Goal: Transaction & Acquisition: Download file/media

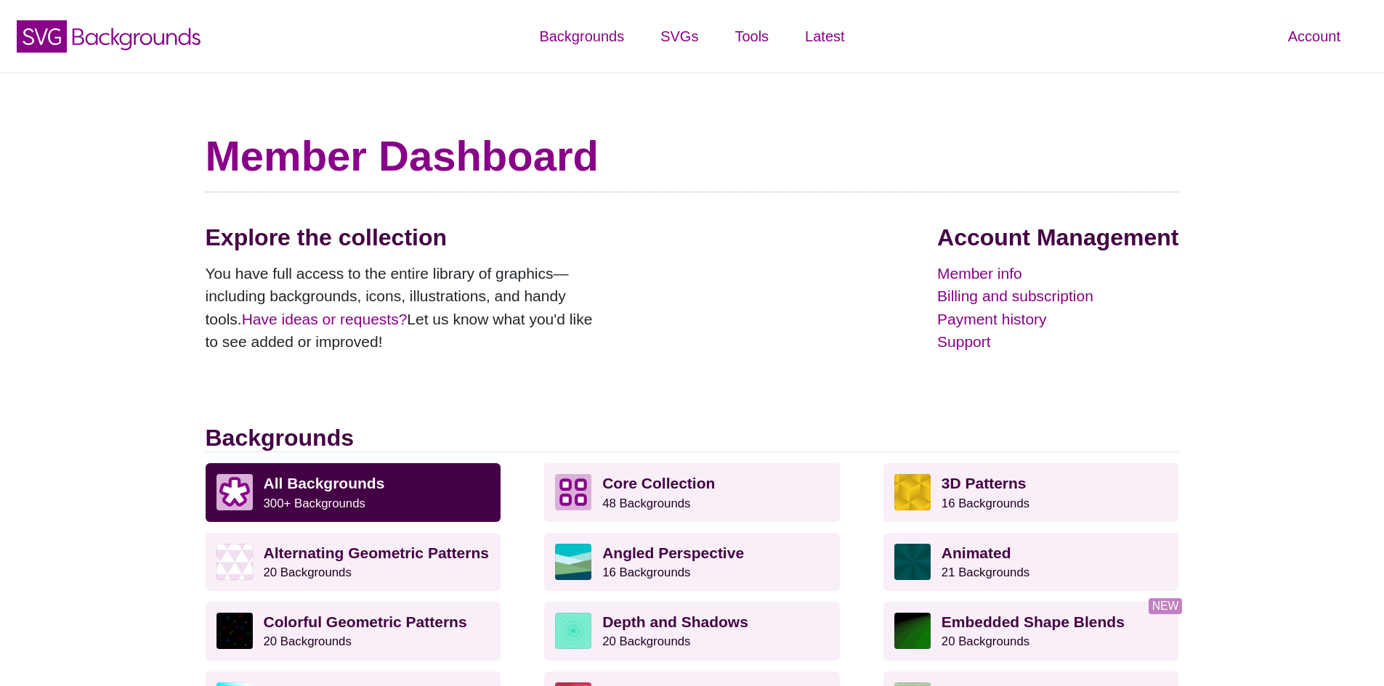
scroll to position [291, 0]
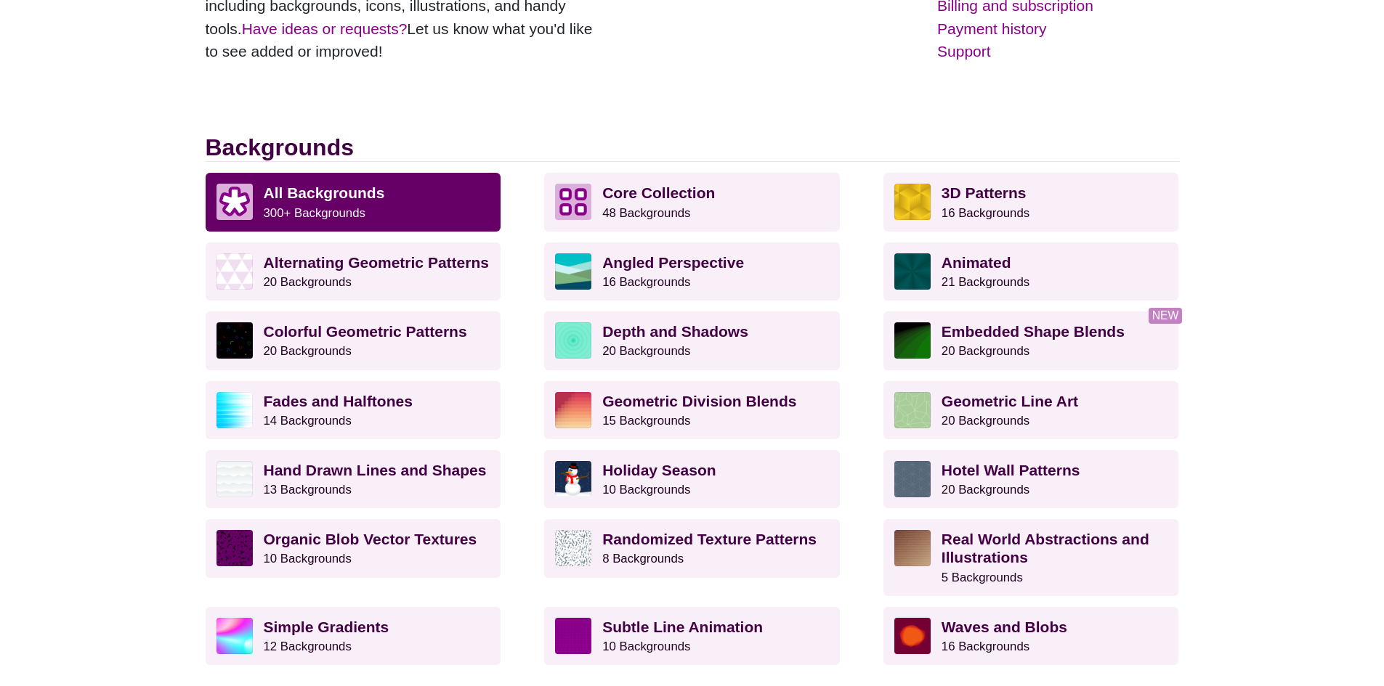
click at [312, 206] on small "300+ Backgrounds" at bounding box center [315, 213] width 102 height 14
click at [224, 204] on icon at bounding box center [234, 201] width 31 height 29
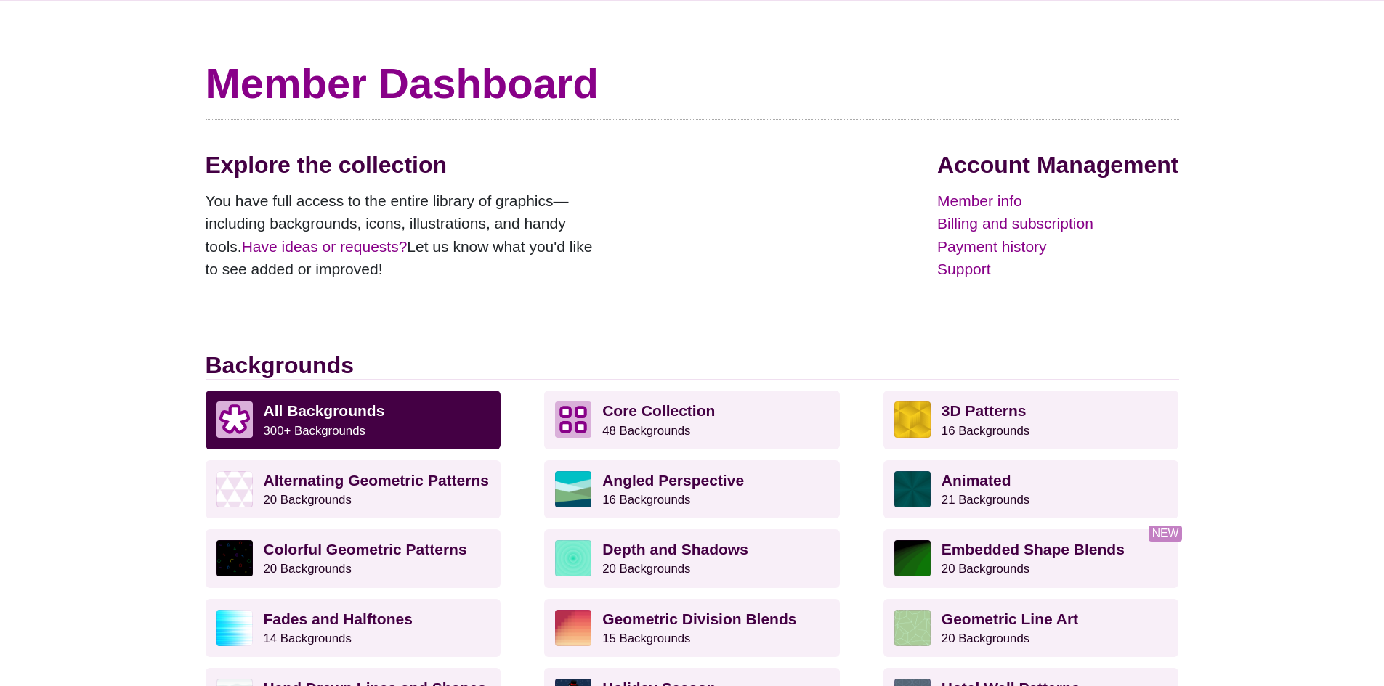
scroll to position [0, 0]
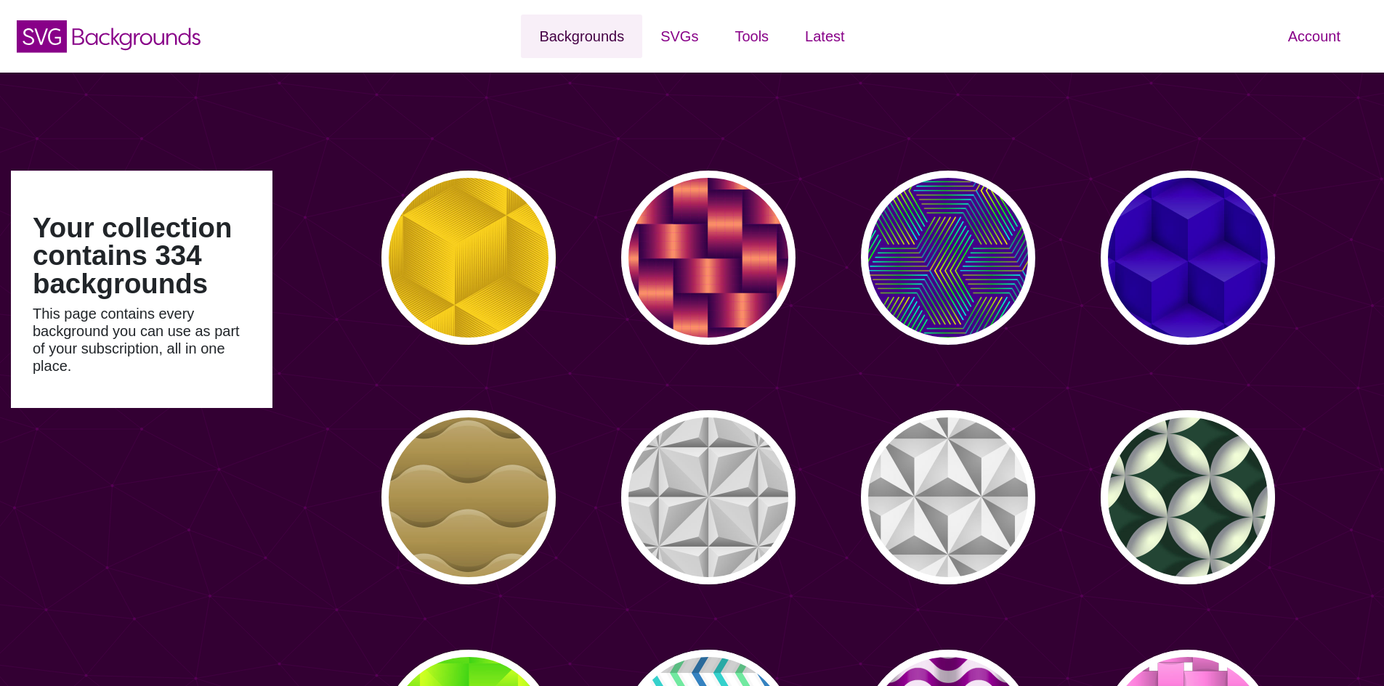
type input "#450057"
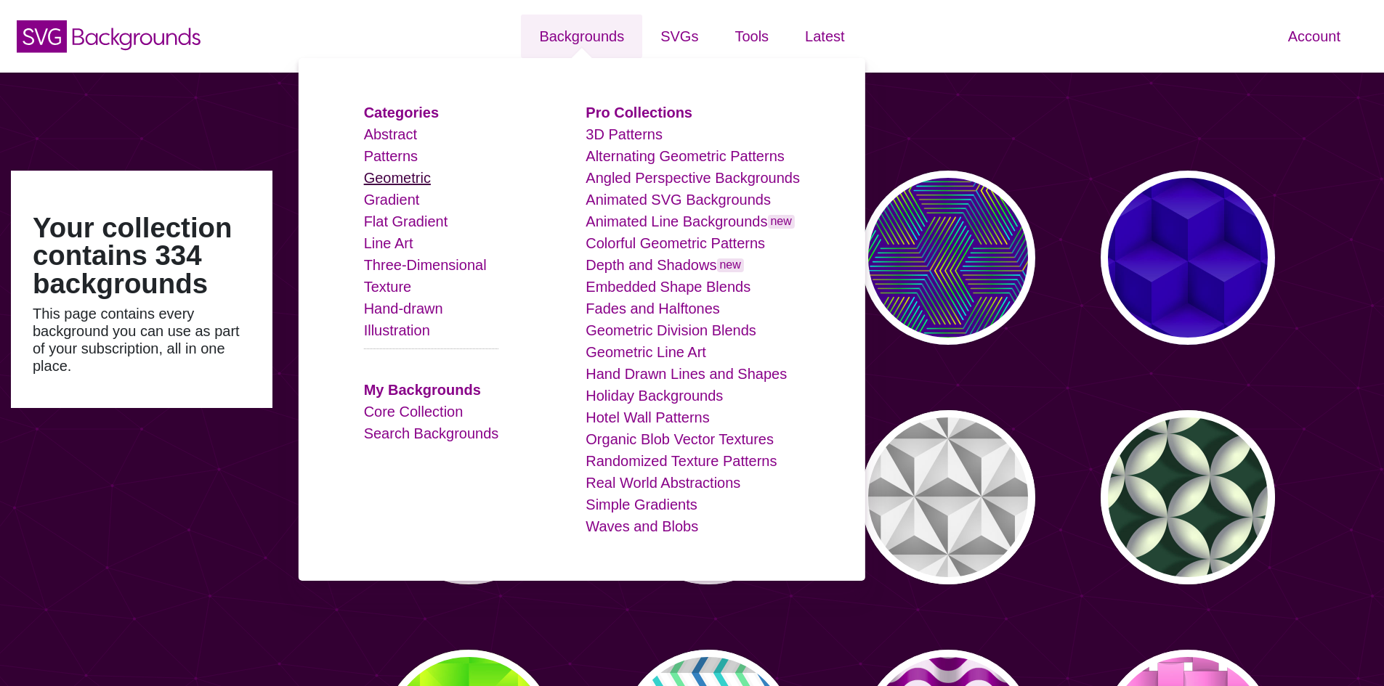
click at [407, 178] on link "Geometric" at bounding box center [397, 178] width 67 height 16
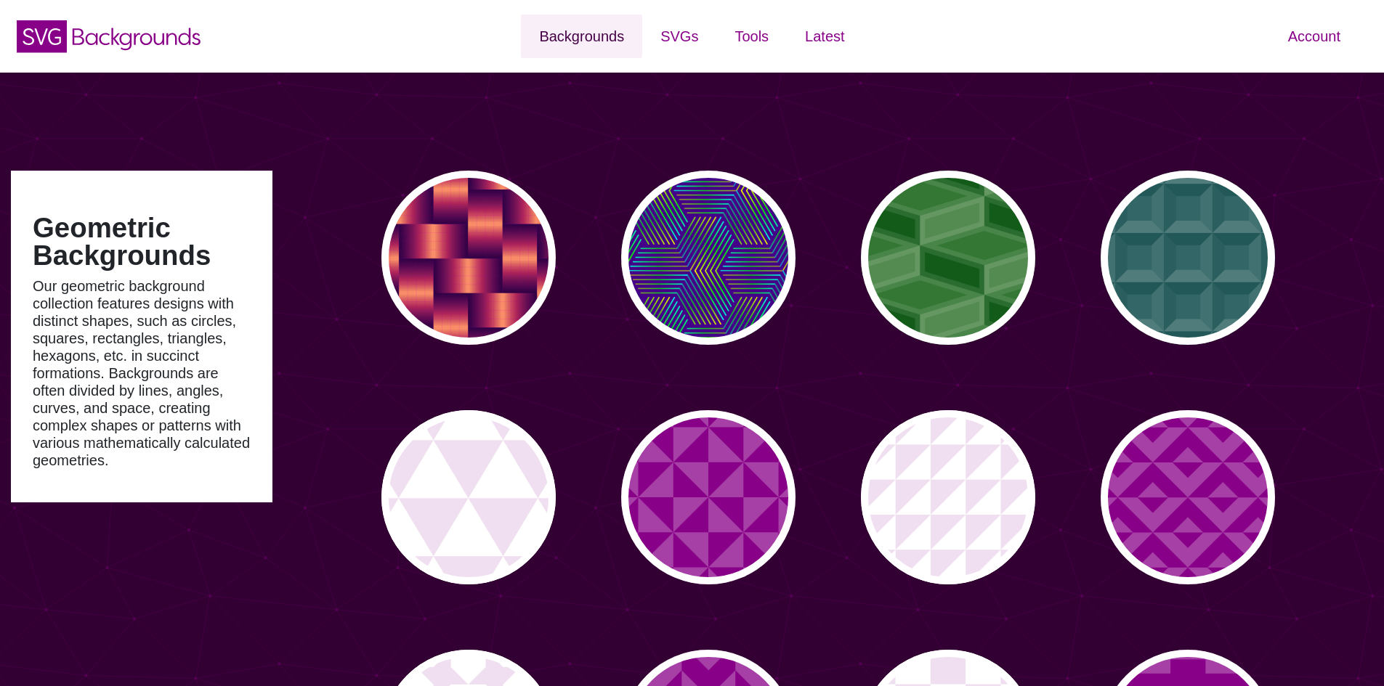
type input "#450057"
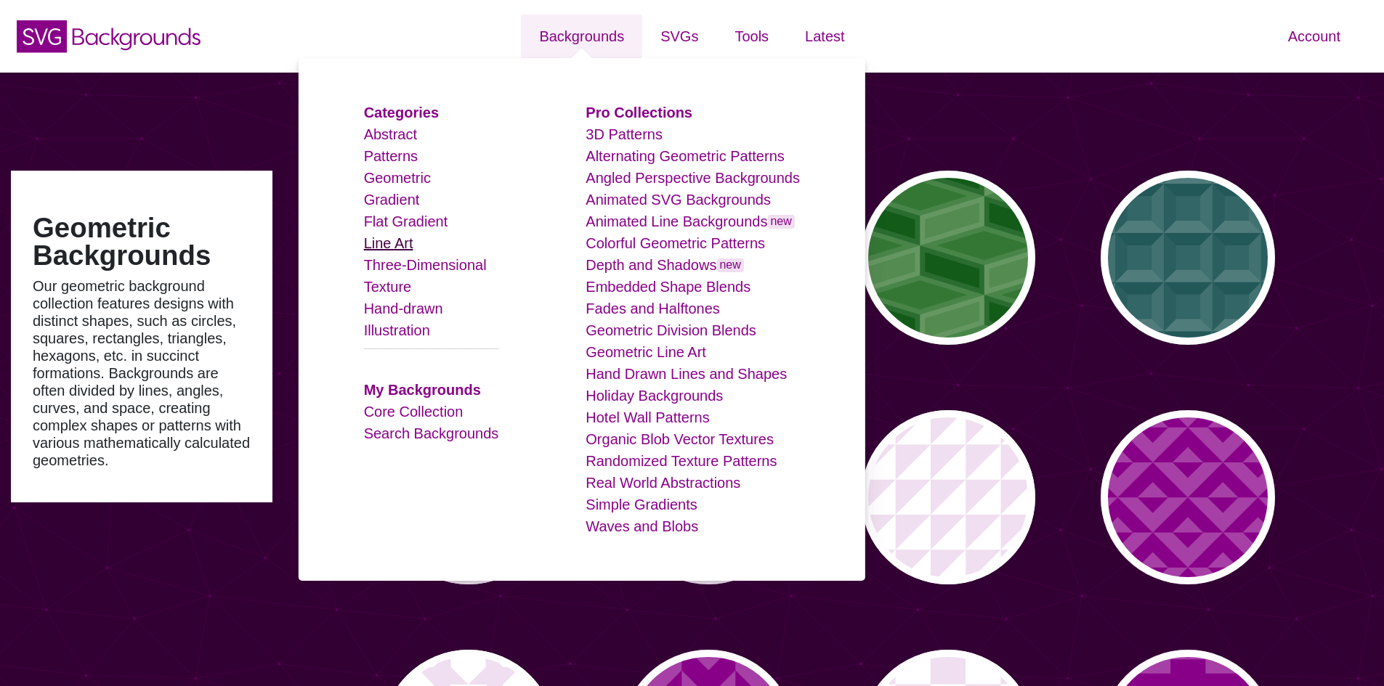
click at [402, 251] on link "Line Art" at bounding box center [388, 243] width 49 height 16
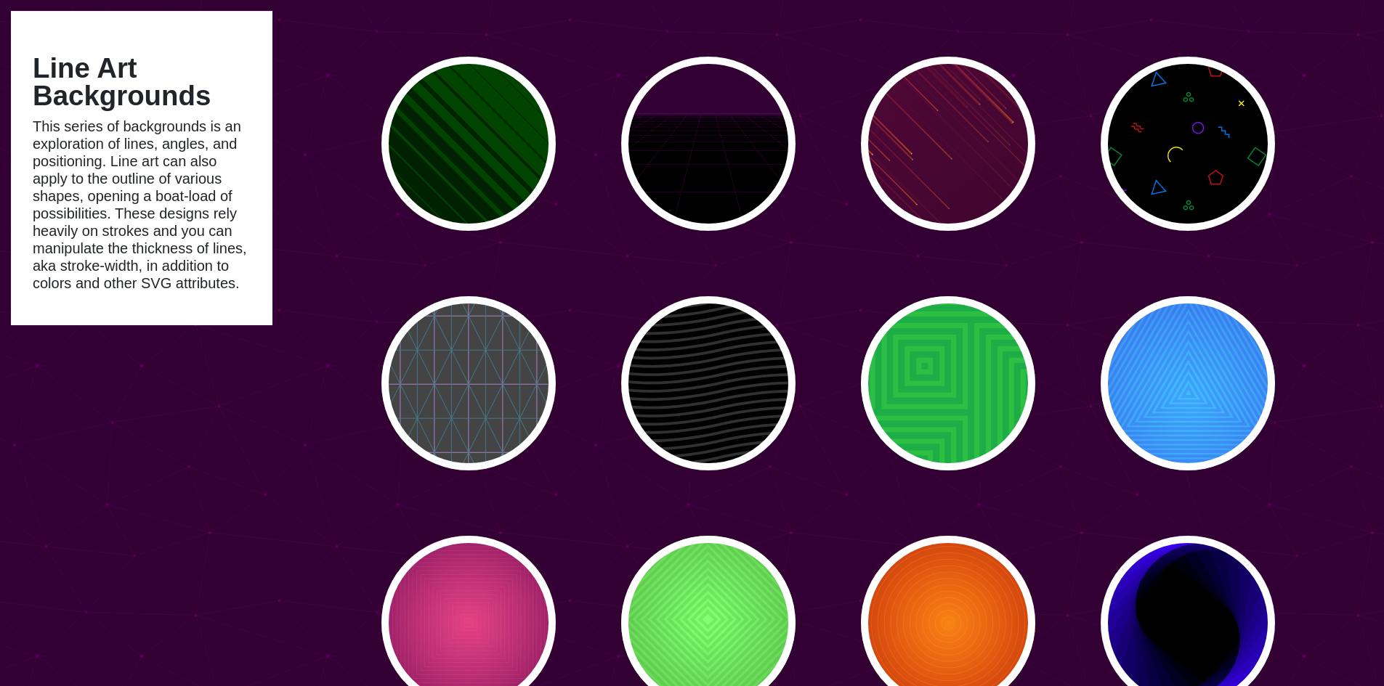
scroll to position [436, 0]
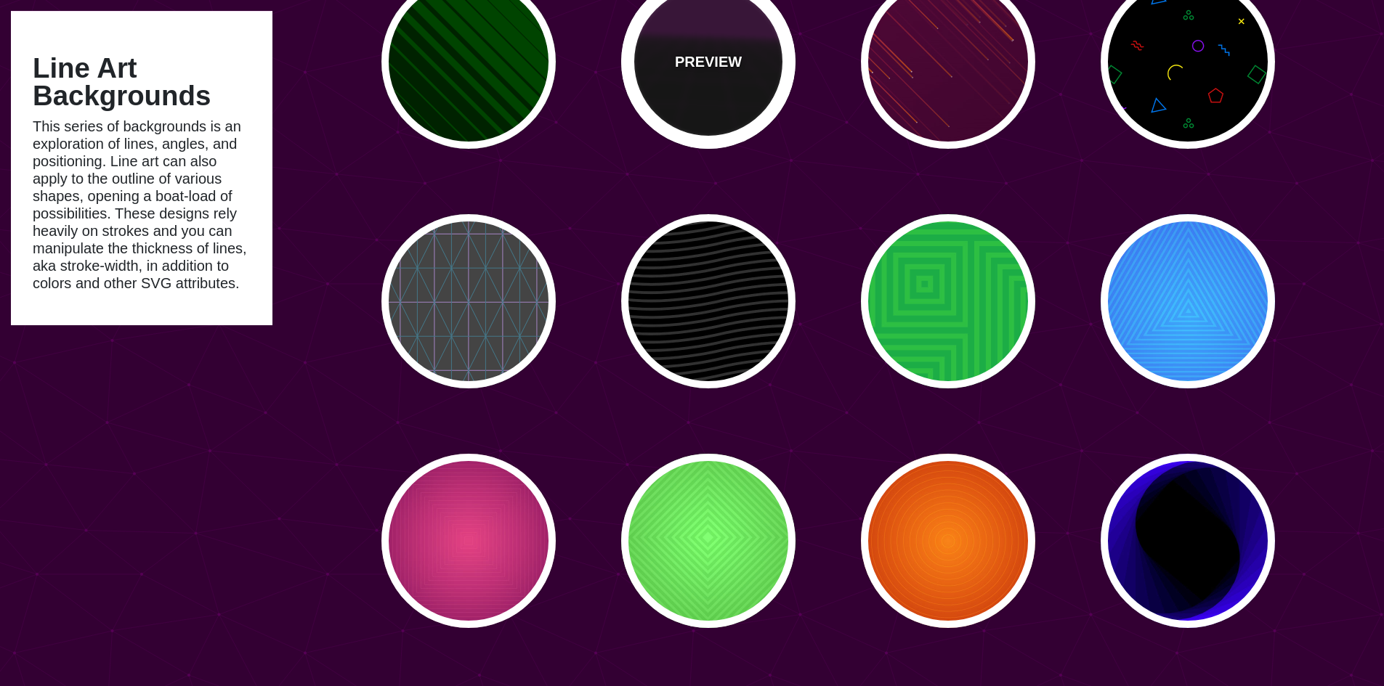
click at [696, 112] on div "PREVIEW" at bounding box center [708, 62] width 174 height 174
type input "#000000"
type input "#220022"
type input "#330033"
type input "10"
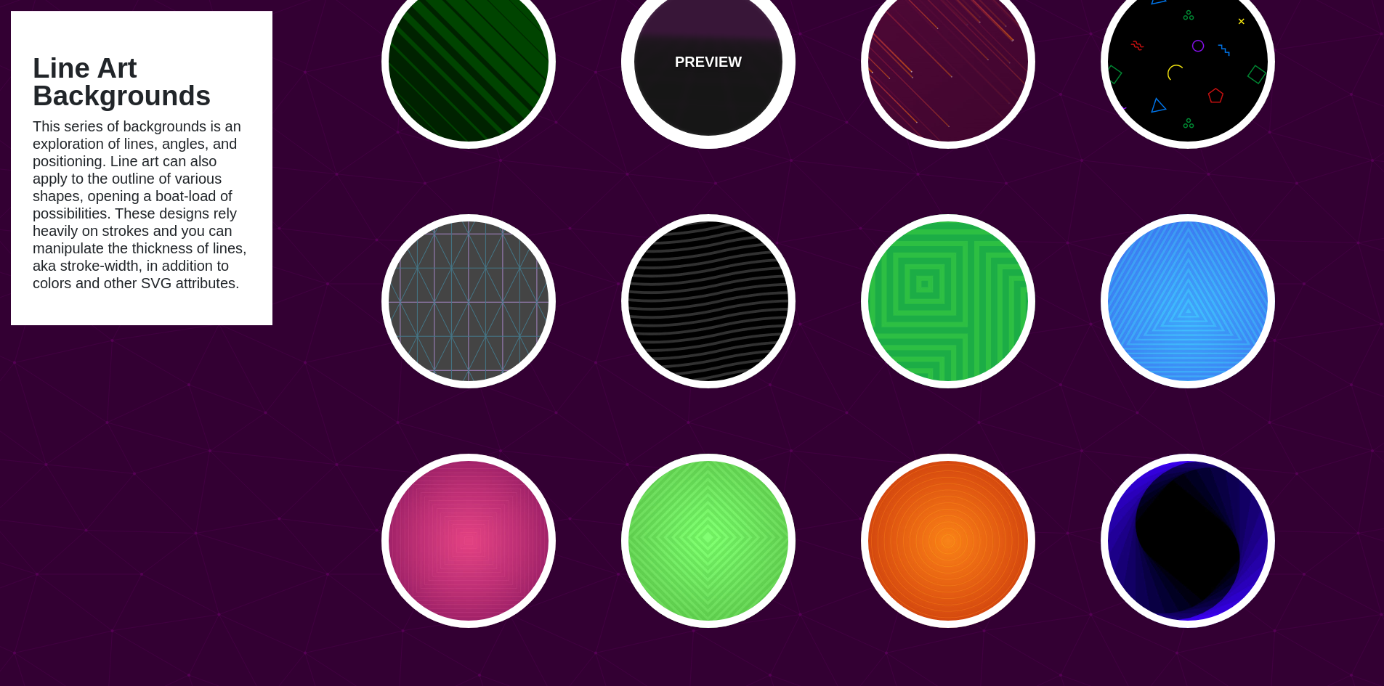
type input "999"
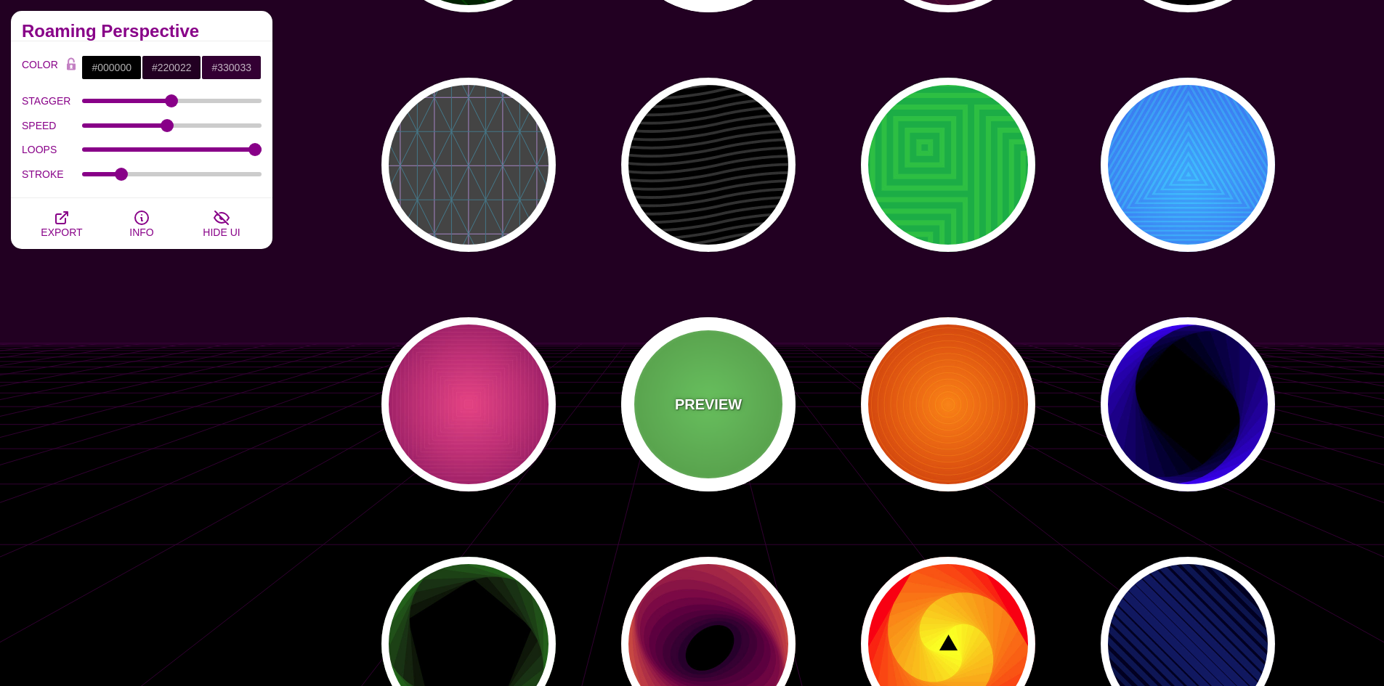
scroll to position [581, 0]
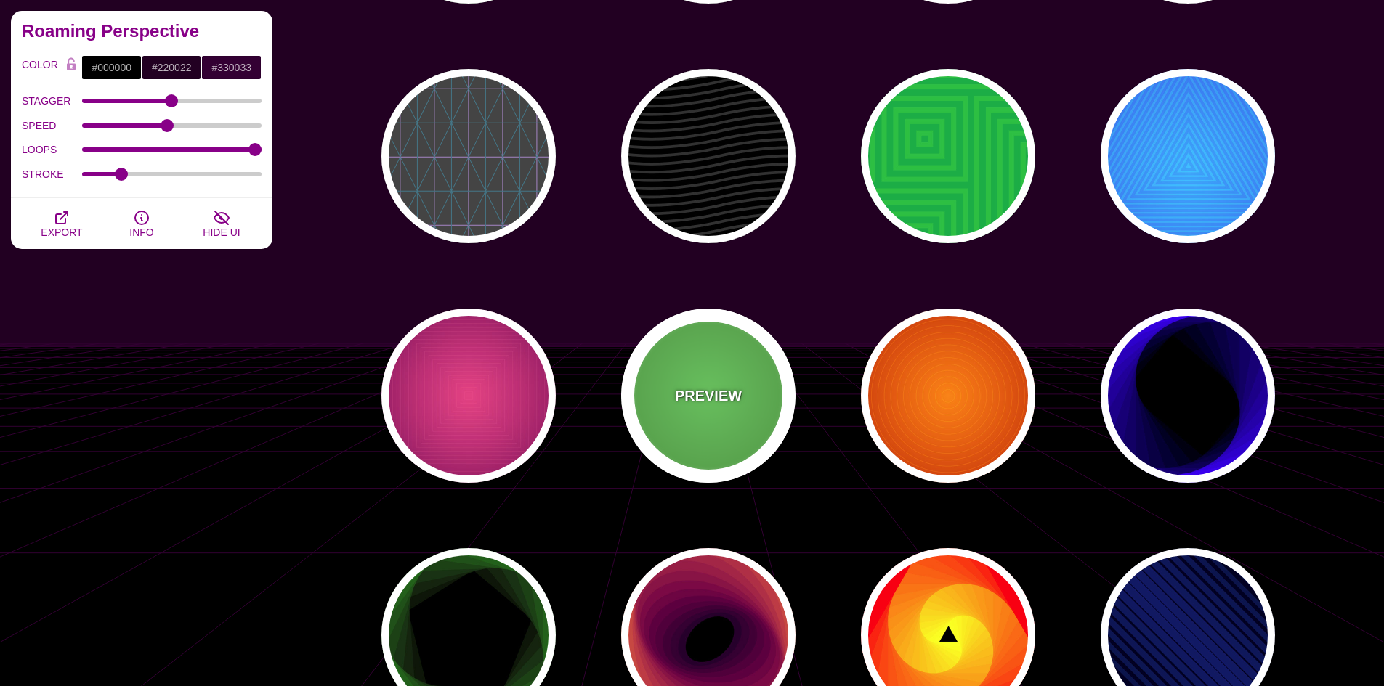
click at [714, 407] on div "PREVIEW" at bounding box center [708, 396] width 174 height 174
type input "#66FF77"
type input "#224400"
type input "#EEFF55"
type input "#008811"
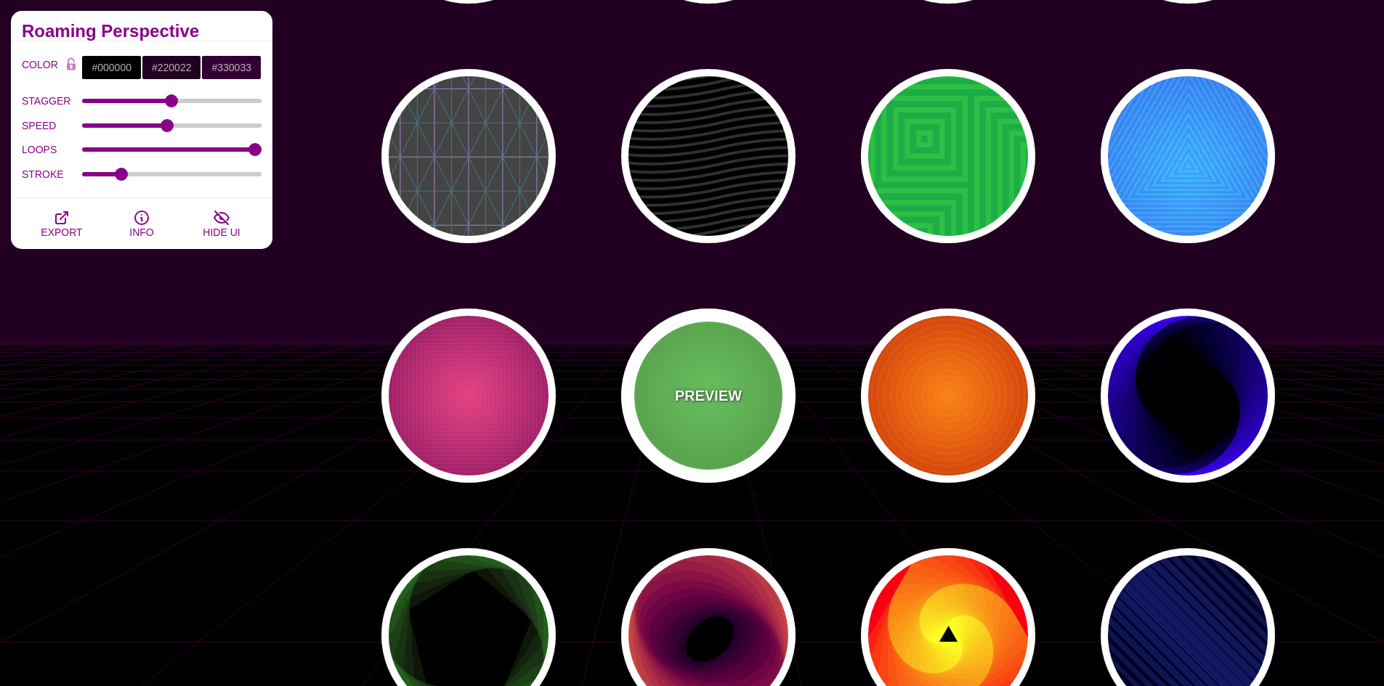
type input "10"
type input "100"
type input "0.2"
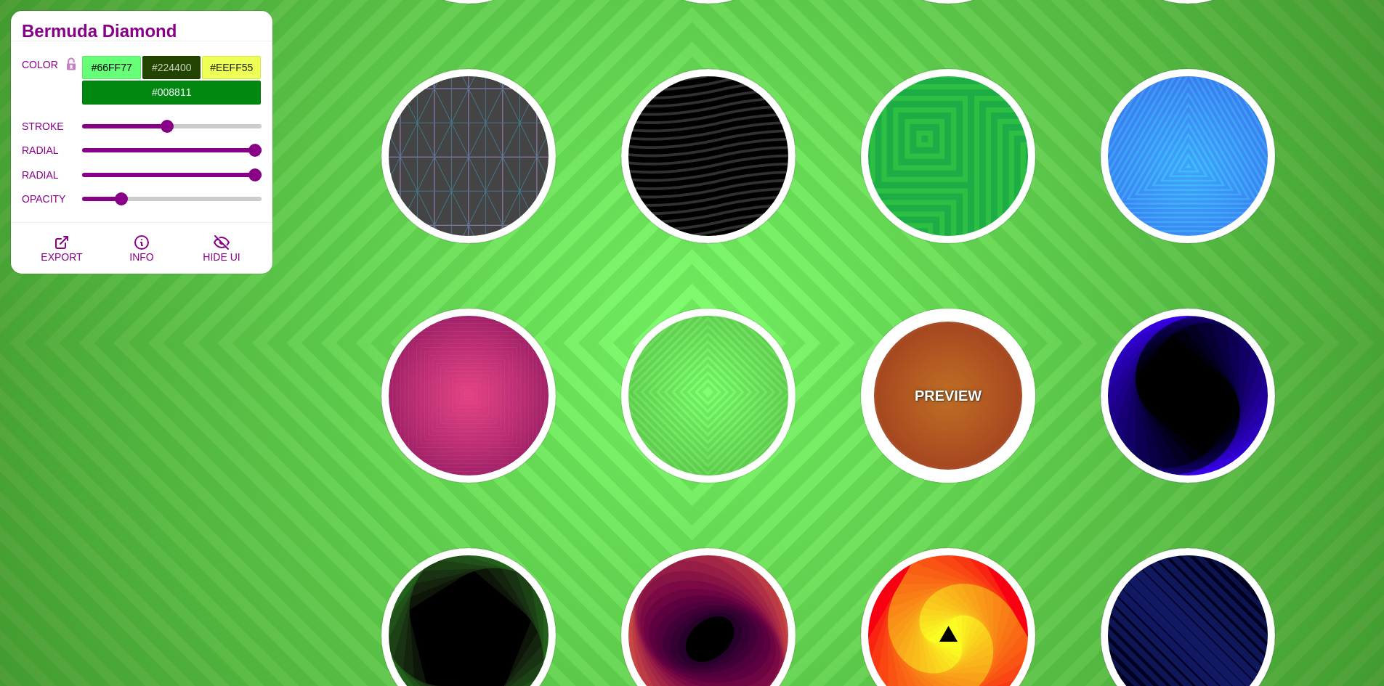
click at [993, 389] on div "PREVIEW" at bounding box center [948, 396] width 174 height 174
type input "#FF0000"
type input "#990000"
type input "#FFFF00"
type input "#FF4400"
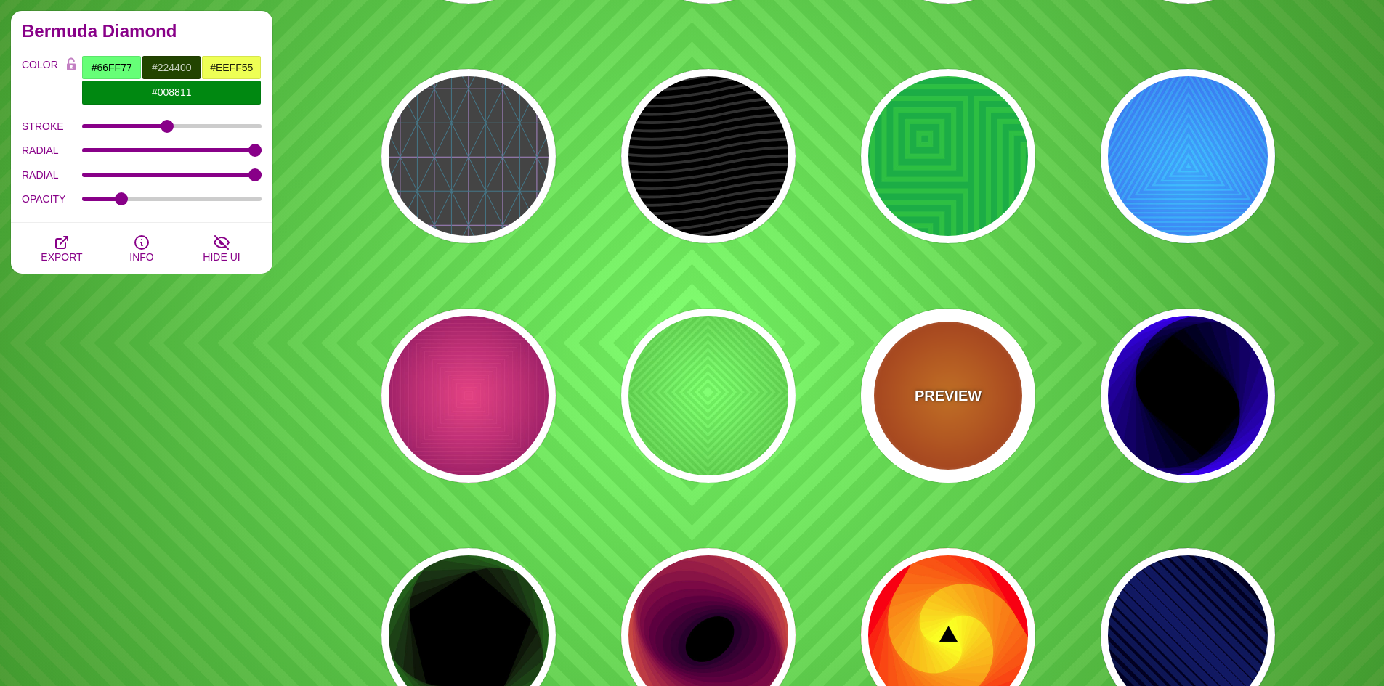
type input "2"
type input "60"
type input "70"
type input "0.5"
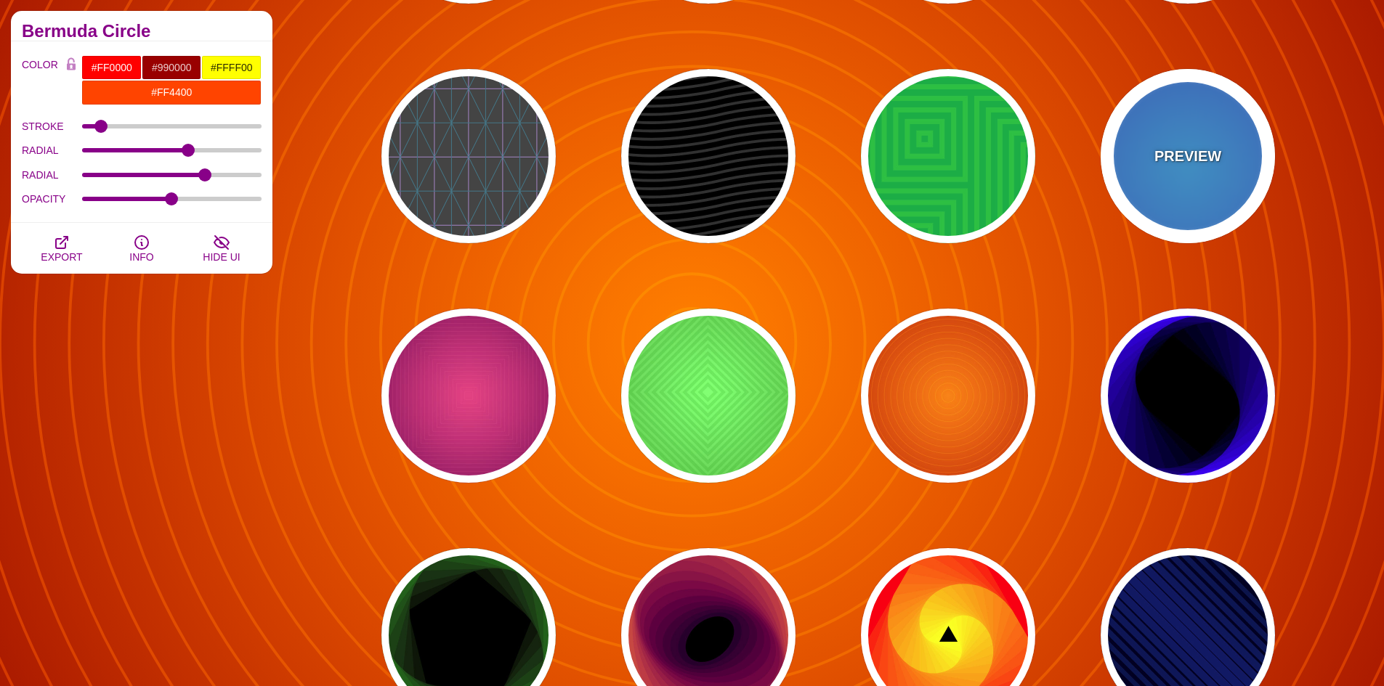
click at [1189, 183] on div "PREVIEW" at bounding box center [1187, 156] width 174 height 174
type input "#0099FF"
type input "#0044CC"
type input "#00EEFF"
type input "#0033EE"
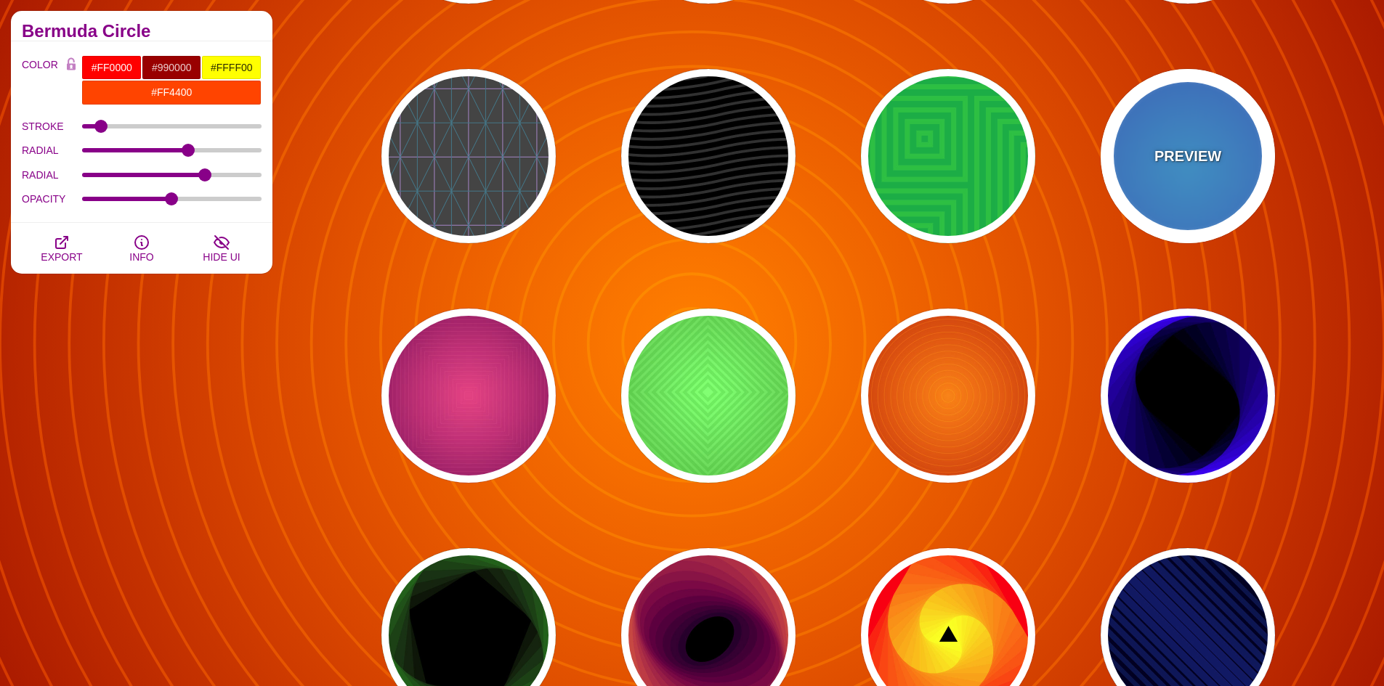
type input "10"
type input "70"
type input "60"
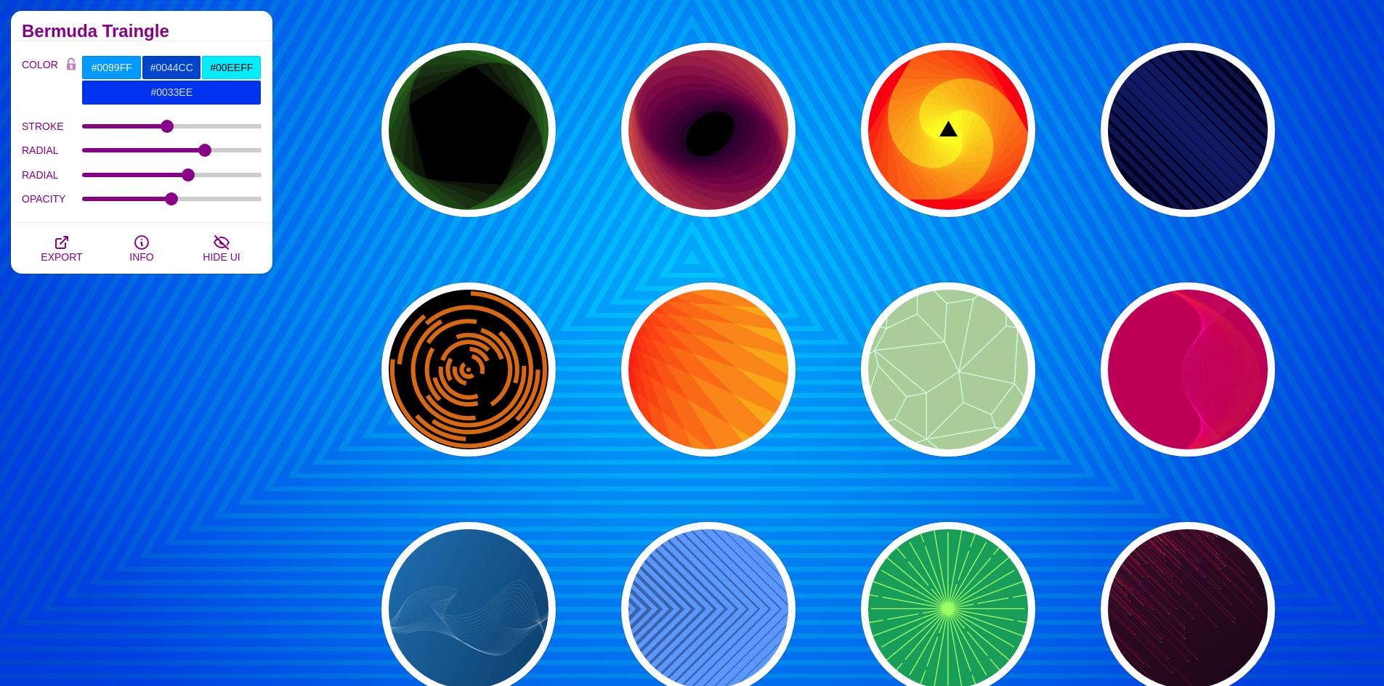
scroll to position [1235, 0]
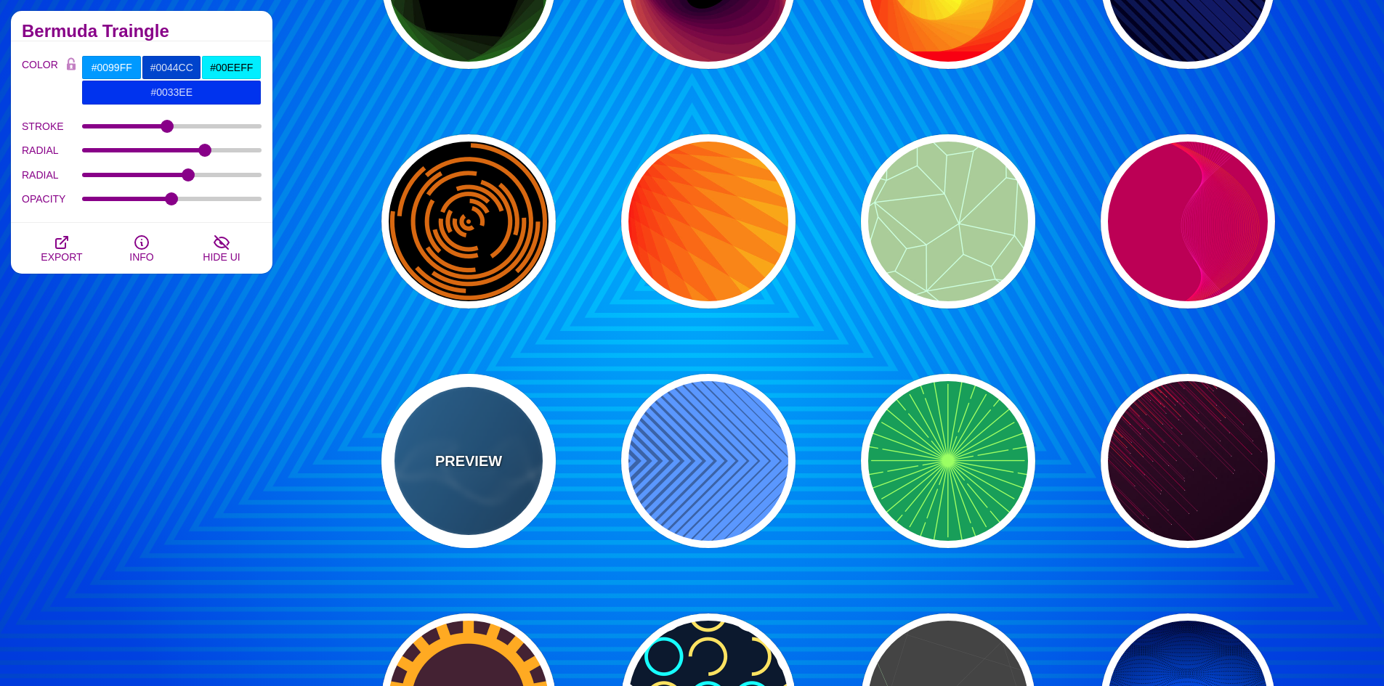
click at [505, 466] on div "PREVIEW" at bounding box center [468, 461] width 174 height 174
type input "#2277BB"
type input "#002244"
type input "#FFFFFF"
type input "1"
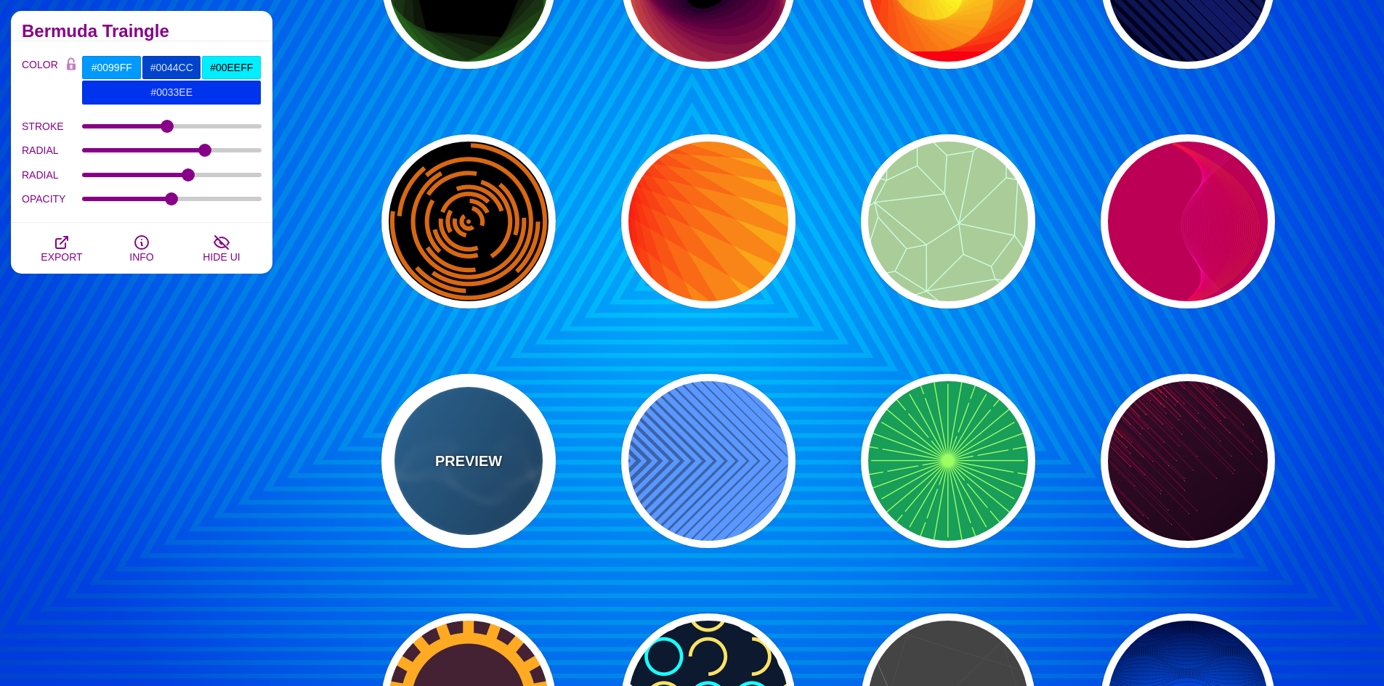
type input "0.5"
type input "1"
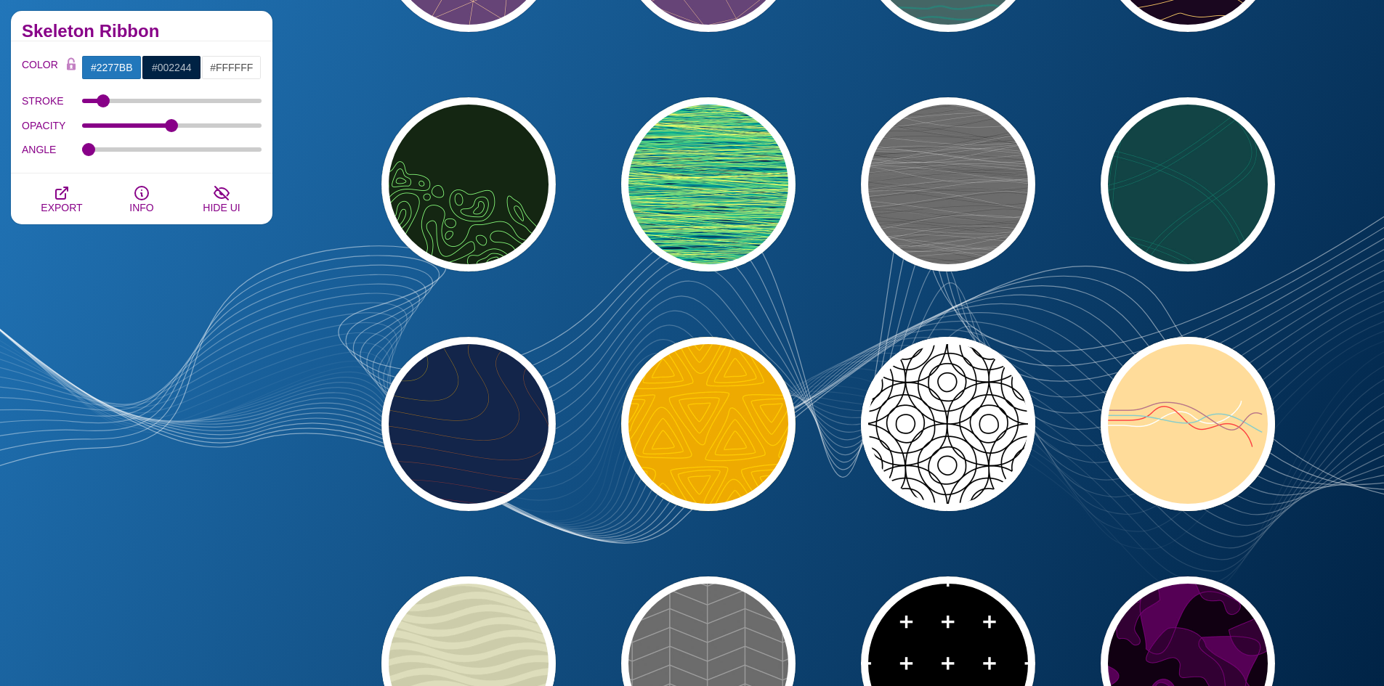
scroll to position [2833, 0]
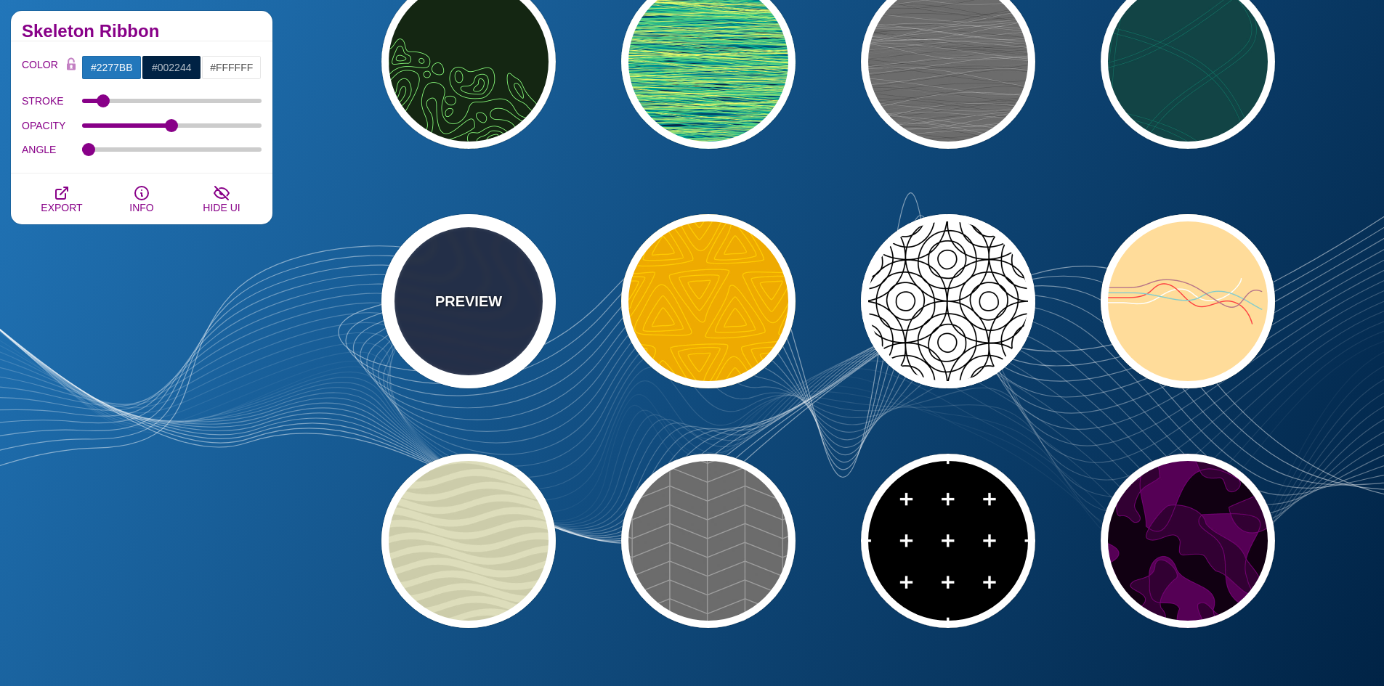
click at [434, 325] on div "PREVIEW" at bounding box center [468, 301] width 174 height 174
type input "#13254A"
type input "#FFFF00"
type input "#AA0033"
type input "1"
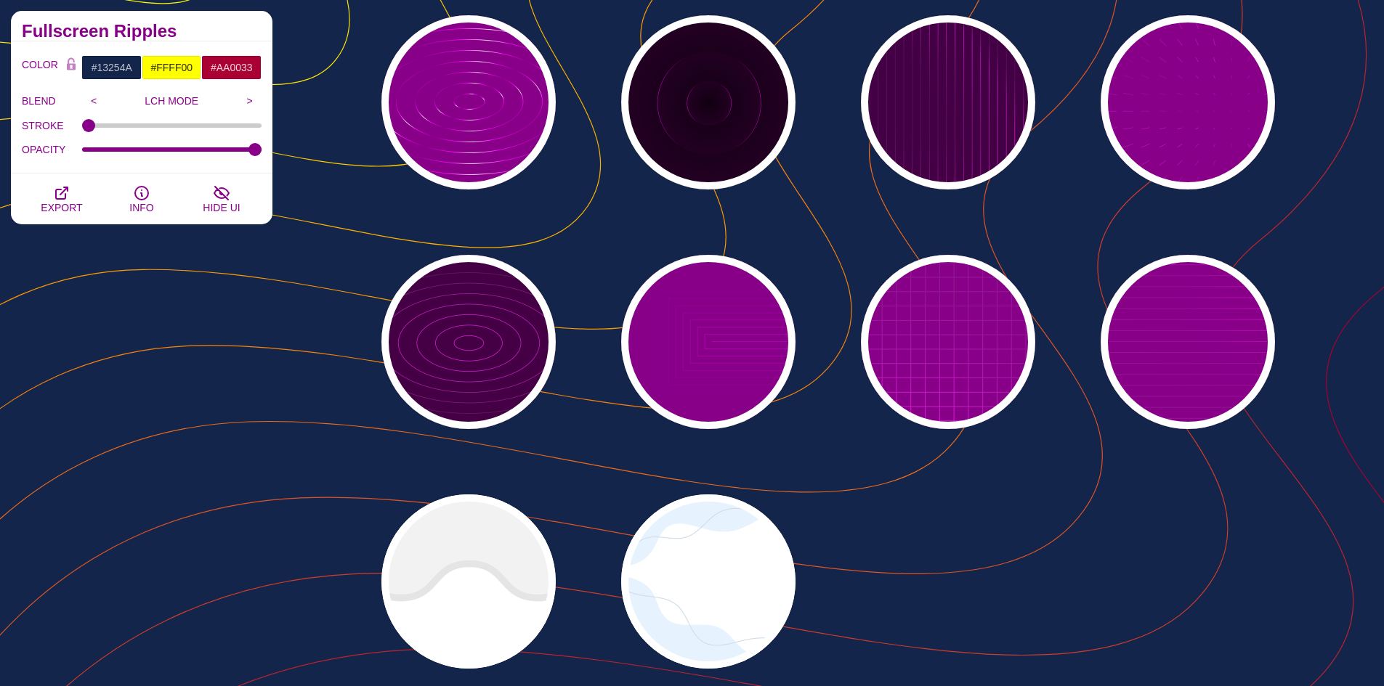
scroll to position [3777, 0]
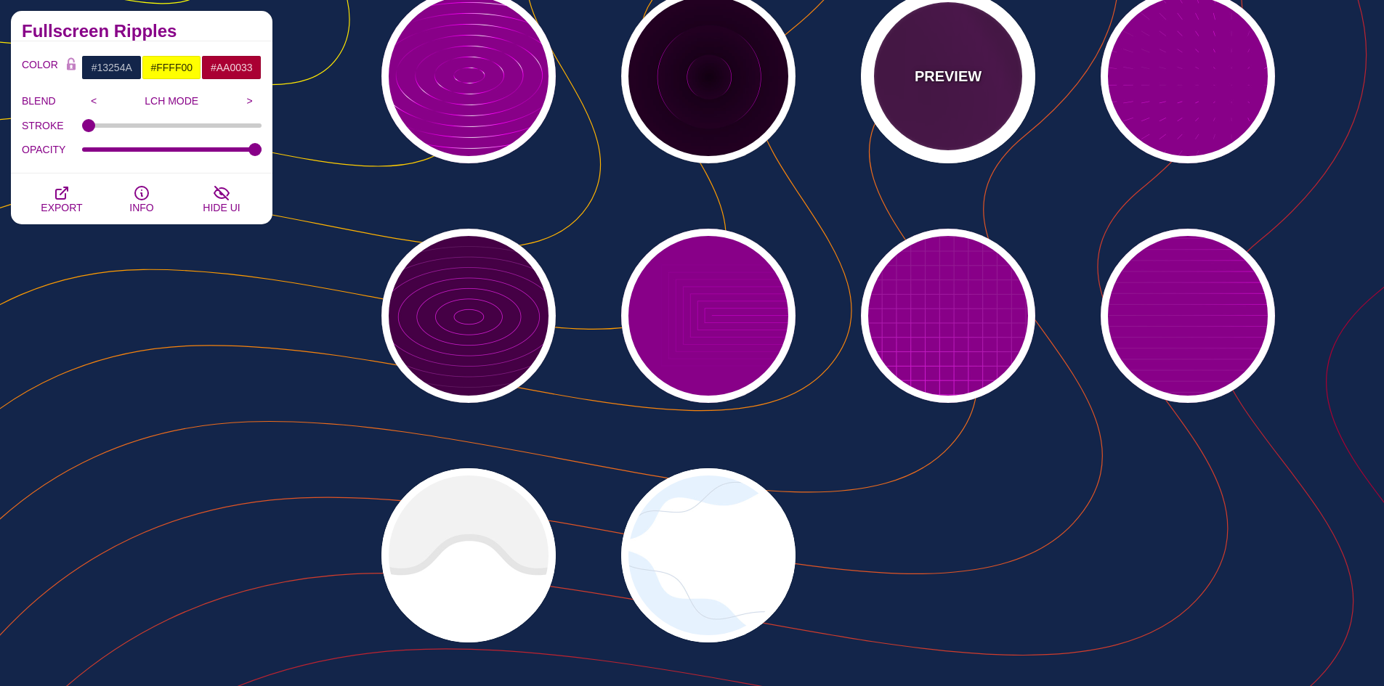
click at [944, 112] on div "PREVIEW" at bounding box center [948, 76] width 174 height 174
type input "#440044"
type input "#FF00FF"
type input "#FFFFFF"
type input "20"
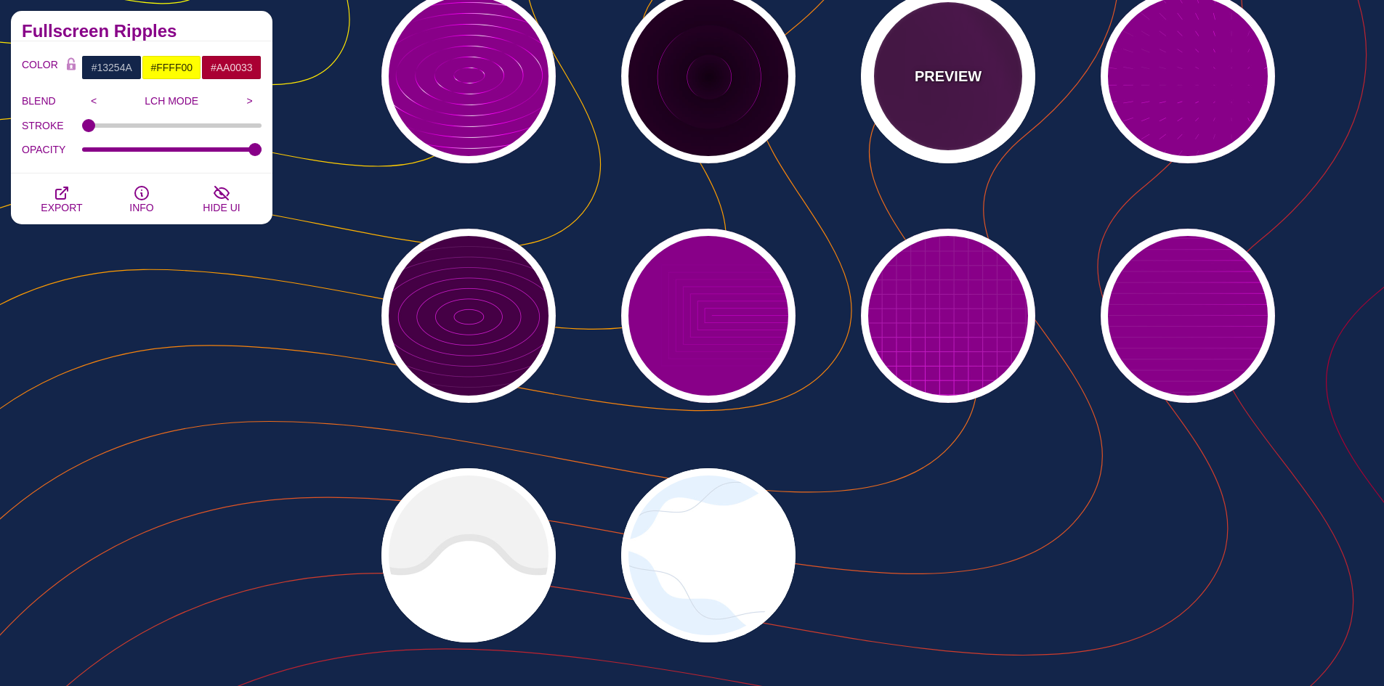
type input "999"
type input "0.1"
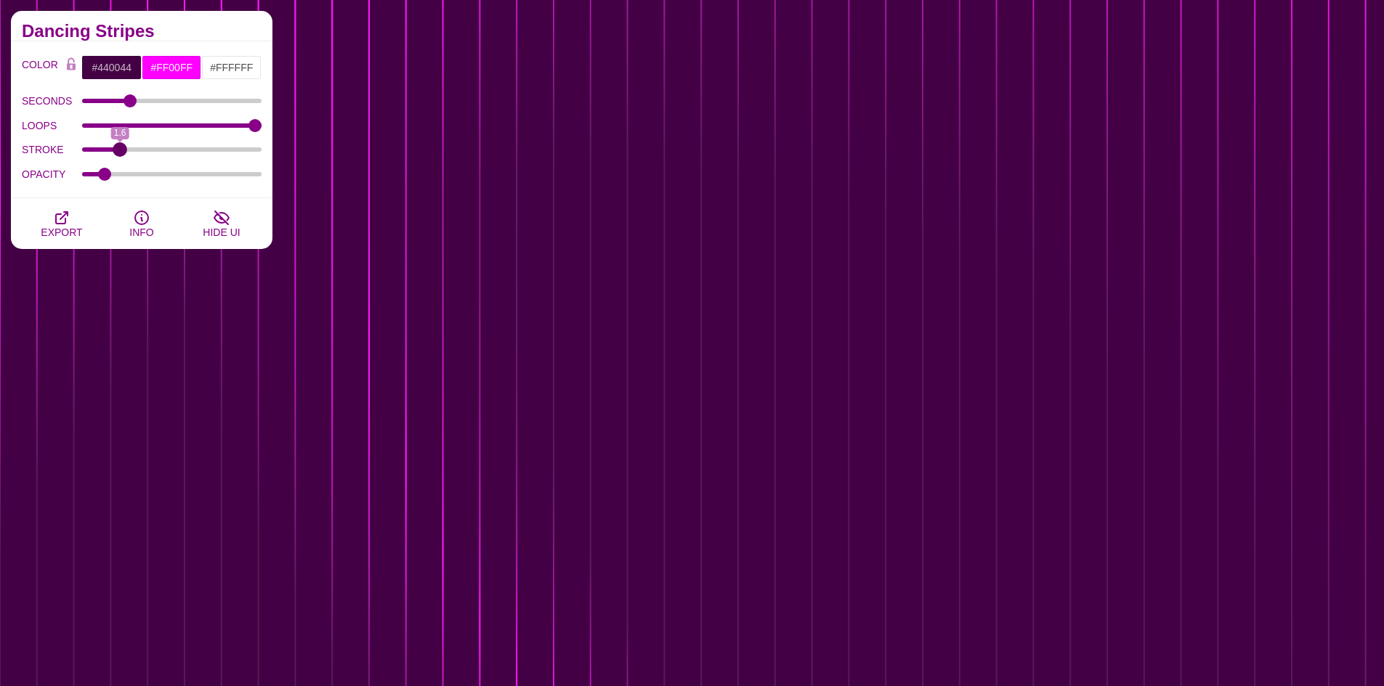
drag, startPoint x: 108, startPoint y: 153, endPoint x: 139, endPoint y: 160, distance: 31.2
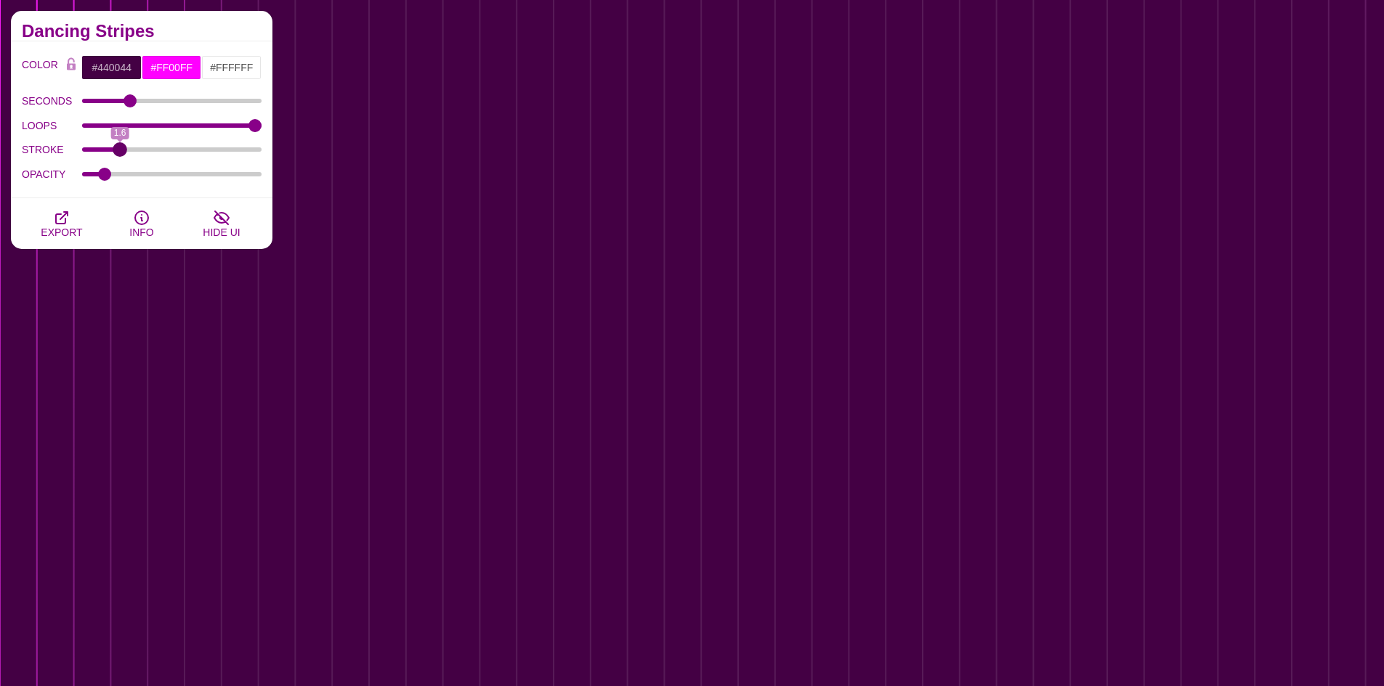
type input "1.6"
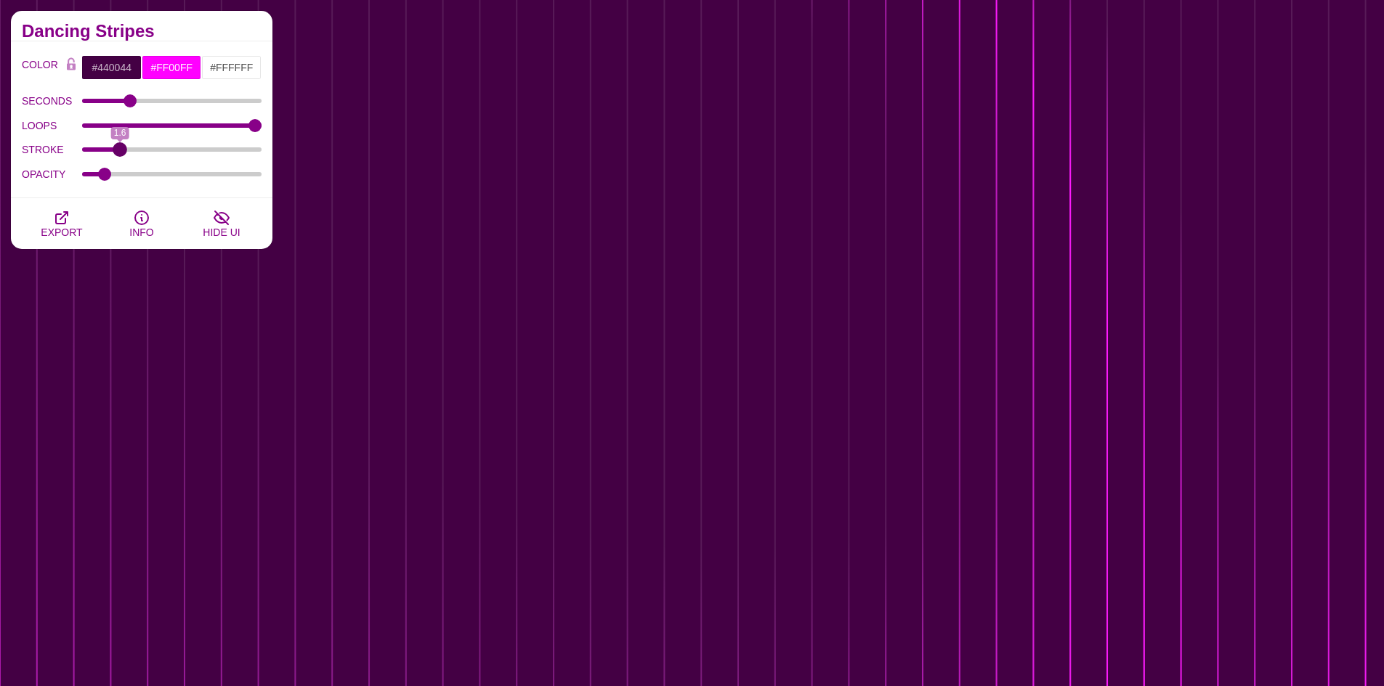
click at [120, 153] on input "STROKE" at bounding box center [172, 150] width 180 height 6
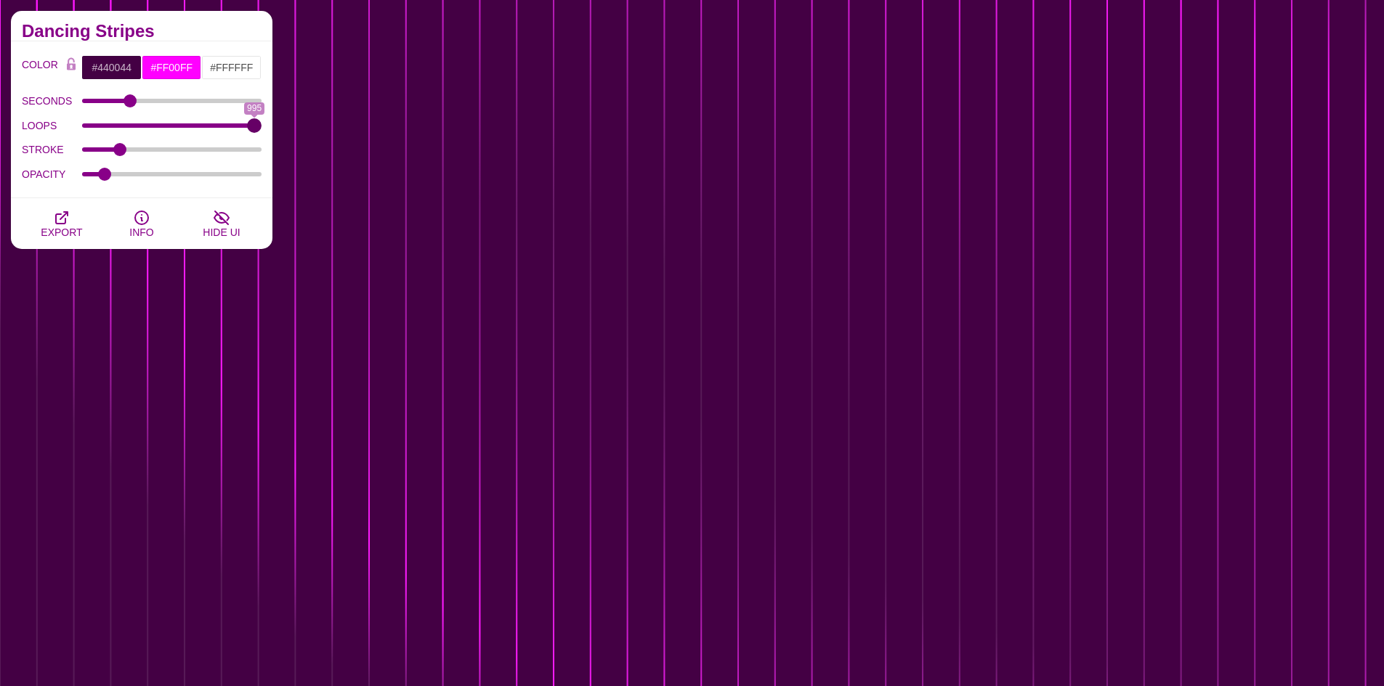
drag, startPoint x: 223, startPoint y: 126, endPoint x: 254, endPoint y: 136, distance: 32.6
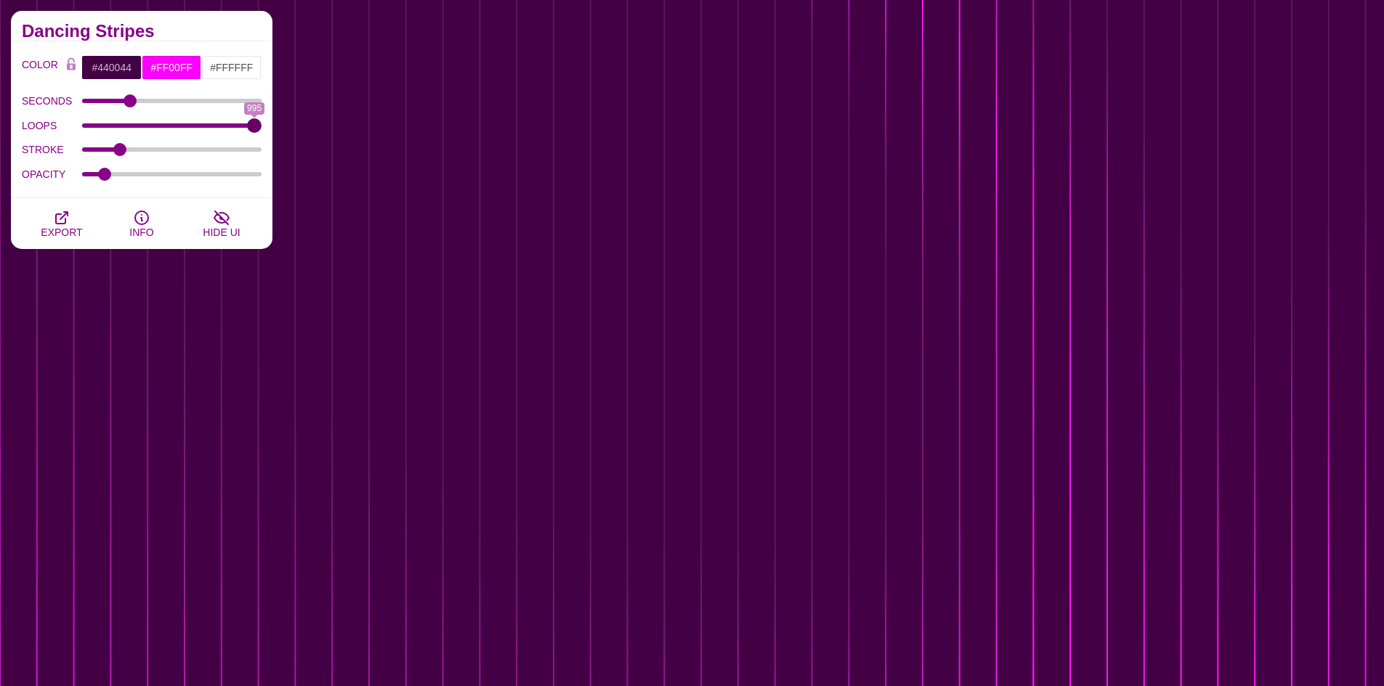
type input "995"
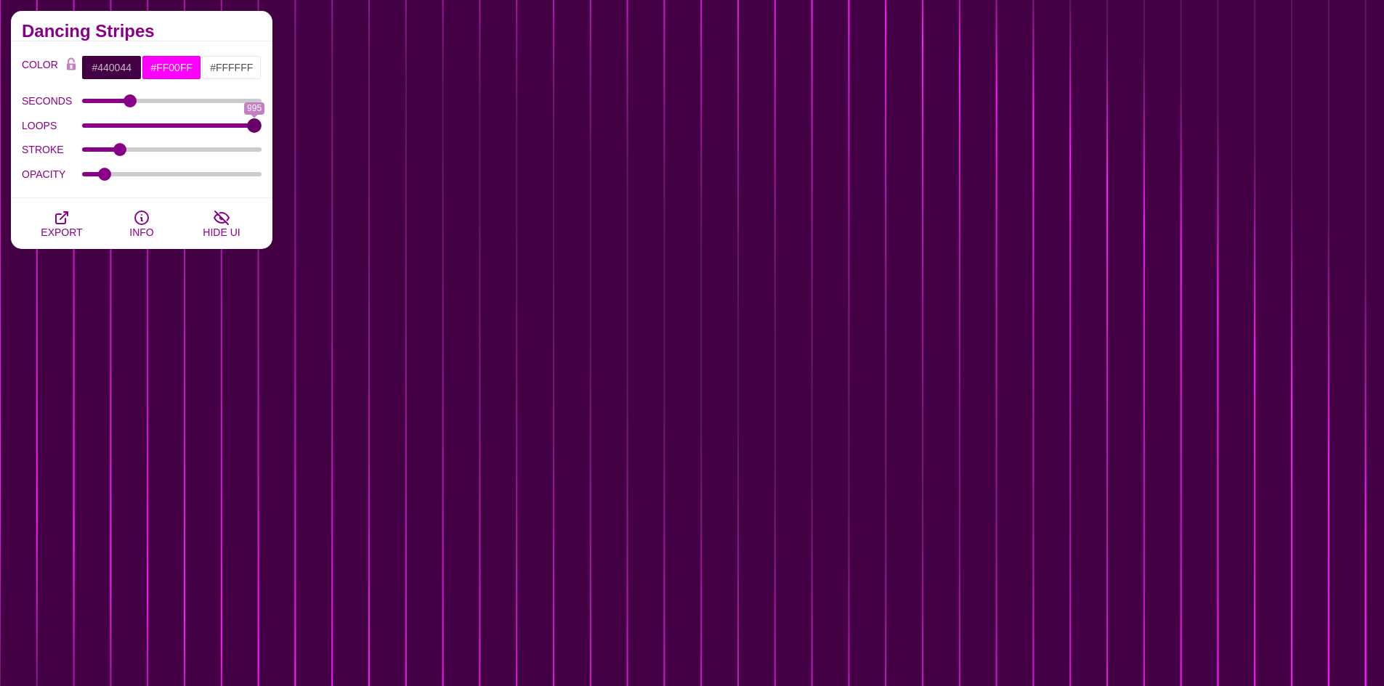
click at [254, 129] on input "LOOPS" at bounding box center [172, 126] width 180 height 6
drag, startPoint x: 126, startPoint y: 98, endPoint x: 216, endPoint y: 106, distance: 90.4
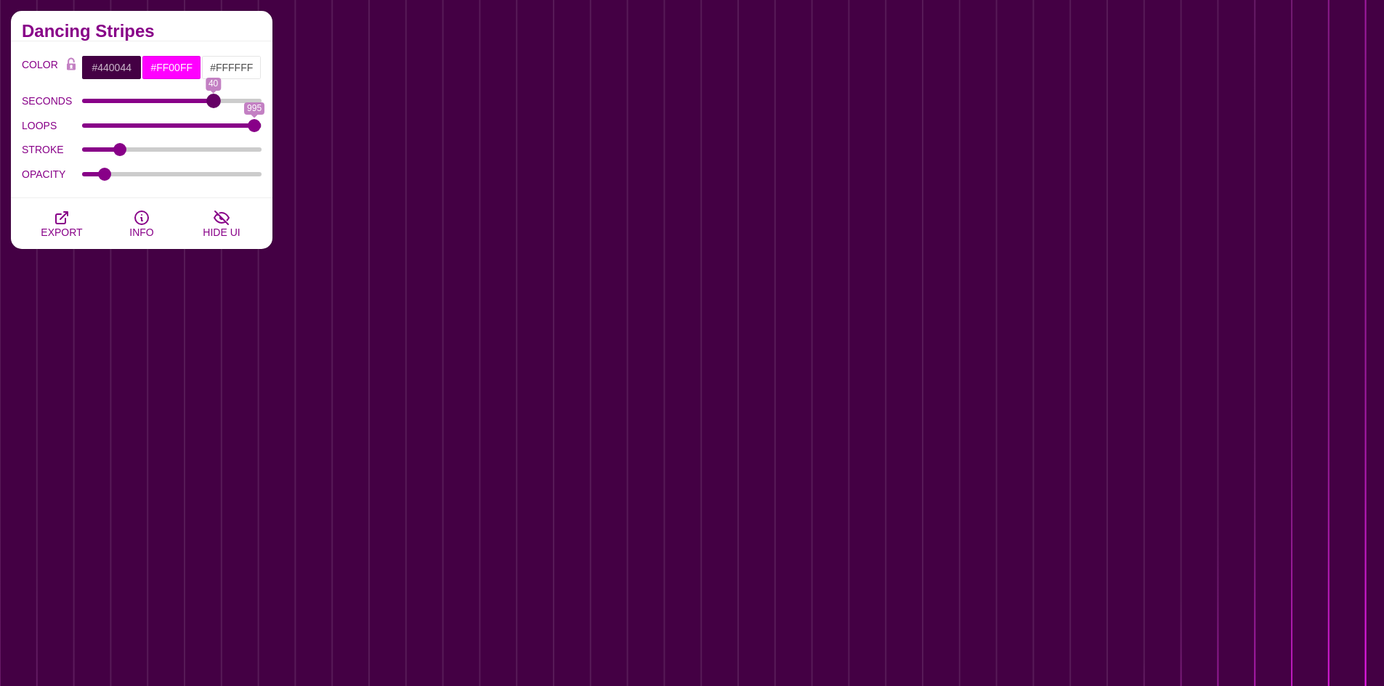
click at [215, 104] on input "SECONDS" at bounding box center [172, 101] width 180 height 6
drag, startPoint x: 101, startPoint y: 100, endPoint x: 32, endPoint y: 100, distance: 69.0
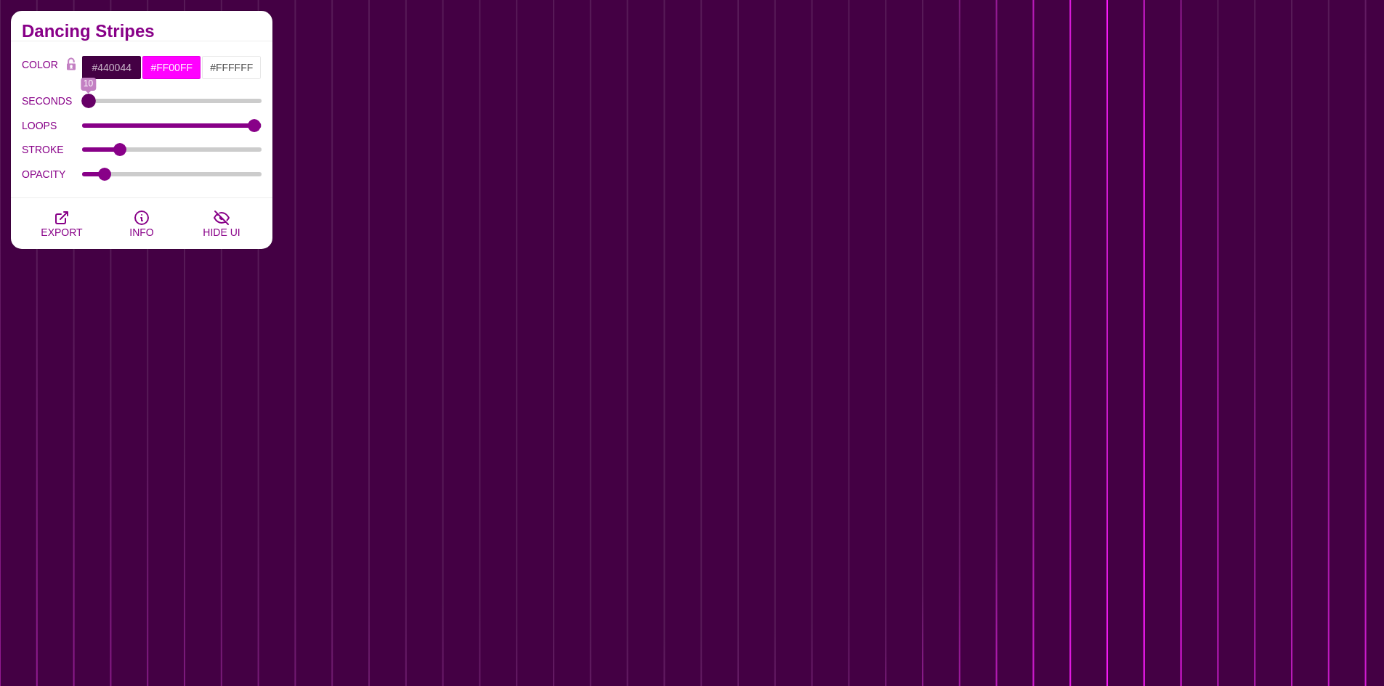
click at [82, 100] on input "SECONDS" at bounding box center [172, 101] width 180 height 6
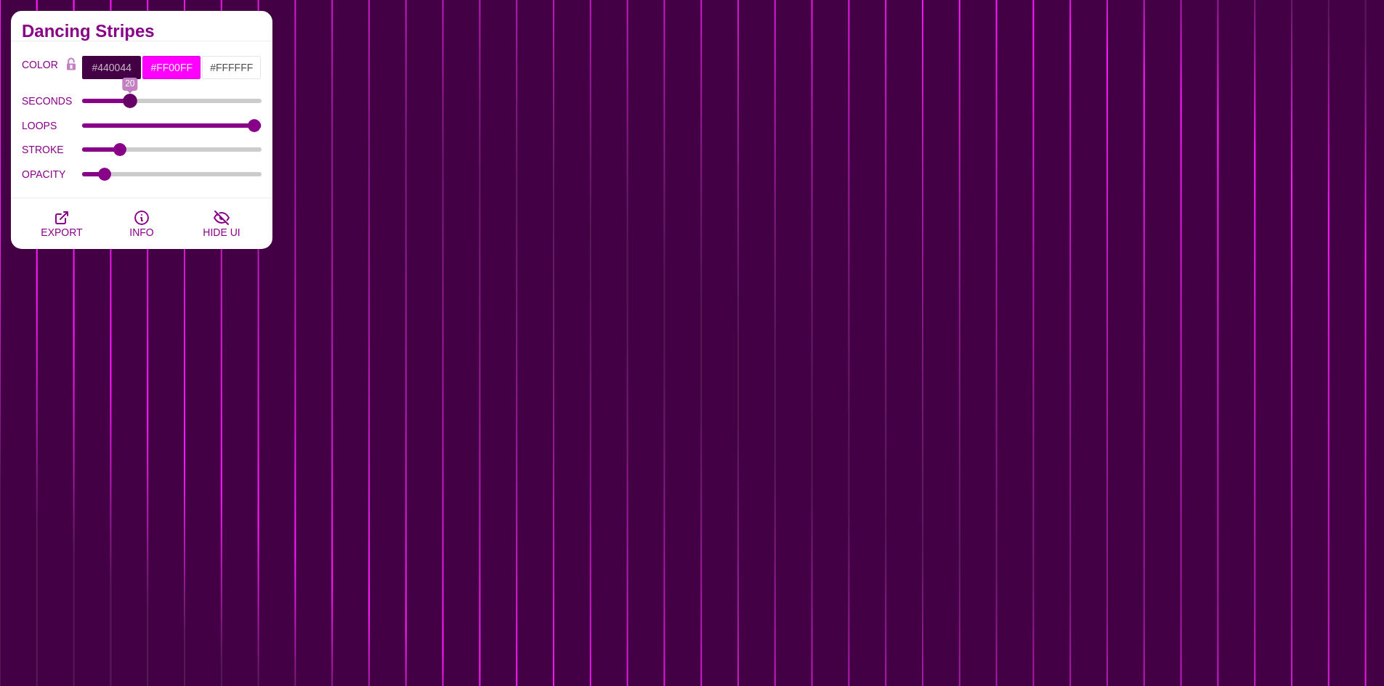
drag, startPoint x: 86, startPoint y: 94, endPoint x: 142, endPoint y: 120, distance: 61.7
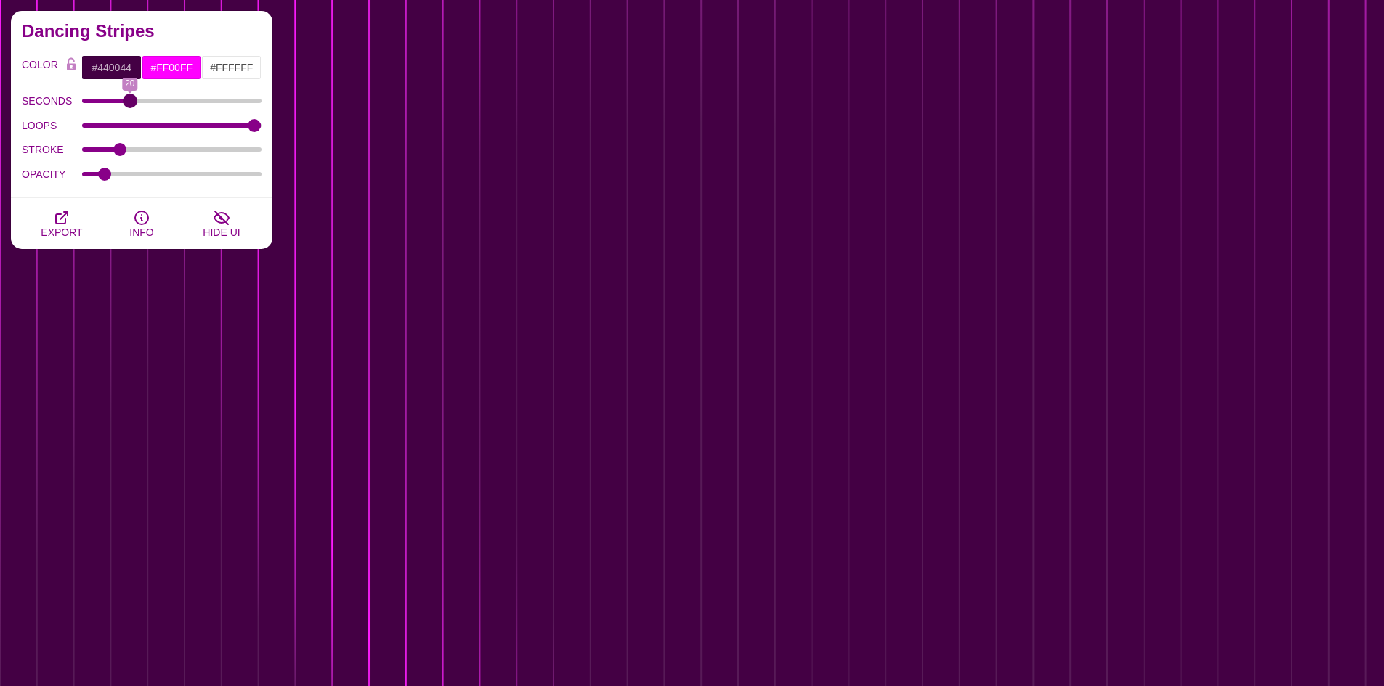
type input "20"
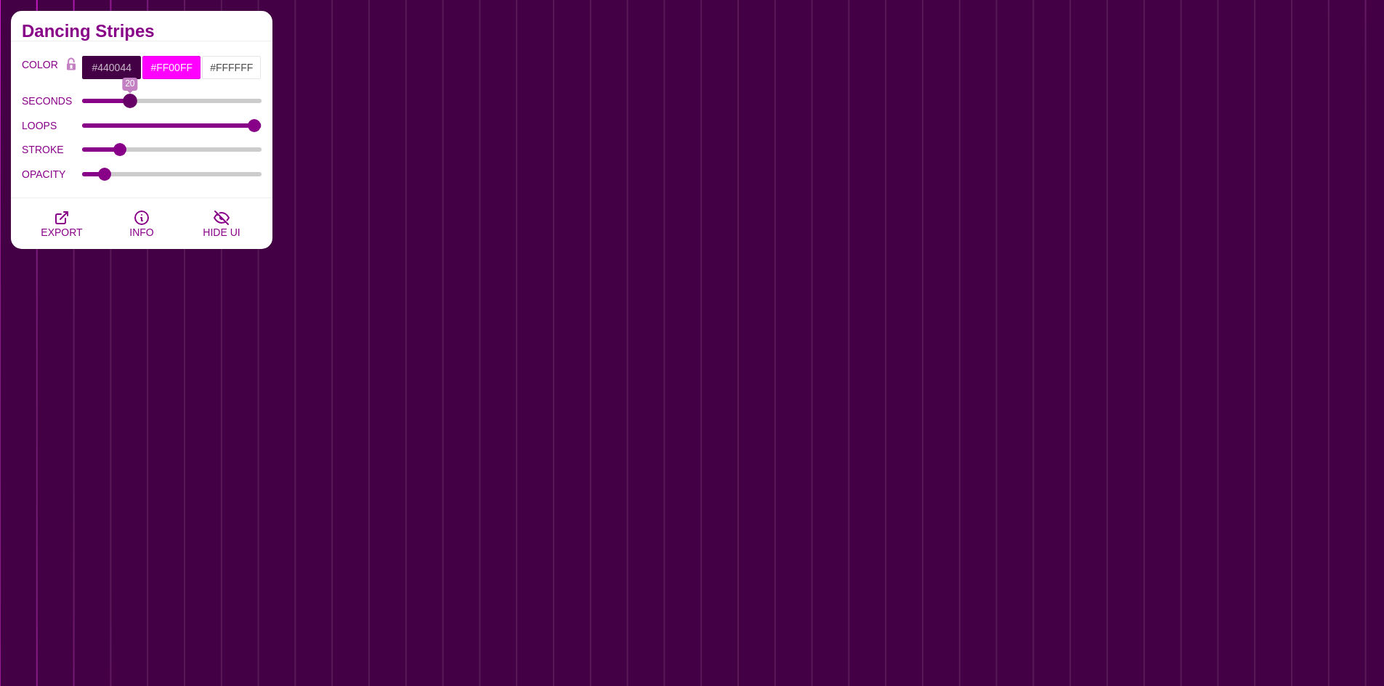
click at [131, 101] on input "SECONDS" at bounding box center [172, 101] width 180 height 6
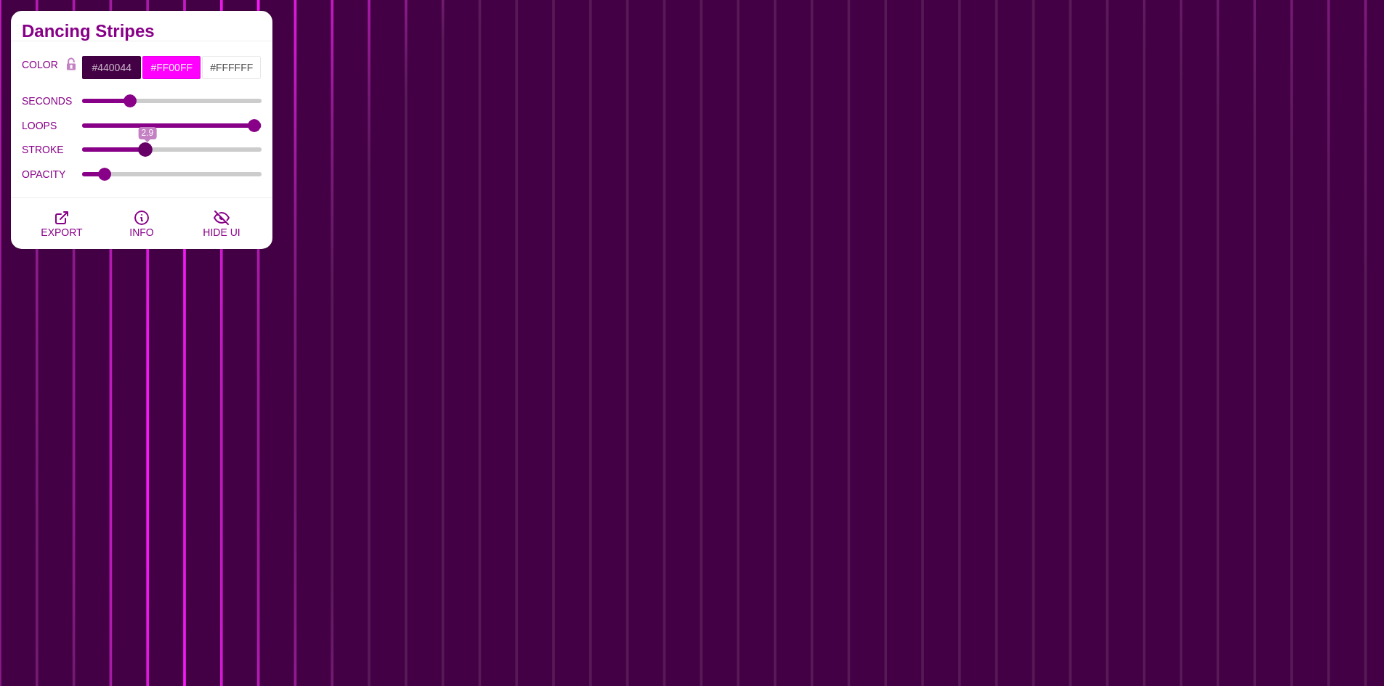
drag, startPoint x: 123, startPoint y: 148, endPoint x: 146, endPoint y: 161, distance: 26.7
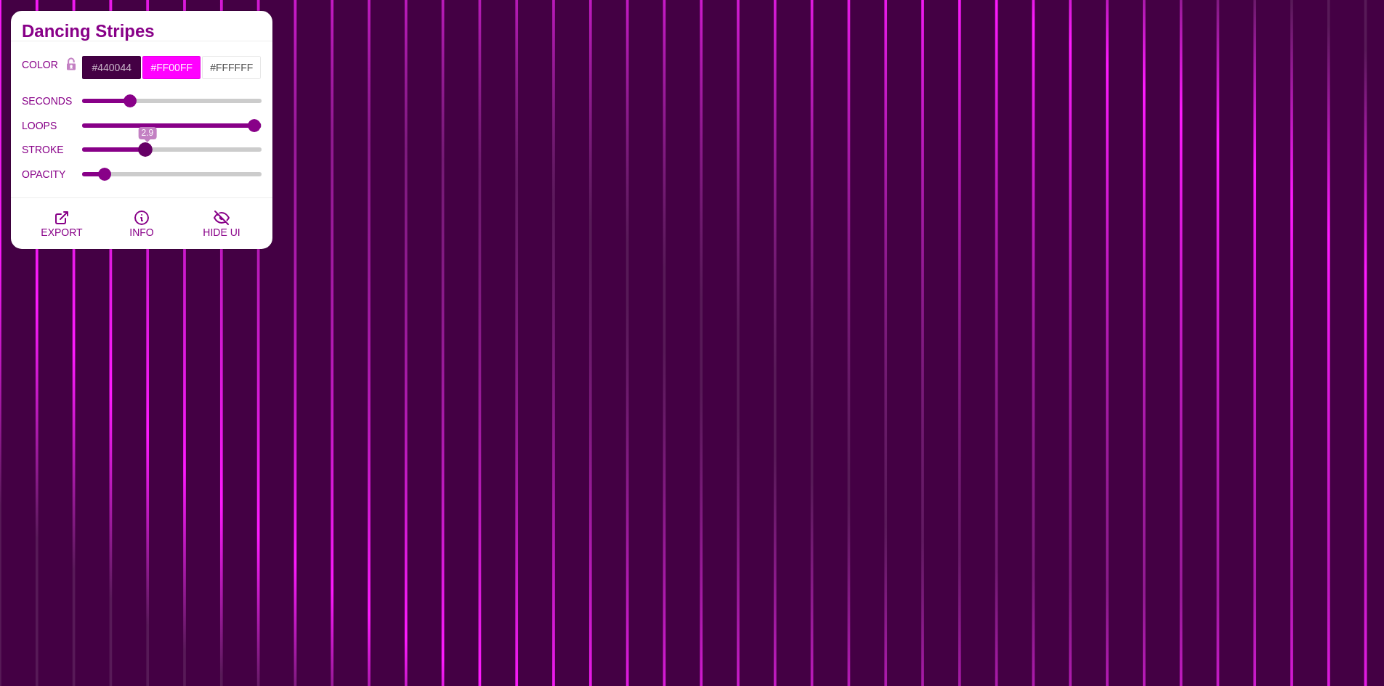
type input "2.8"
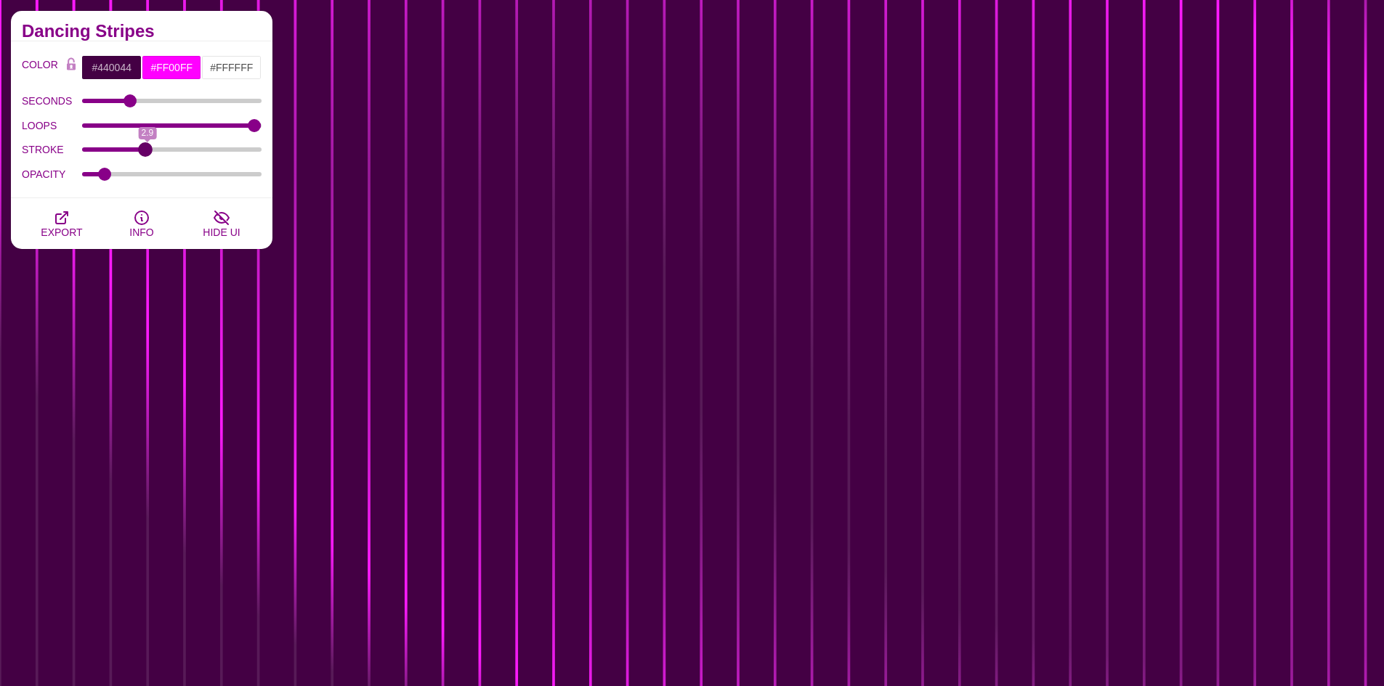
click at [146, 153] on input "STROKE" at bounding box center [172, 150] width 180 height 6
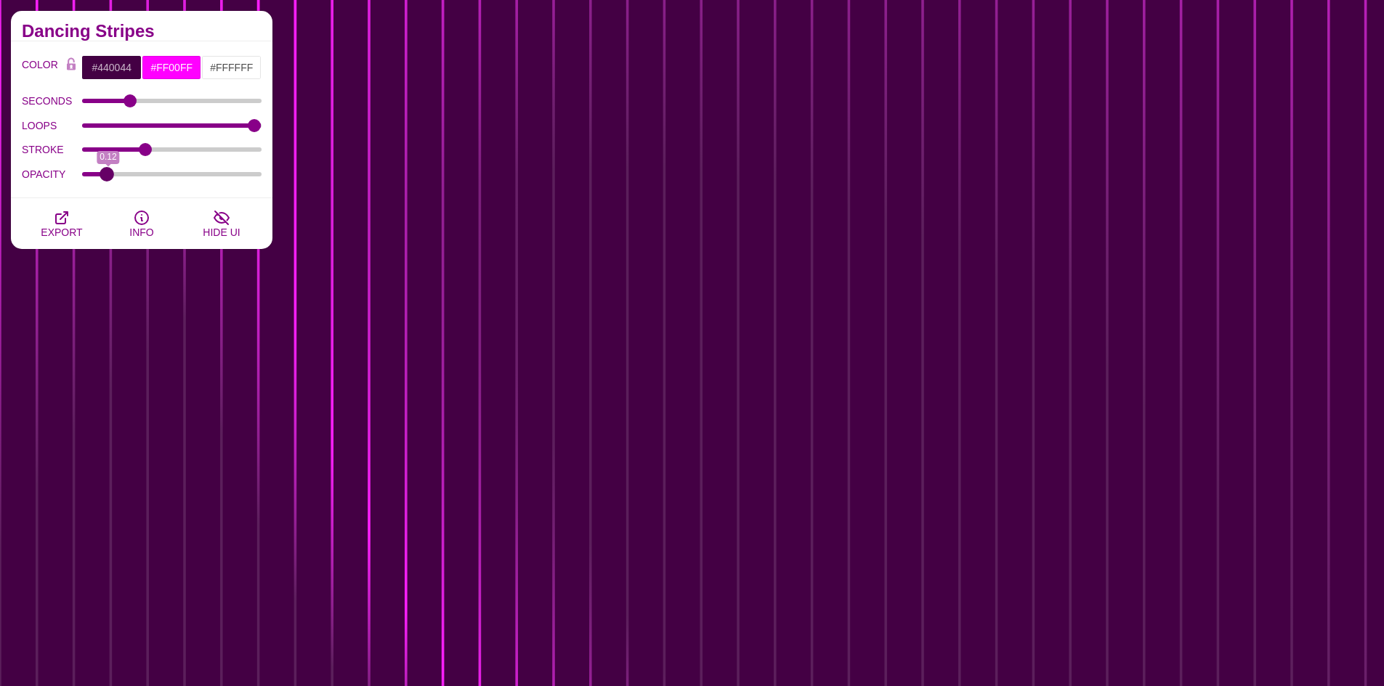
drag, startPoint x: 110, startPoint y: 171, endPoint x: 106, endPoint y: 186, distance: 15.9
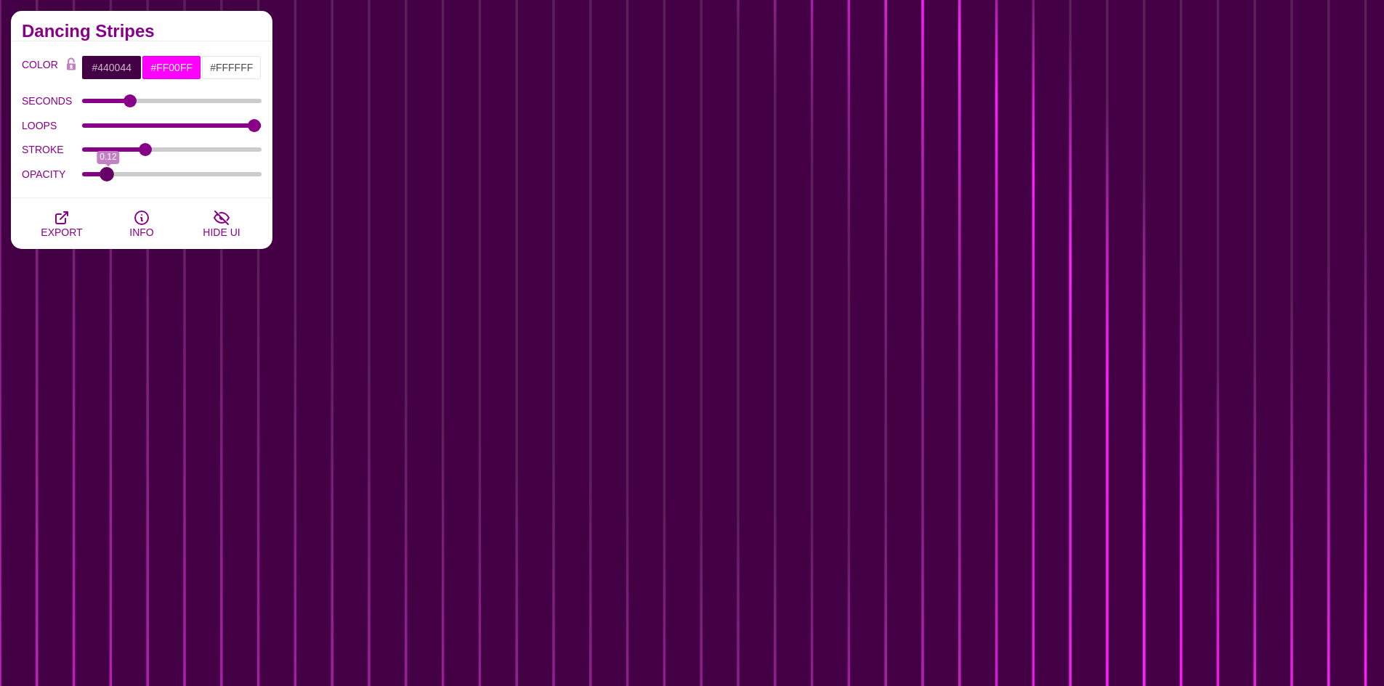
type input "0.11"
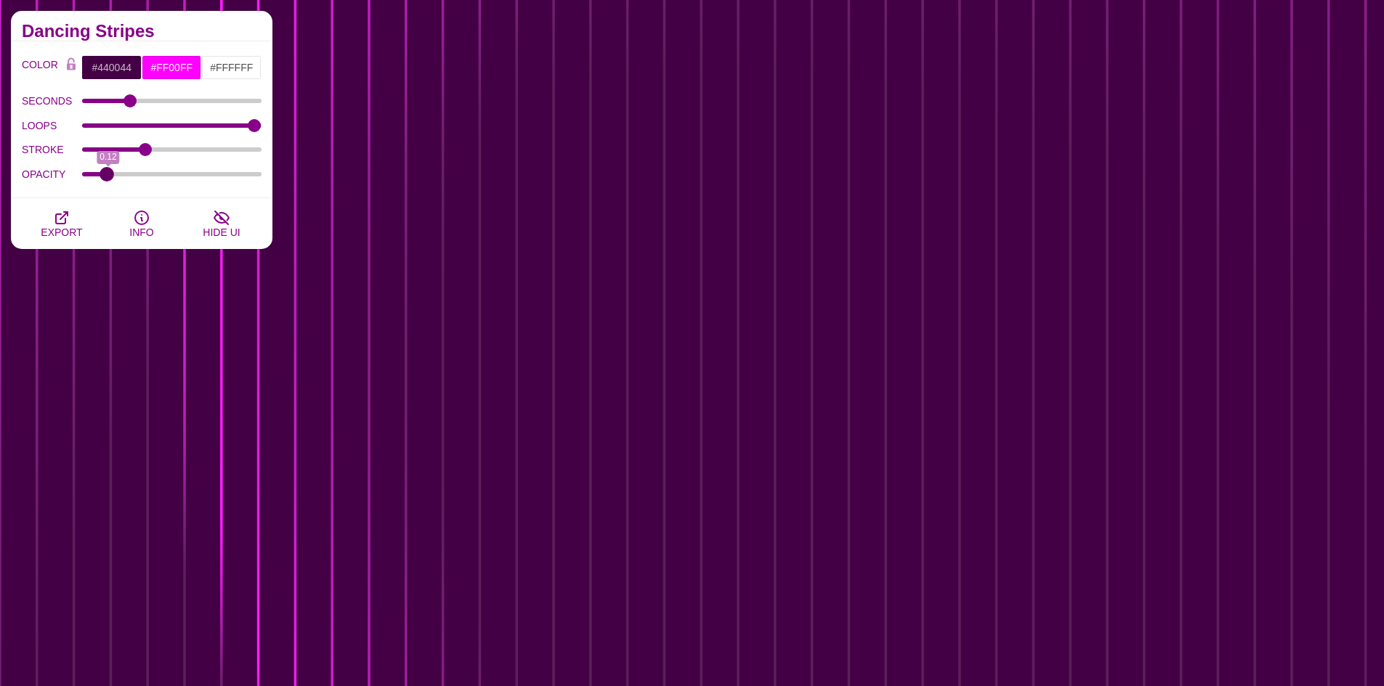
click at [106, 177] on input "OPACITY" at bounding box center [172, 174] width 180 height 6
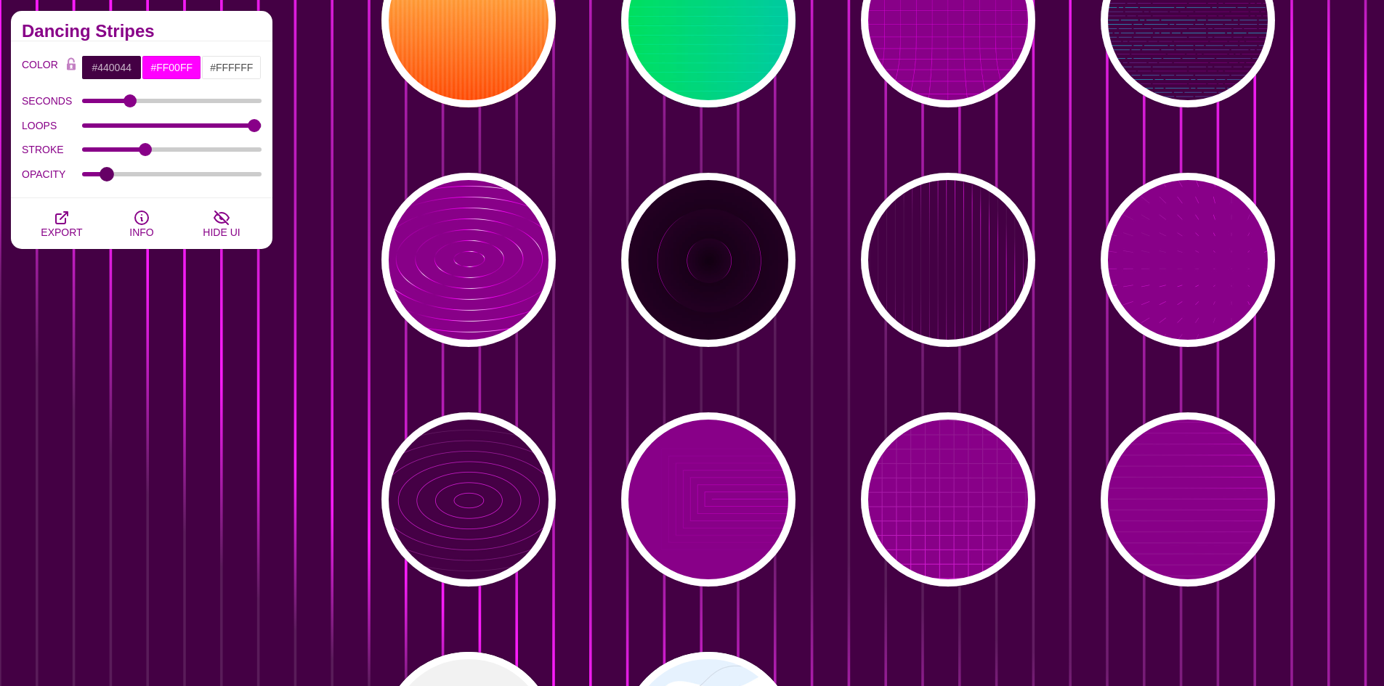
scroll to position [3704, 0]
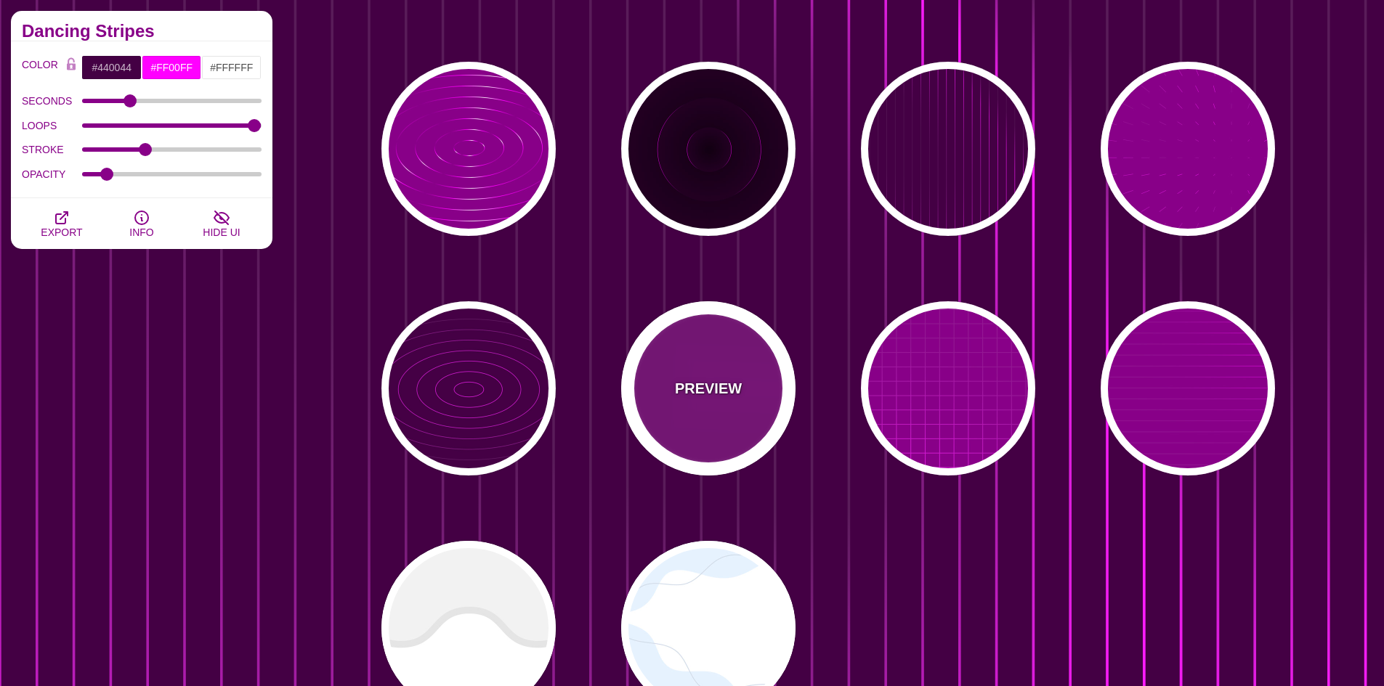
click at [733, 412] on div "PREVIEW" at bounding box center [708, 388] width 174 height 174
type input "#880088"
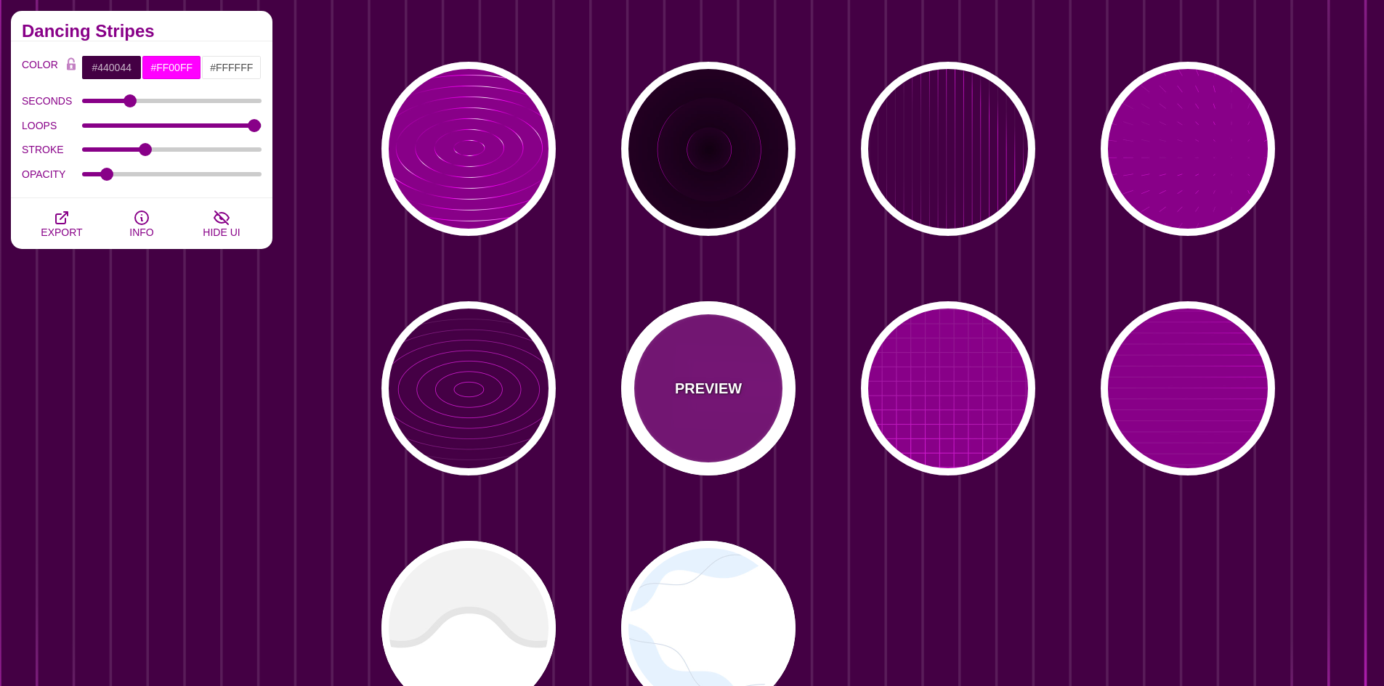
type input "5"
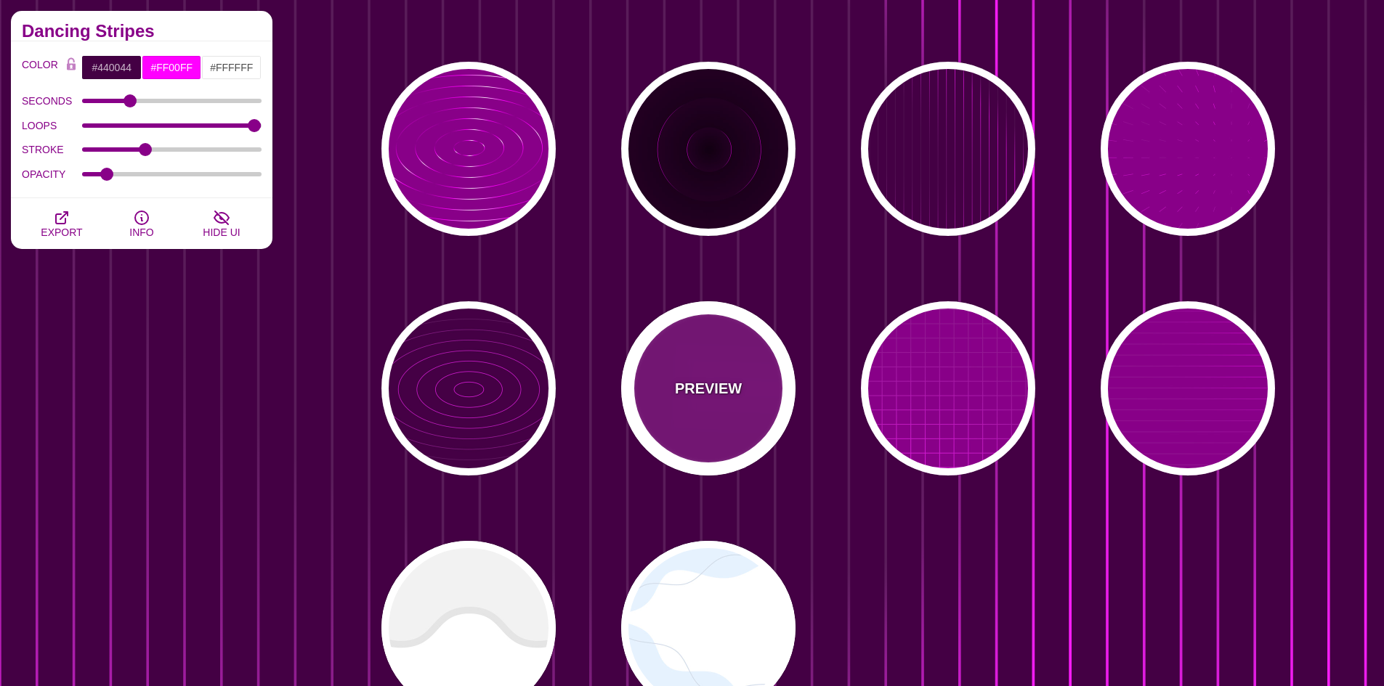
type input "999"
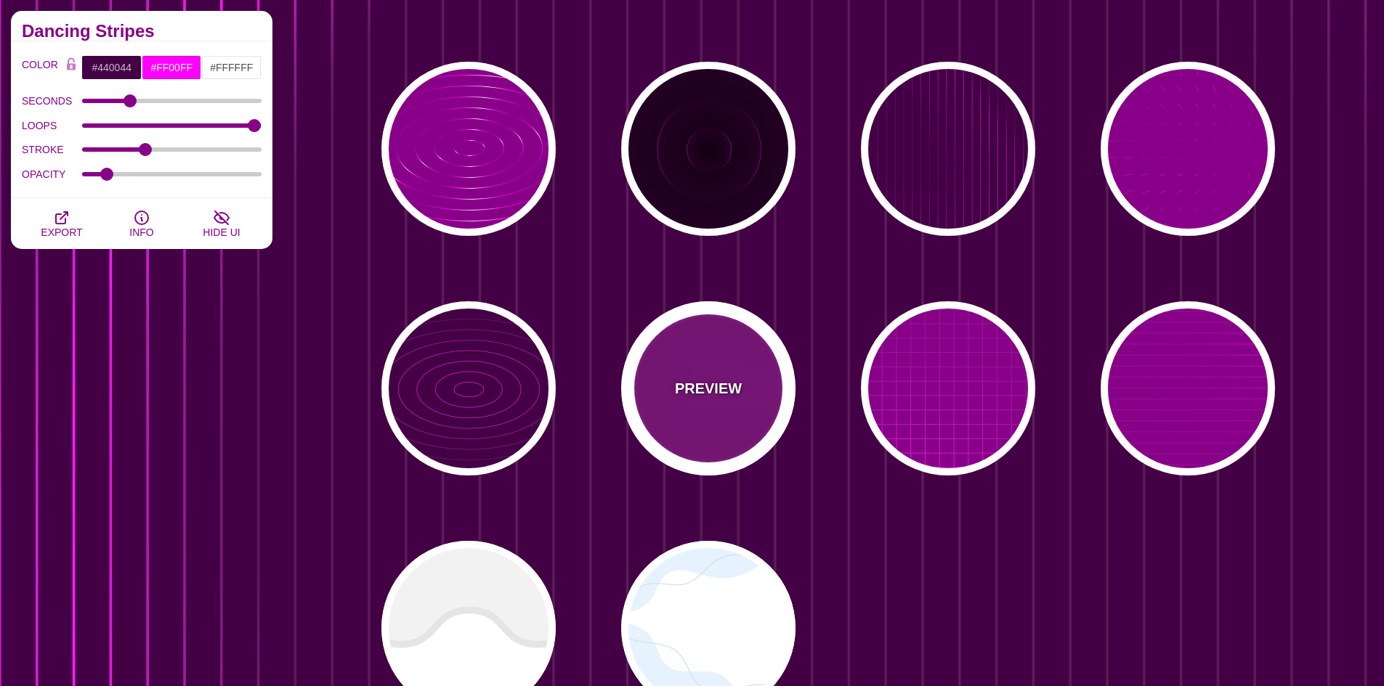
type input "0"
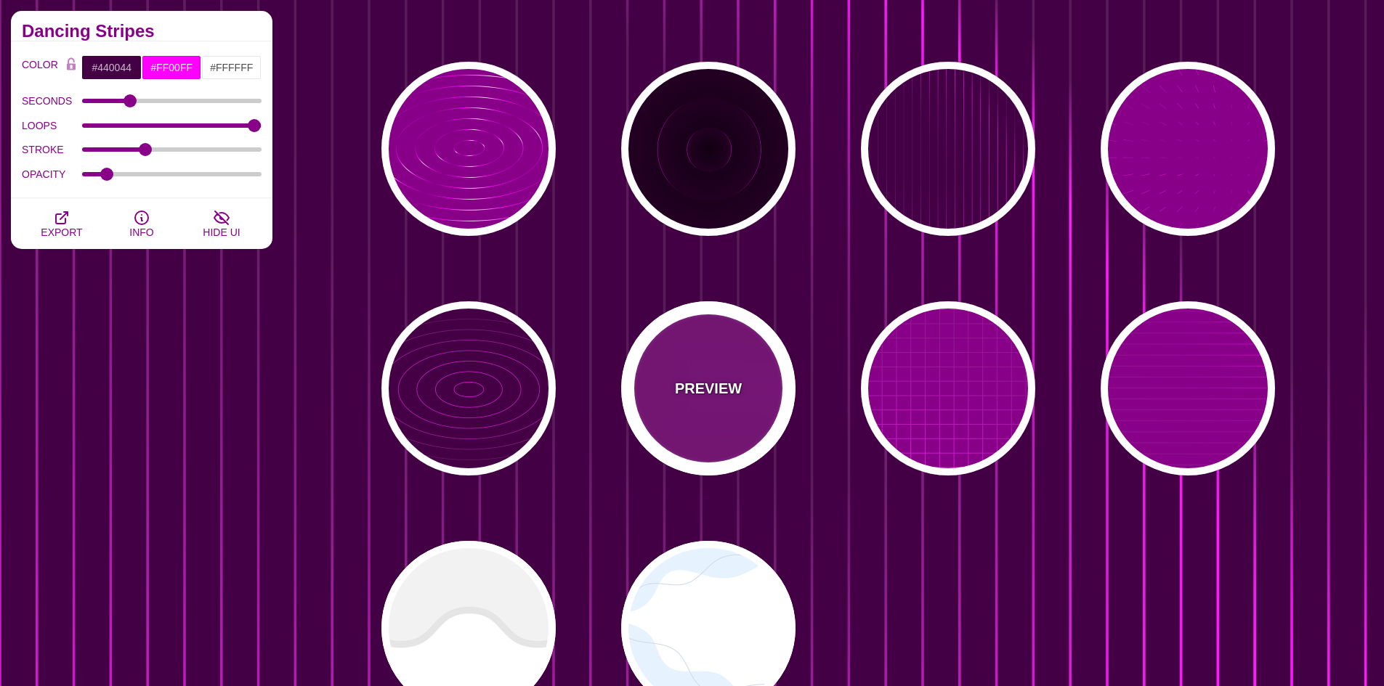
type input "1"
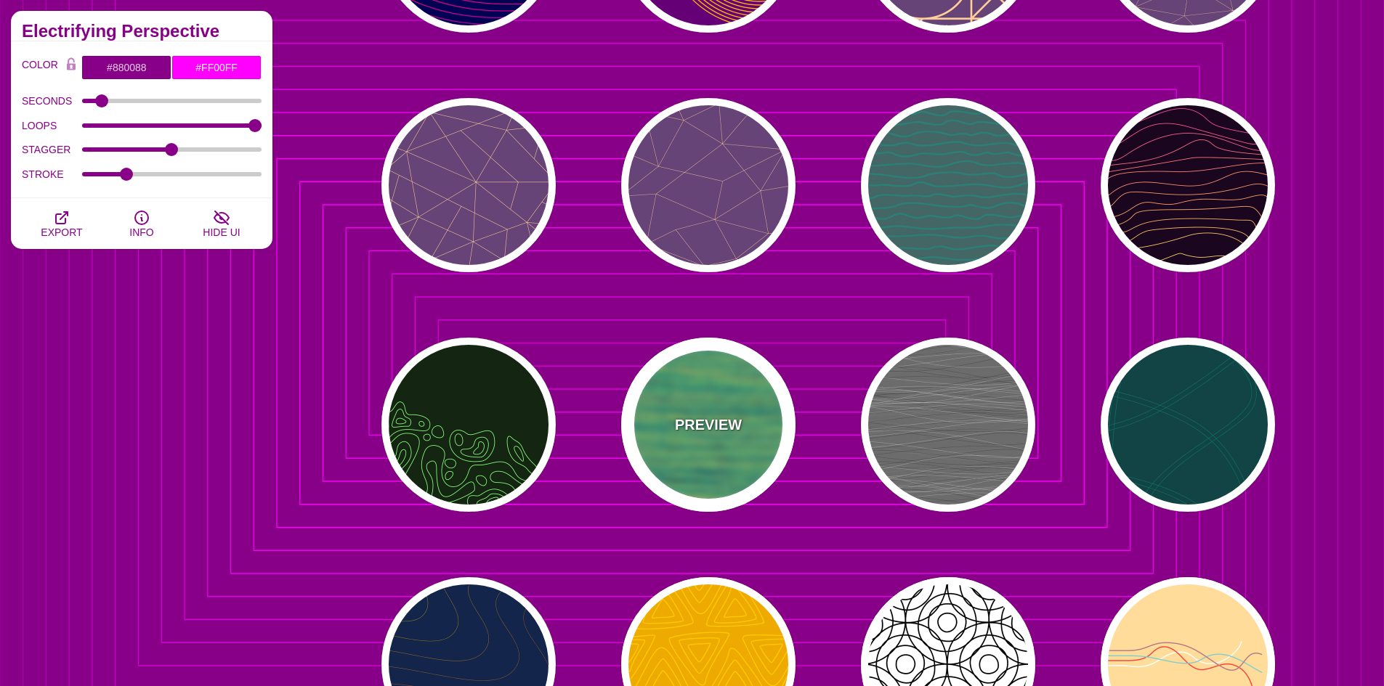
scroll to position [2760, 0]
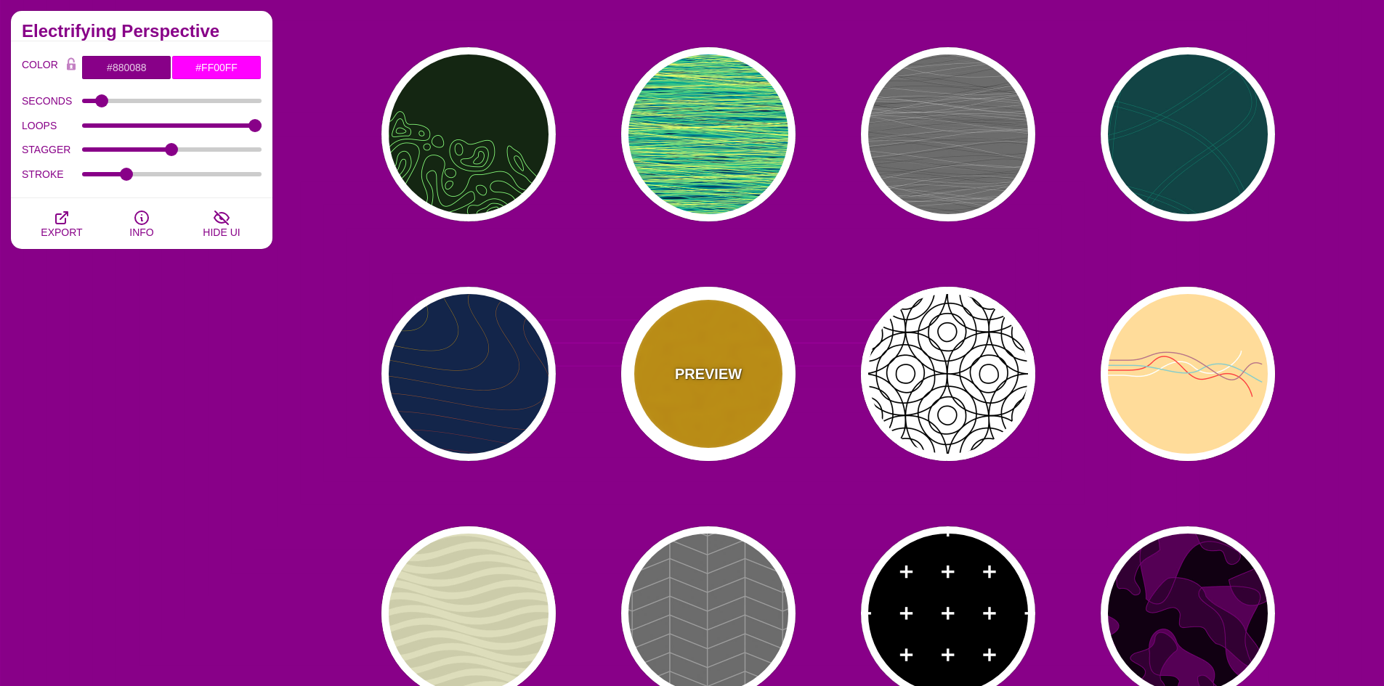
click at [713, 403] on div "PREVIEW" at bounding box center [708, 374] width 174 height 174
type input "#EEAA00"
type input "#FFCC00"
type input "0"
type input "1"
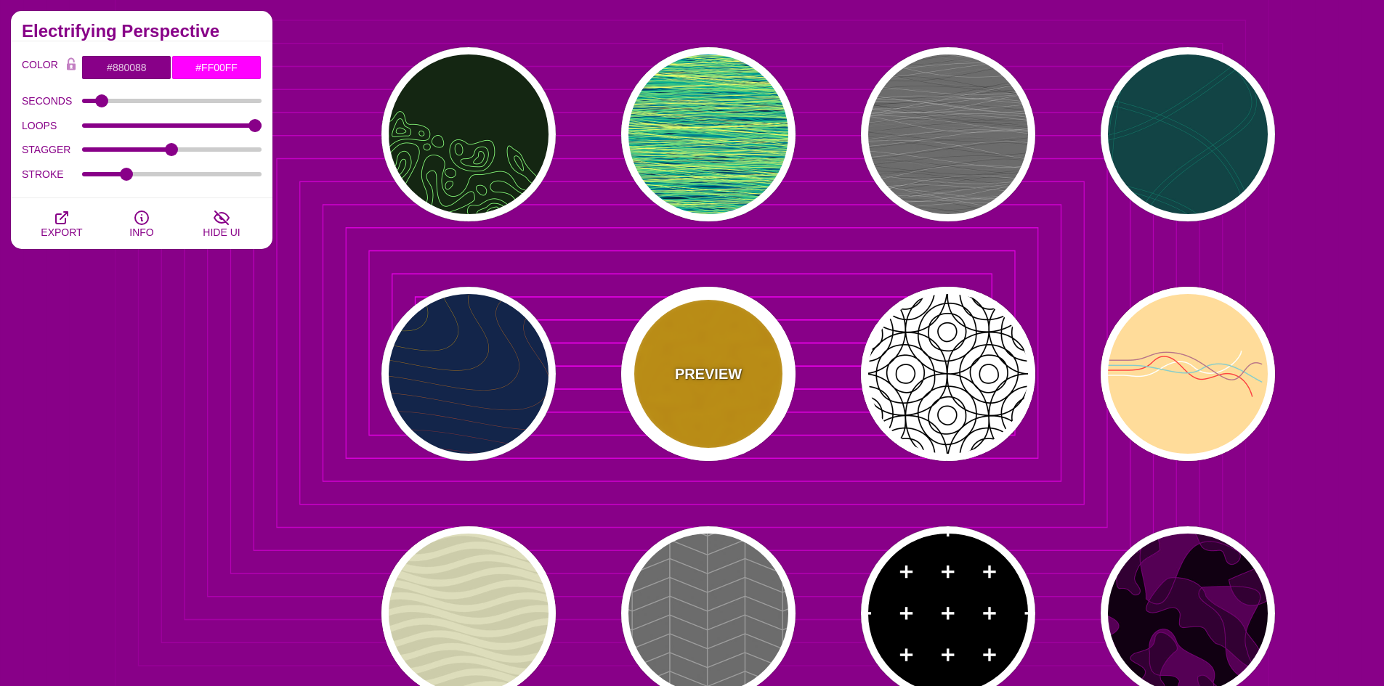
type input "5"
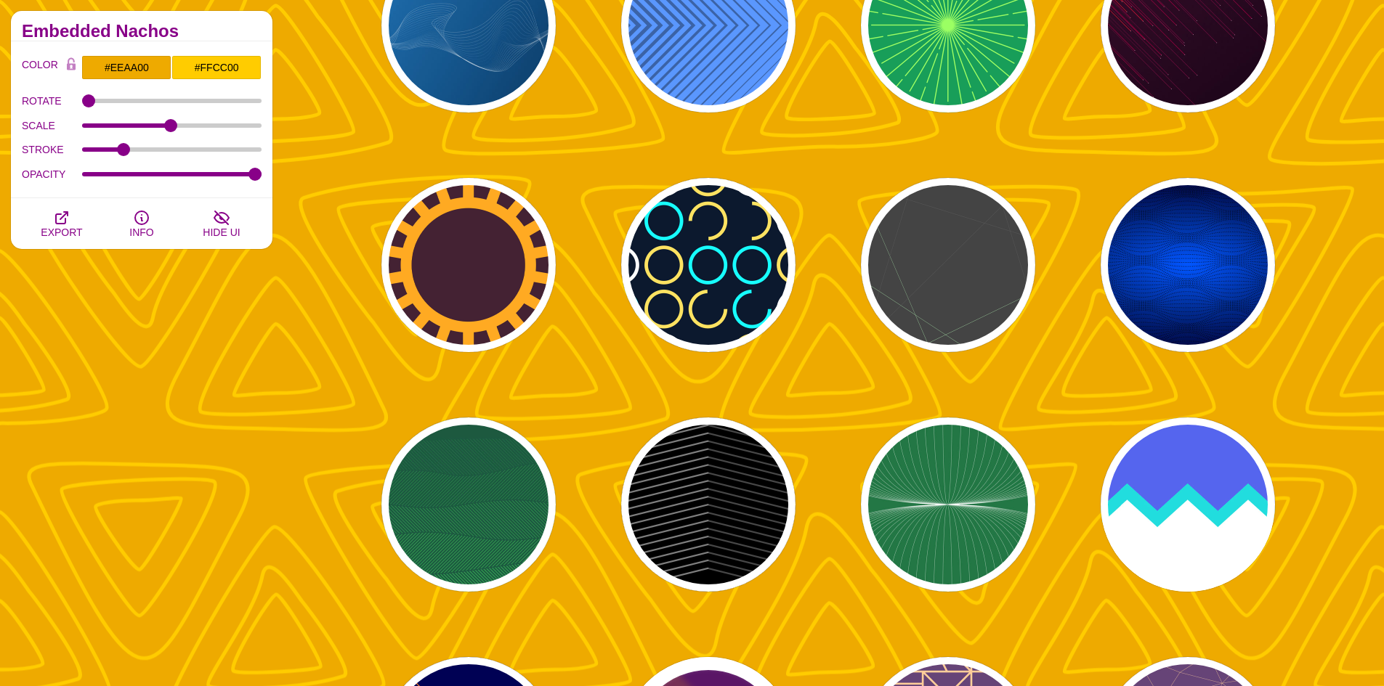
scroll to position [2034, 0]
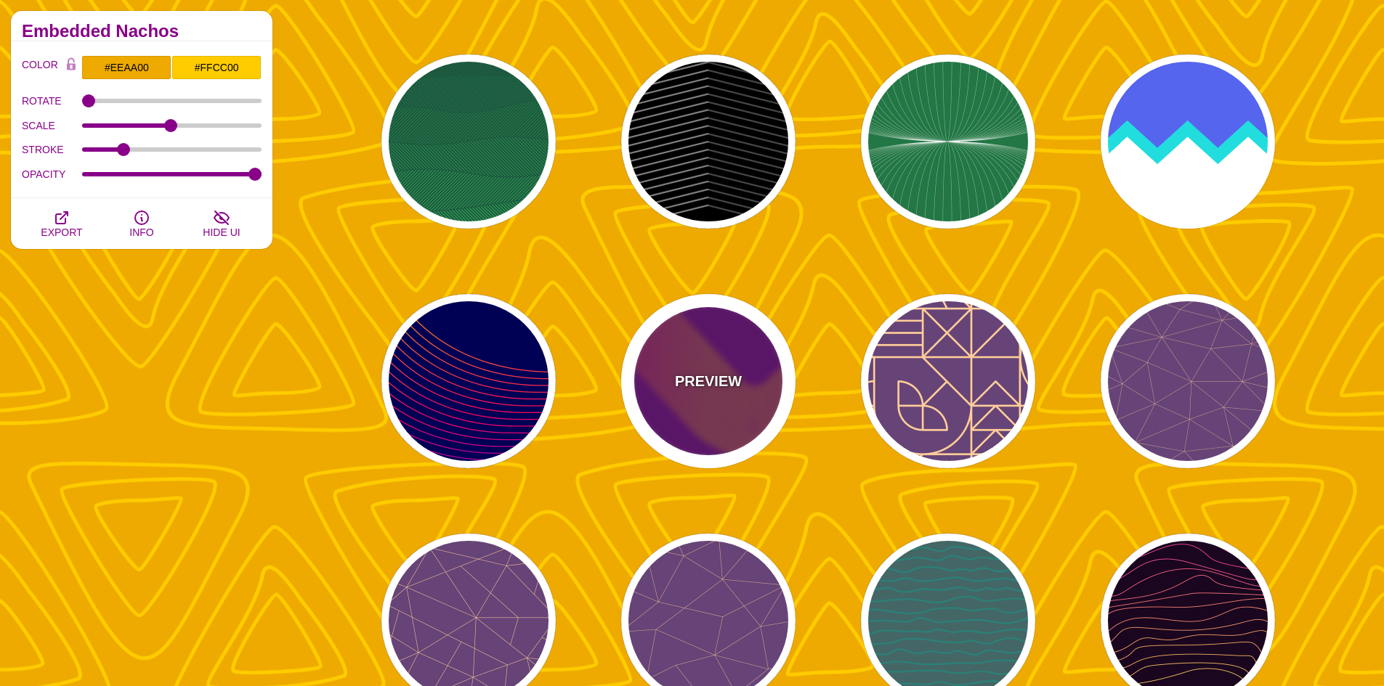
click at [710, 389] on p "PREVIEW" at bounding box center [708, 381] width 67 height 22
type input "#660077"
type input "#FFBB00"
type input "#0000FF"
type input "2"
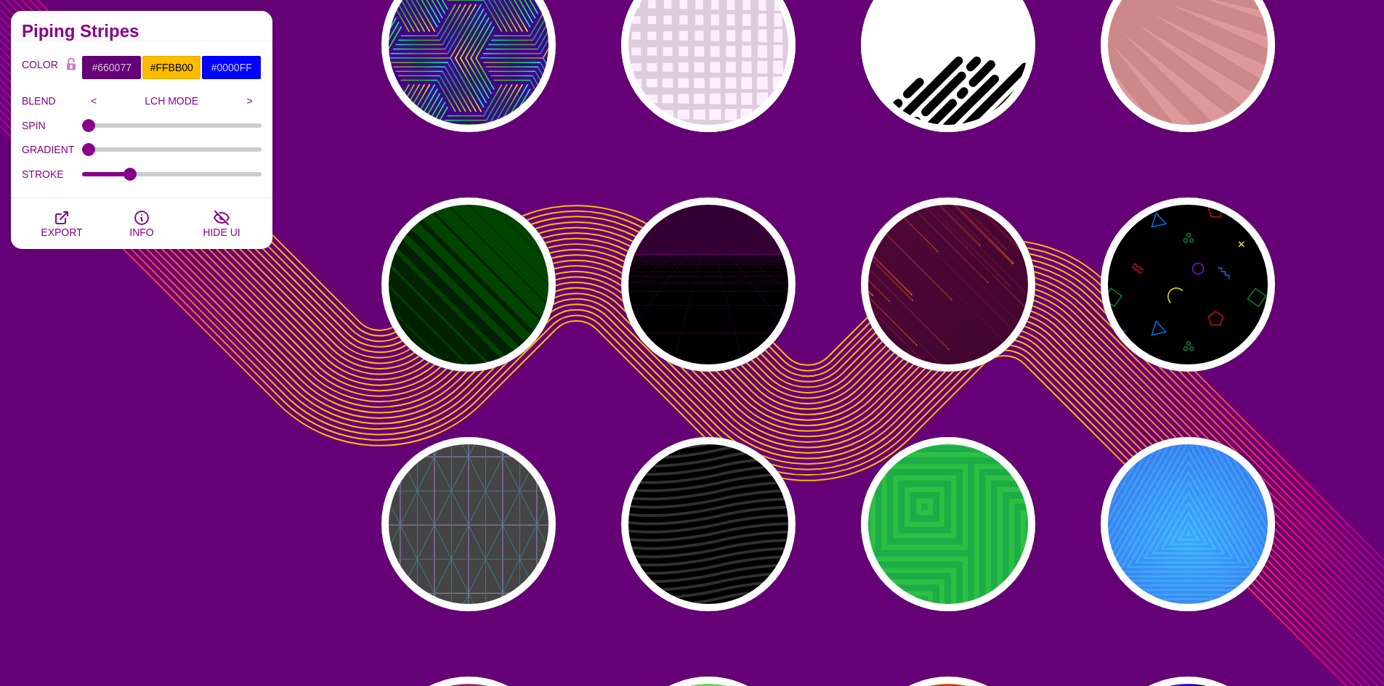
scroll to position [0, 0]
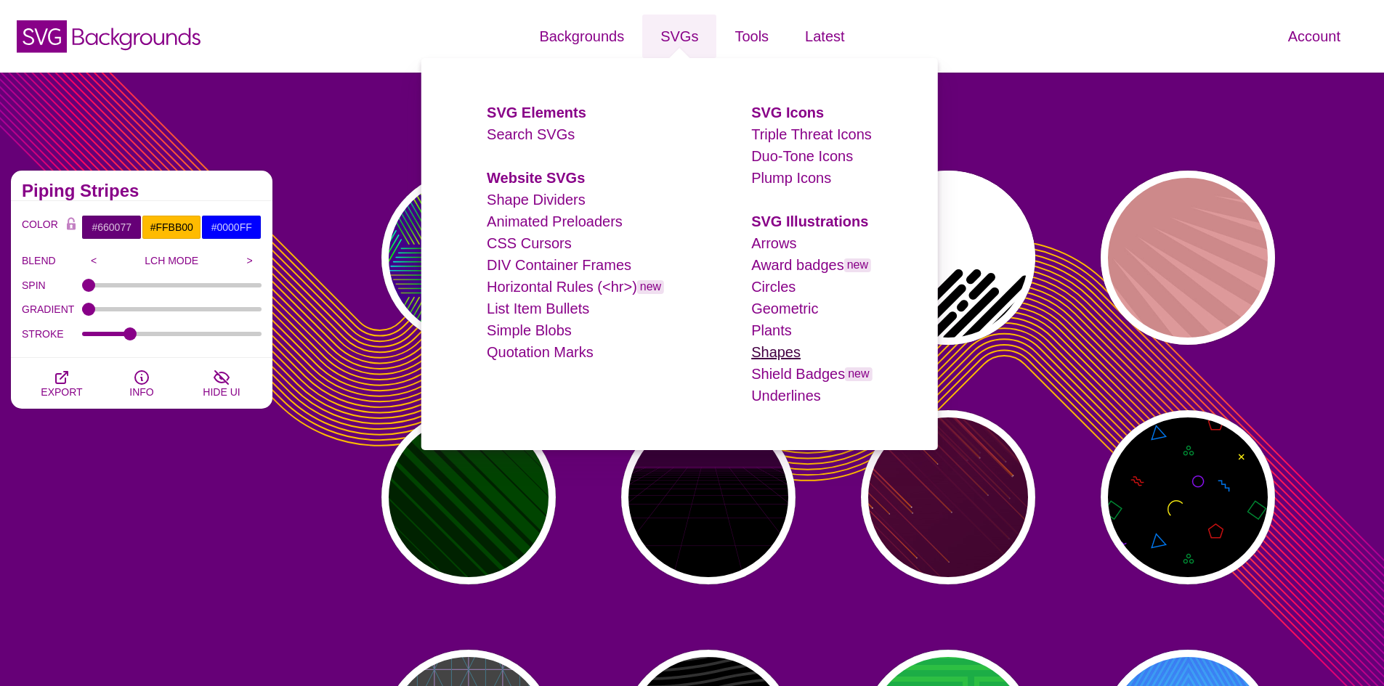
click at [783, 357] on link "Shapes" at bounding box center [775, 352] width 49 height 16
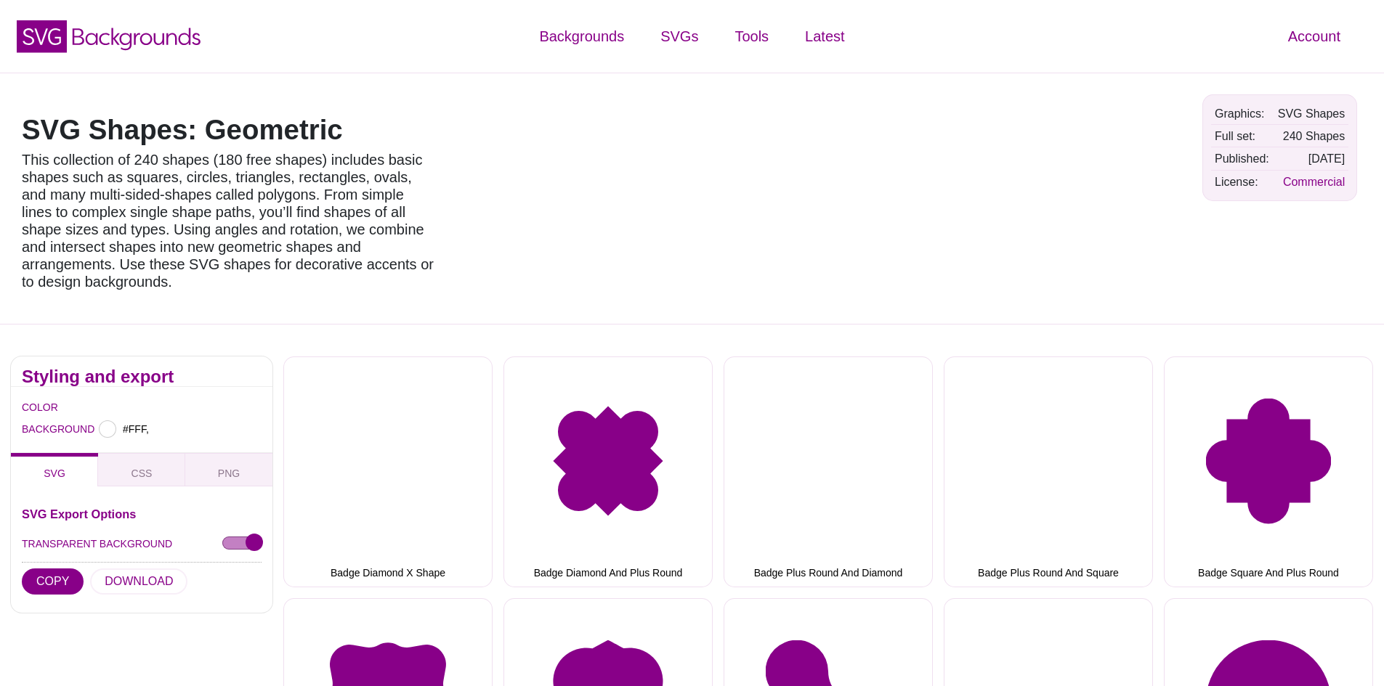
type input "#FFFFFF"
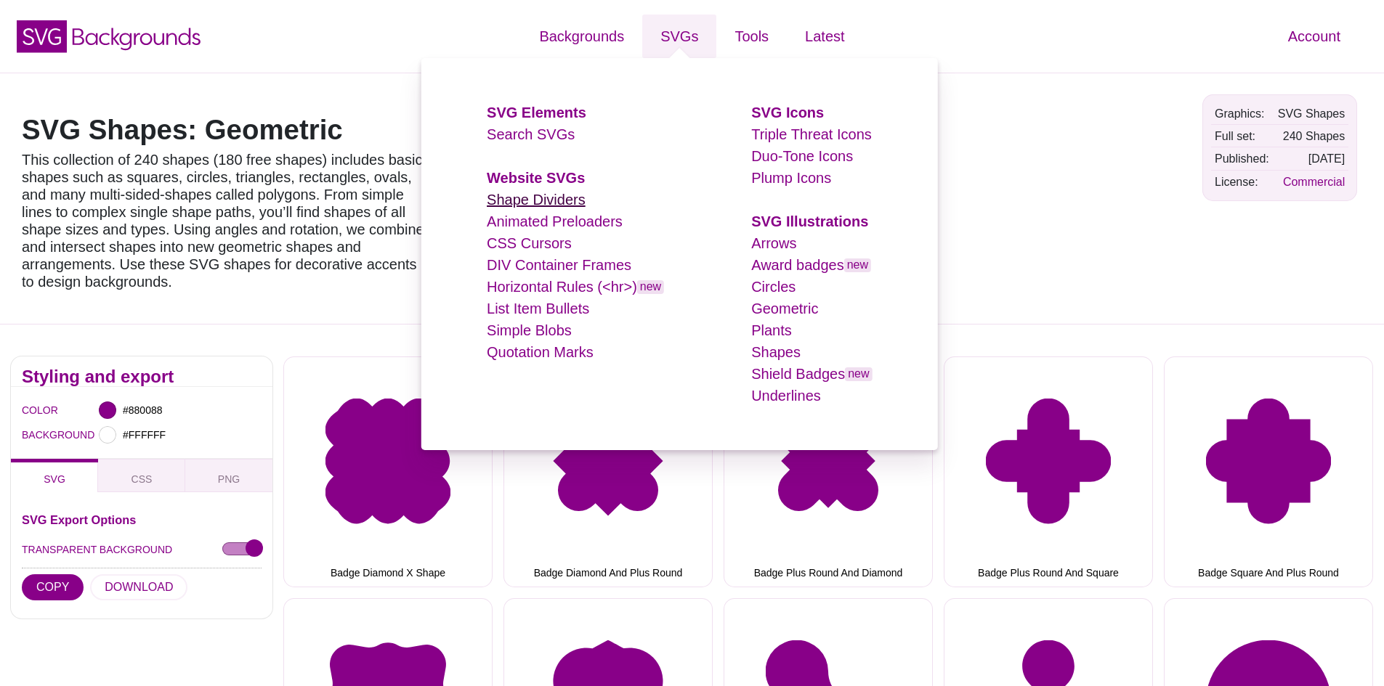
click at [567, 200] on link "Shape Dividers" at bounding box center [536, 200] width 99 height 16
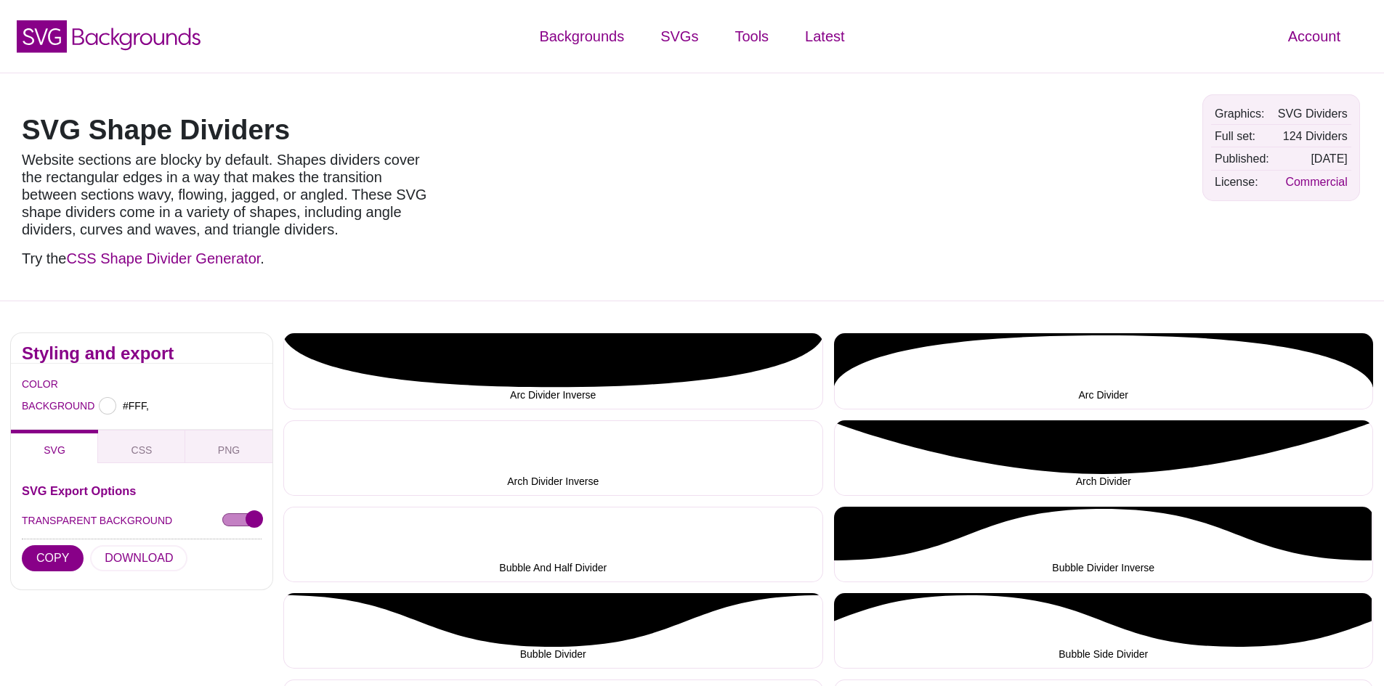
type input "#FFFFFF"
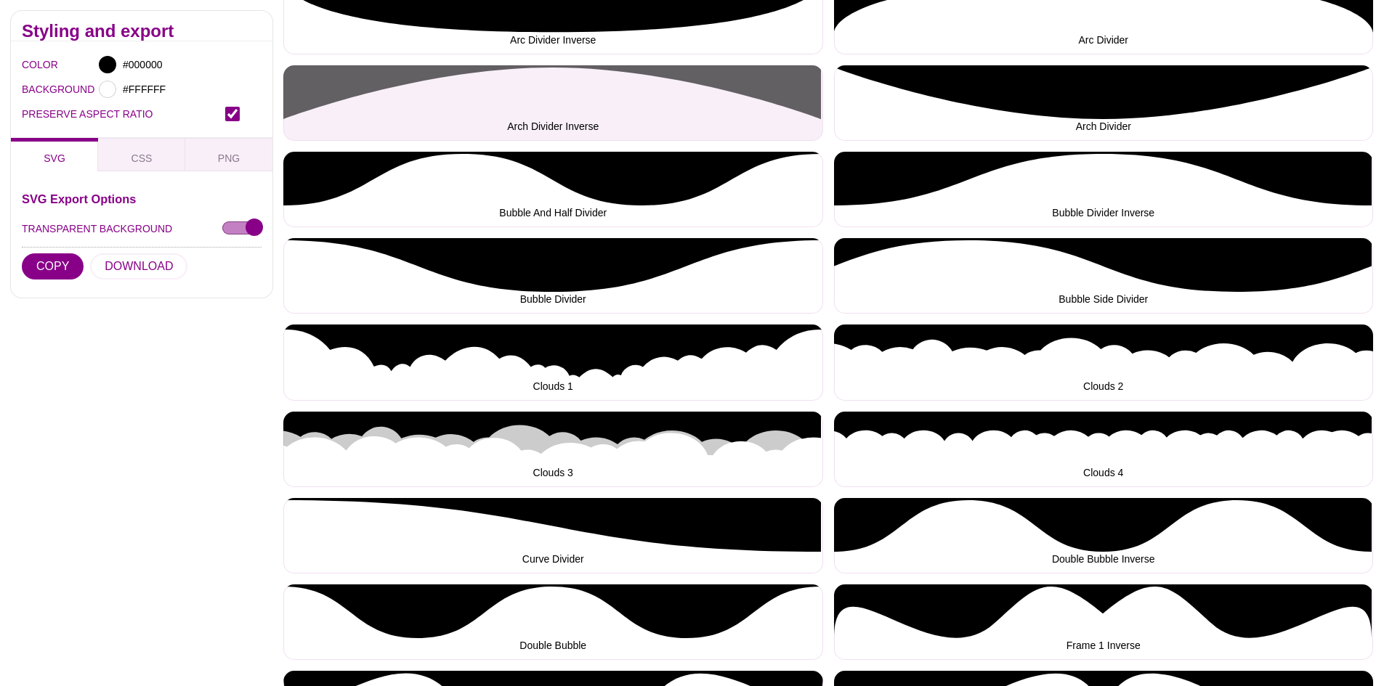
scroll to position [363, 0]
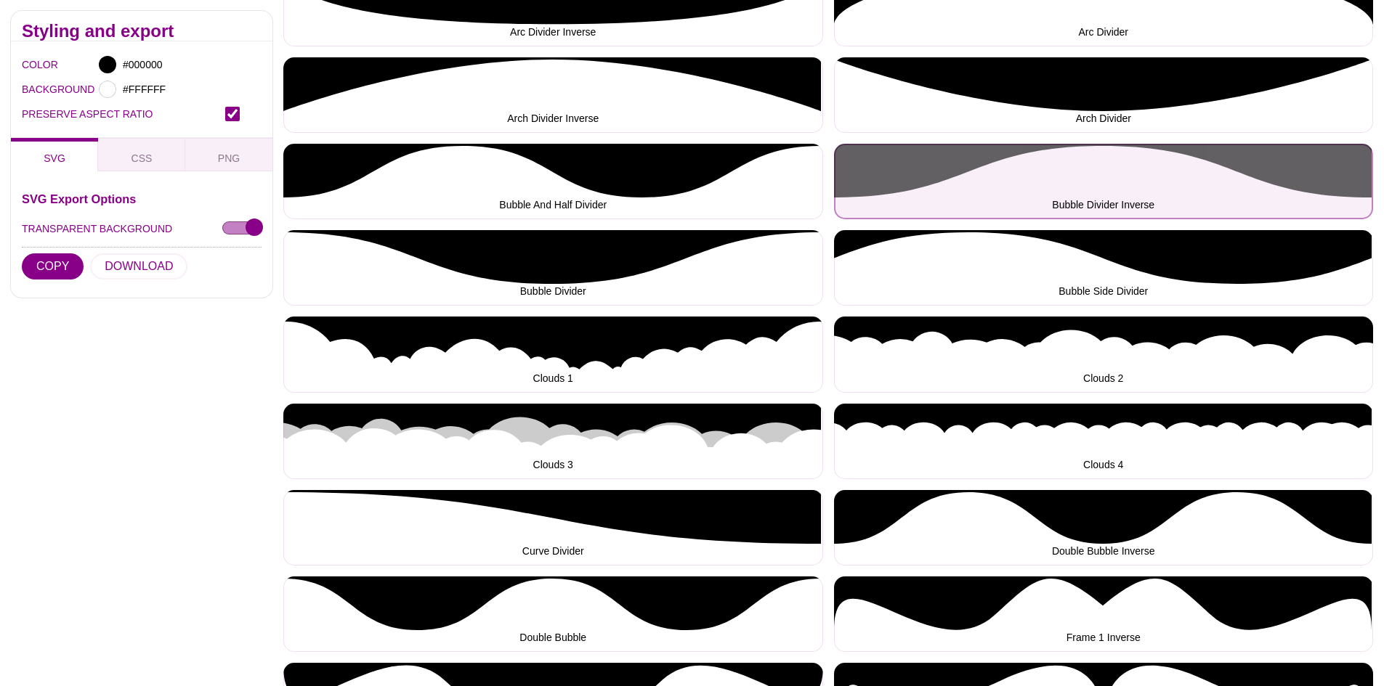
click at [1014, 169] on button "Bubble Divider Inverse" at bounding box center [1104, 182] width 540 height 76
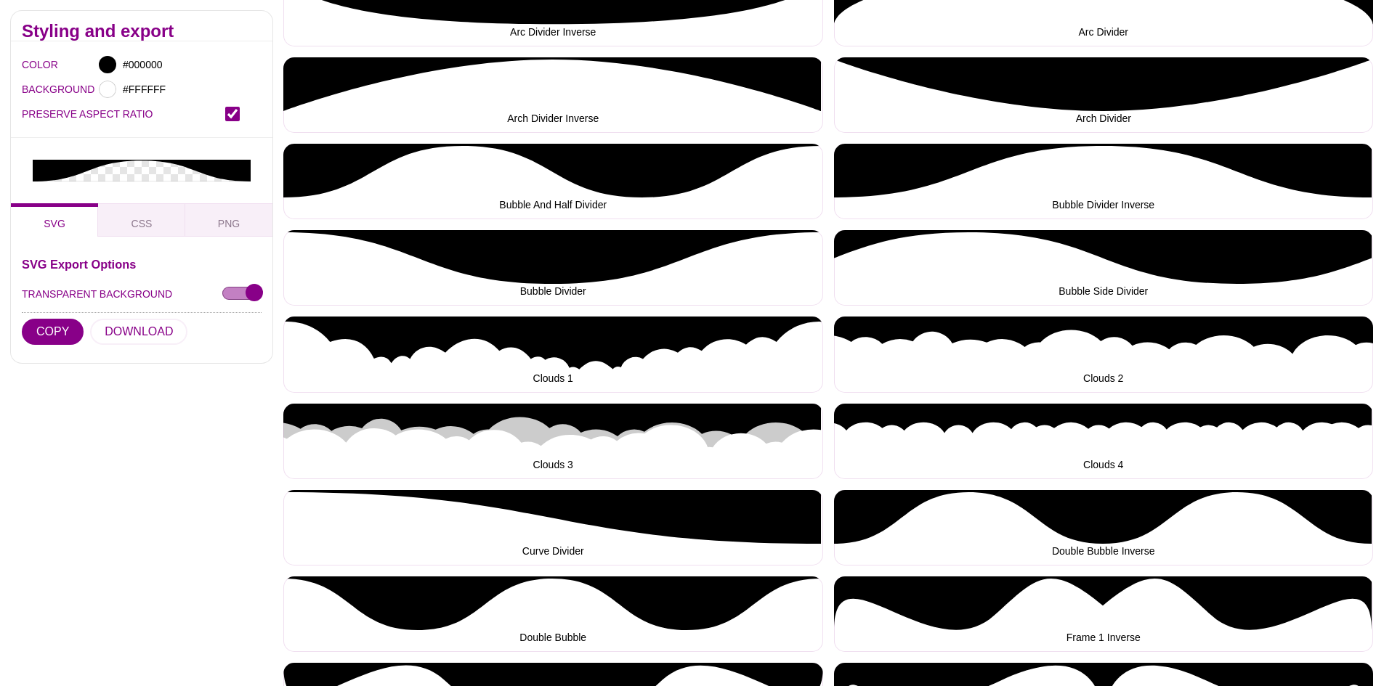
click at [127, 181] on icon at bounding box center [142, 171] width 218 height 22
drag, startPoint x: 253, startPoint y: 288, endPoint x: 233, endPoint y: 288, distance: 20.3
click at [233, 288] on input "TRANSPARENT BACKGROUND" at bounding box center [241, 293] width 39 height 15
click at [243, 288] on input "TRANSPARENT BACKGROUND" at bounding box center [241, 293] width 39 height 15
checkbox input "true"
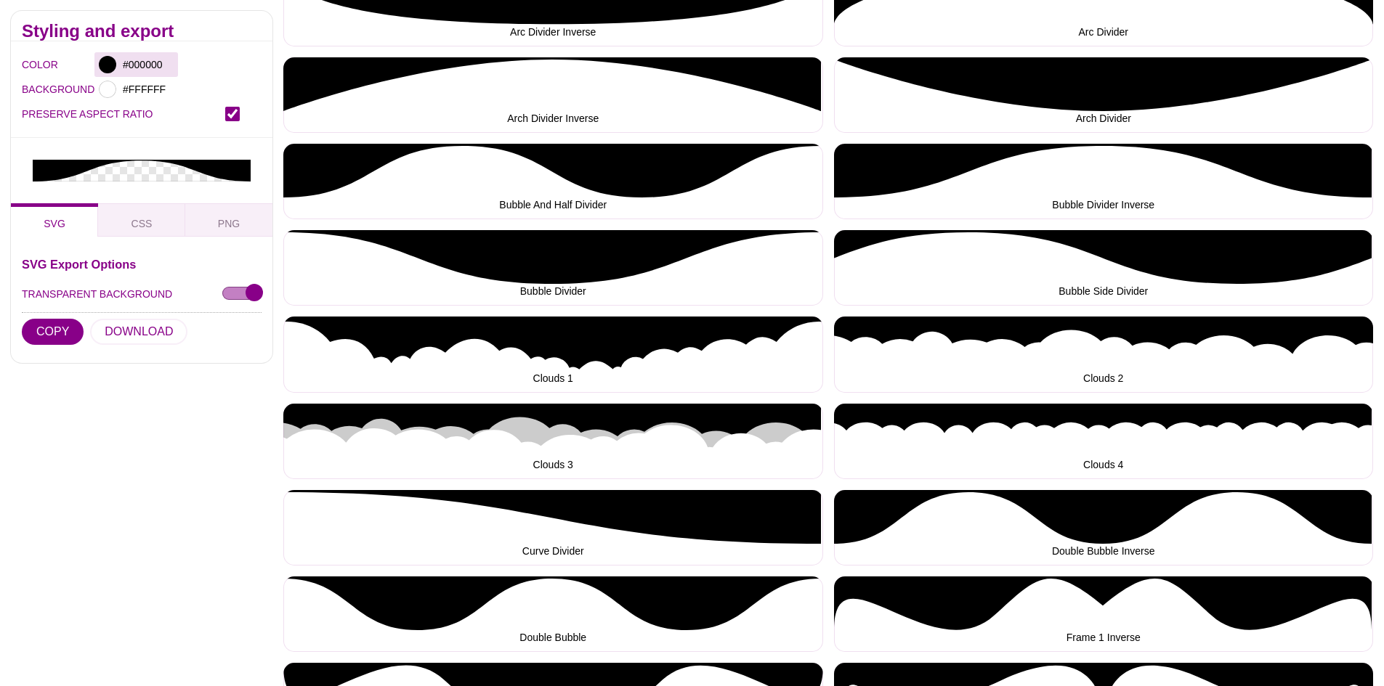
click at [108, 65] on div at bounding box center [107, 64] width 17 height 17
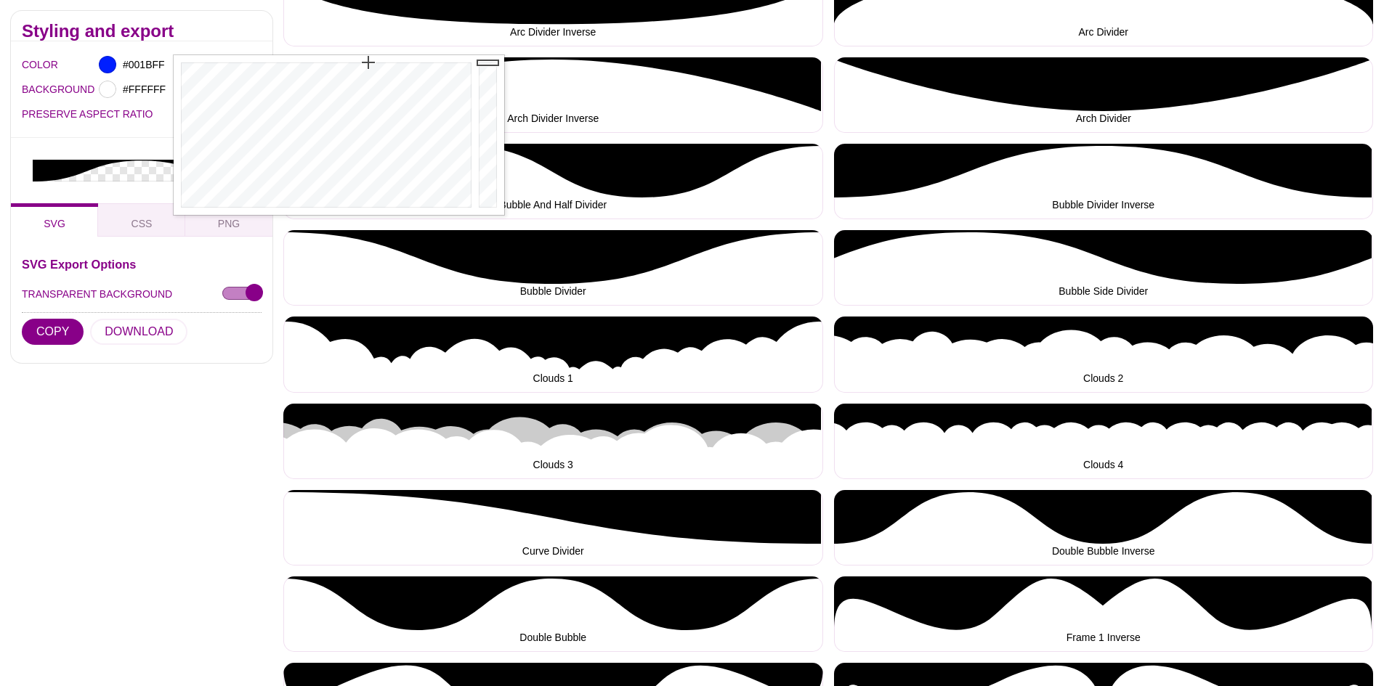
drag, startPoint x: 366, startPoint y: 76, endPoint x: 369, endPoint y: 62, distance: 14.1
click at [369, 62] on div at bounding box center [324, 135] width 301 height 160
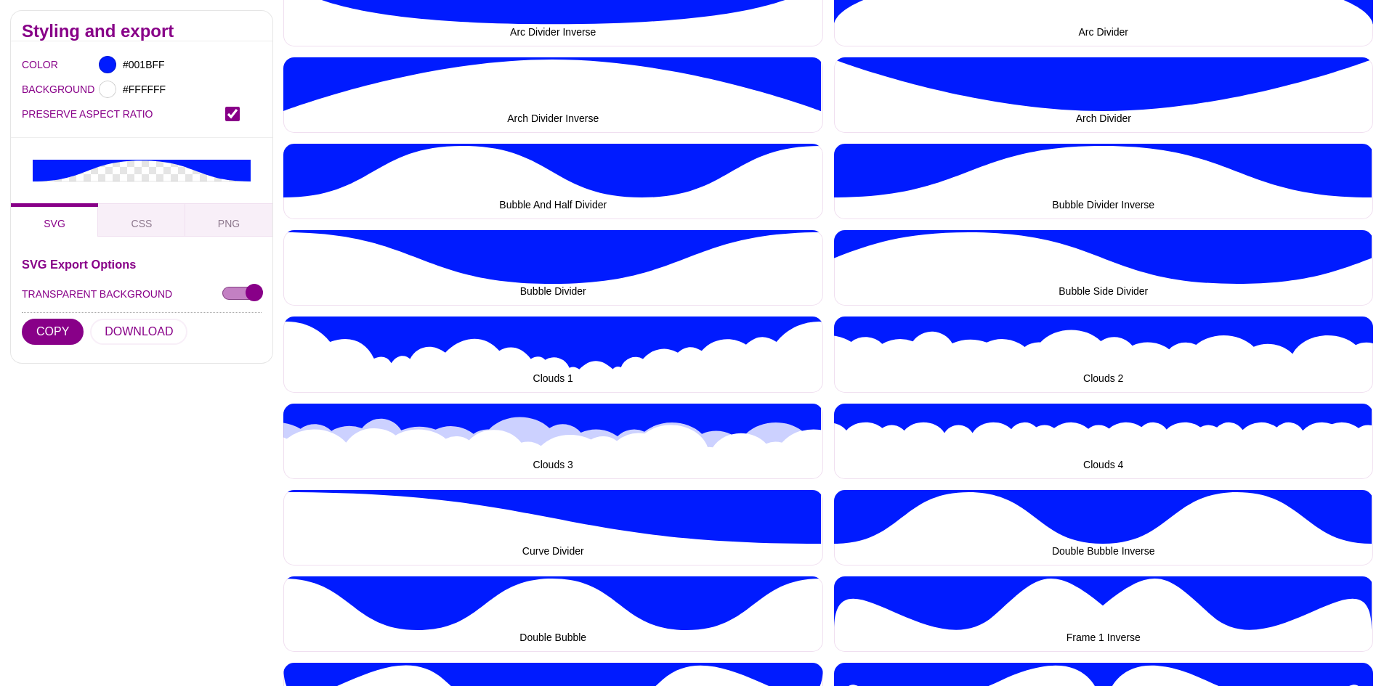
click at [208, 31] on h2 "Styling and export" at bounding box center [142, 31] width 240 height 12
click at [105, 65] on div at bounding box center [107, 64] width 17 height 17
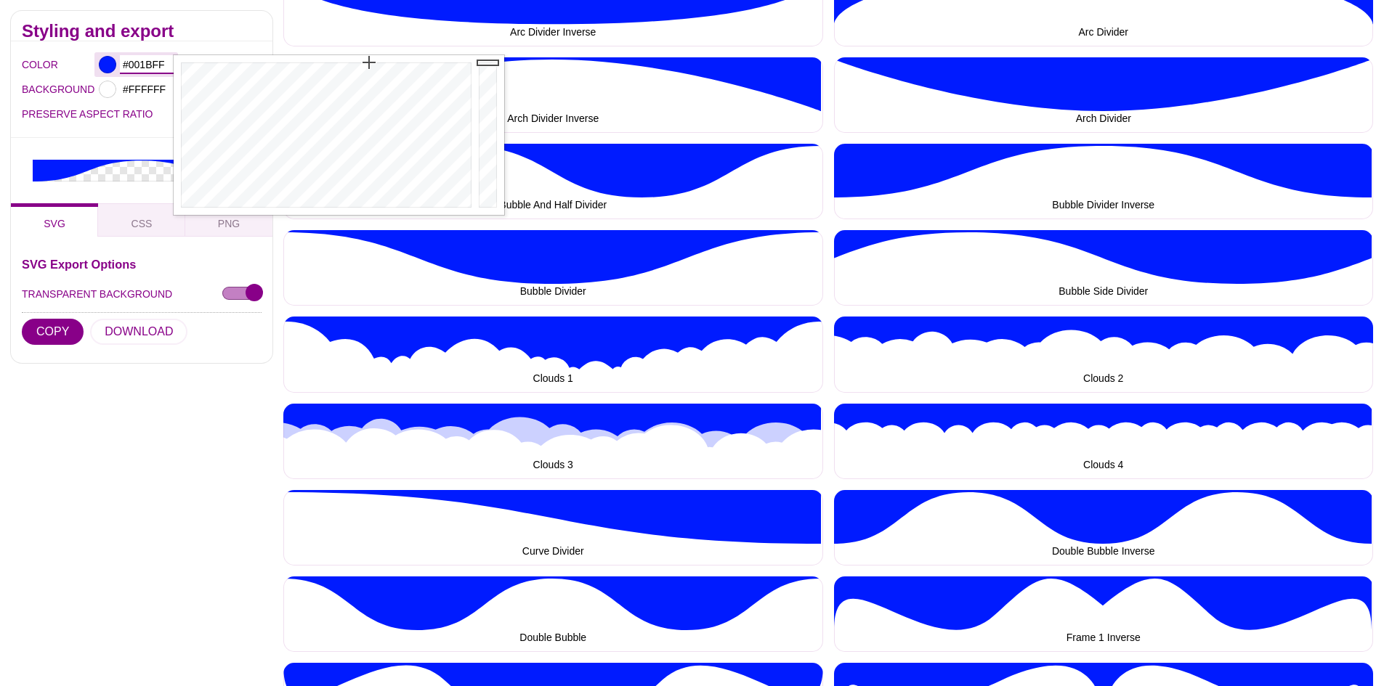
drag, startPoint x: 145, startPoint y: 66, endPoint x: 155, endPoint y: 62, distance: 10.8
click at [146, 66] on input "#001BFF" at bounding box center [147, 64] width 54 height 19
drag, startPoint x: 163, startPoint y: 63, endPoint x: 75, endPoint y: 58, distance: 88.8
click at [75, 58] on div "COLOR #001BFF" at bounding box center [142, 64] width 240 height 25
paste input "3407E"
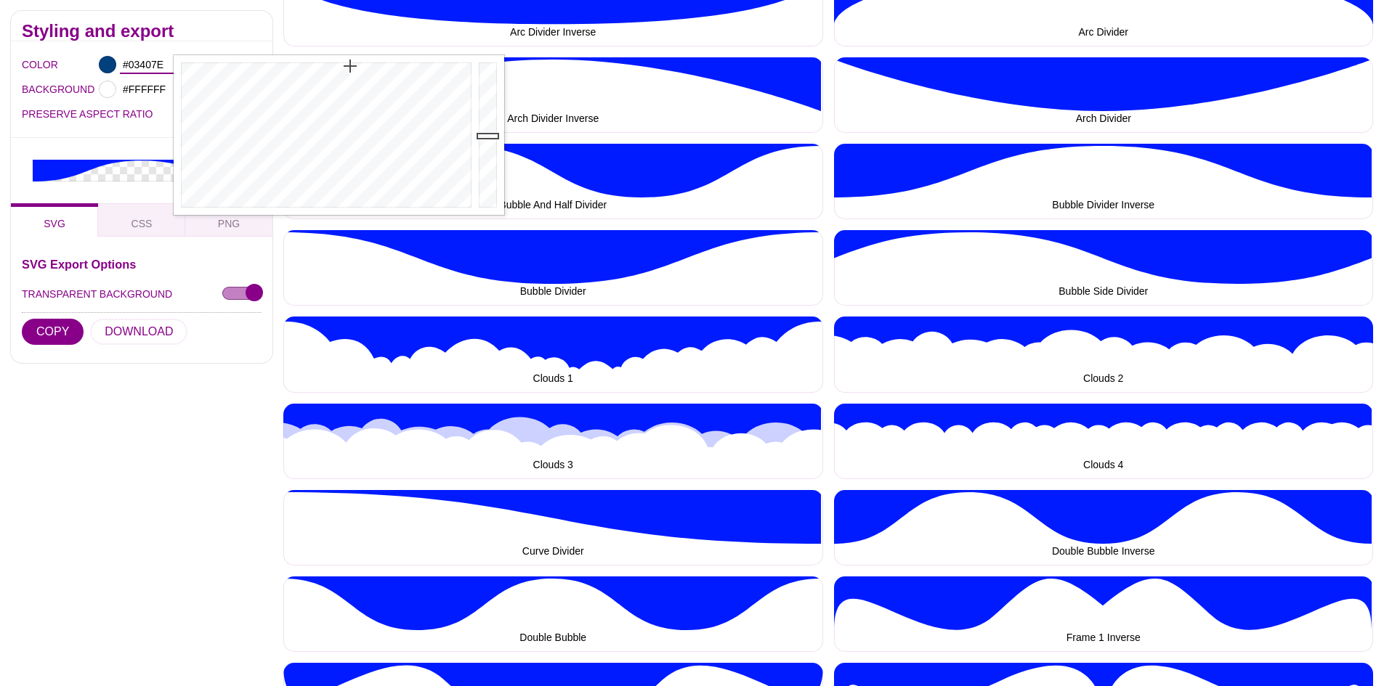
type input "#03407E"
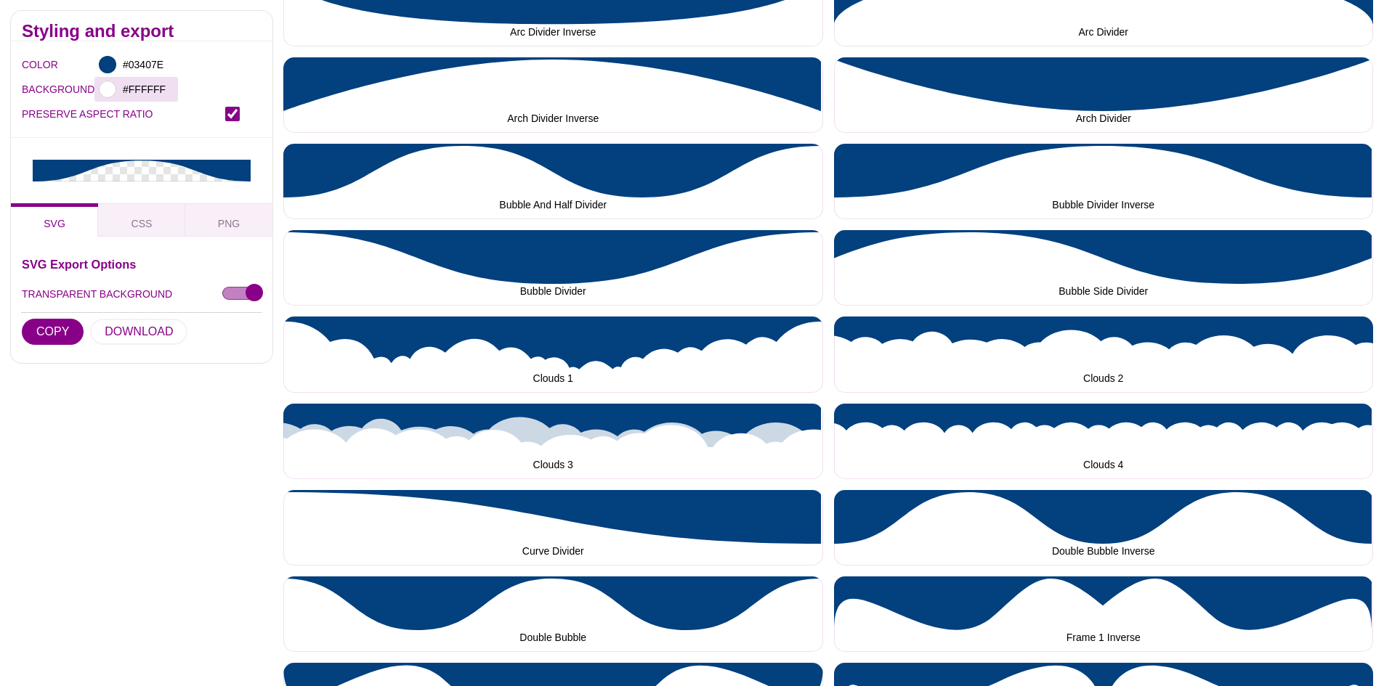
click at [105, 88] on div at bounding box center [107, 89] width 17 height 17
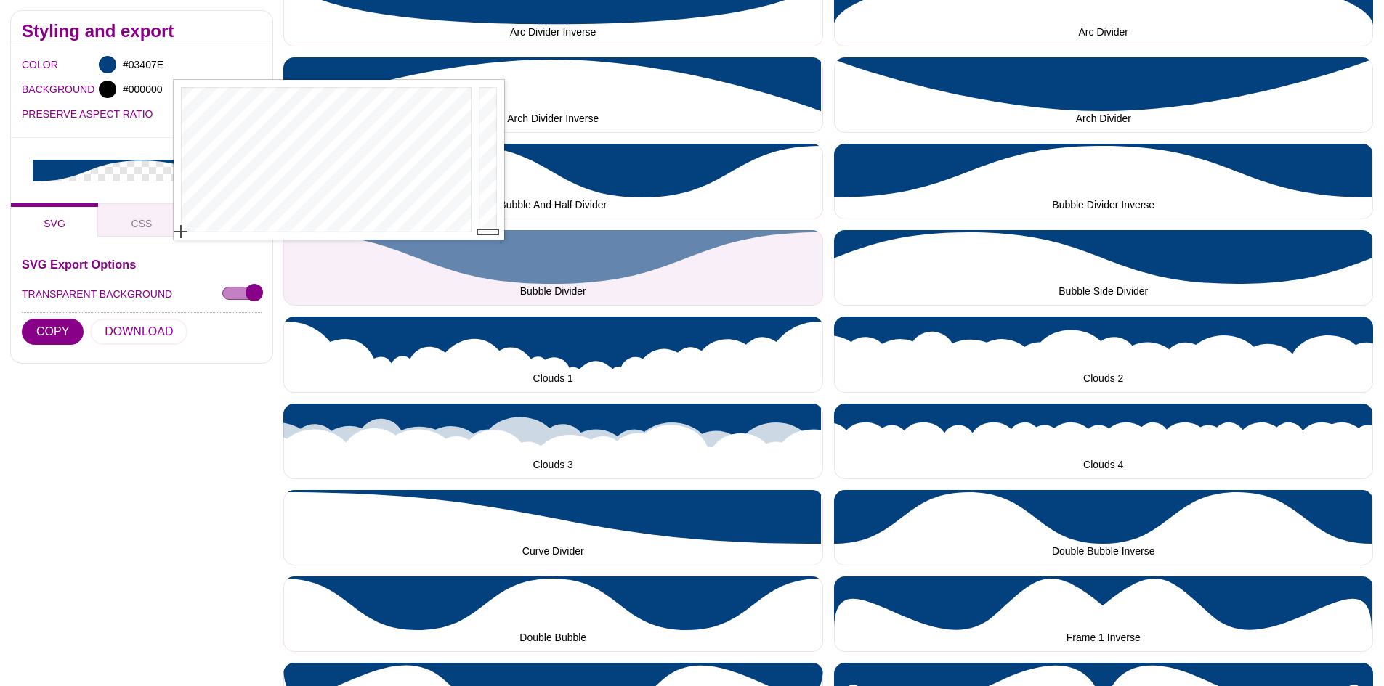
drag, startPoint x: 488, startPoint y: 88, endPoint x: 421, endPoint y: 284, distance: 207.4
click at [497, 239] on div at bounding box center [489, 160] width 29 height 160
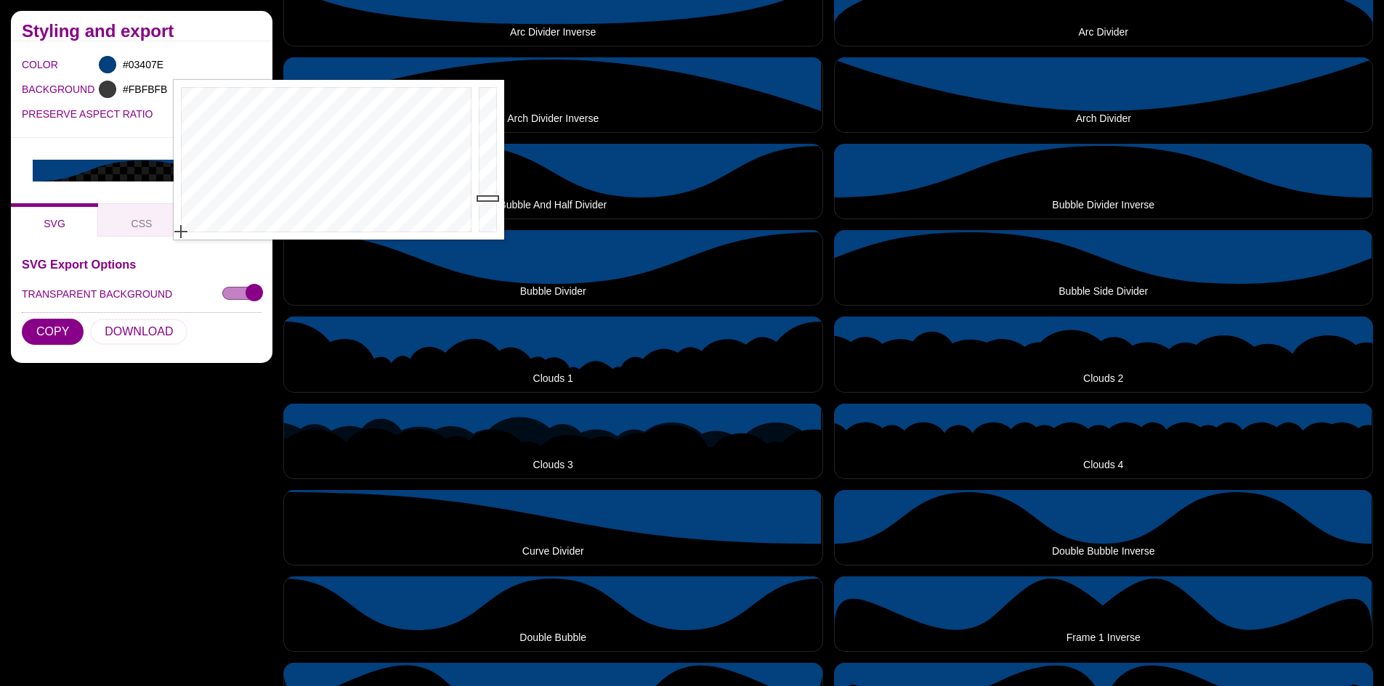
type input "#FFFFFF"
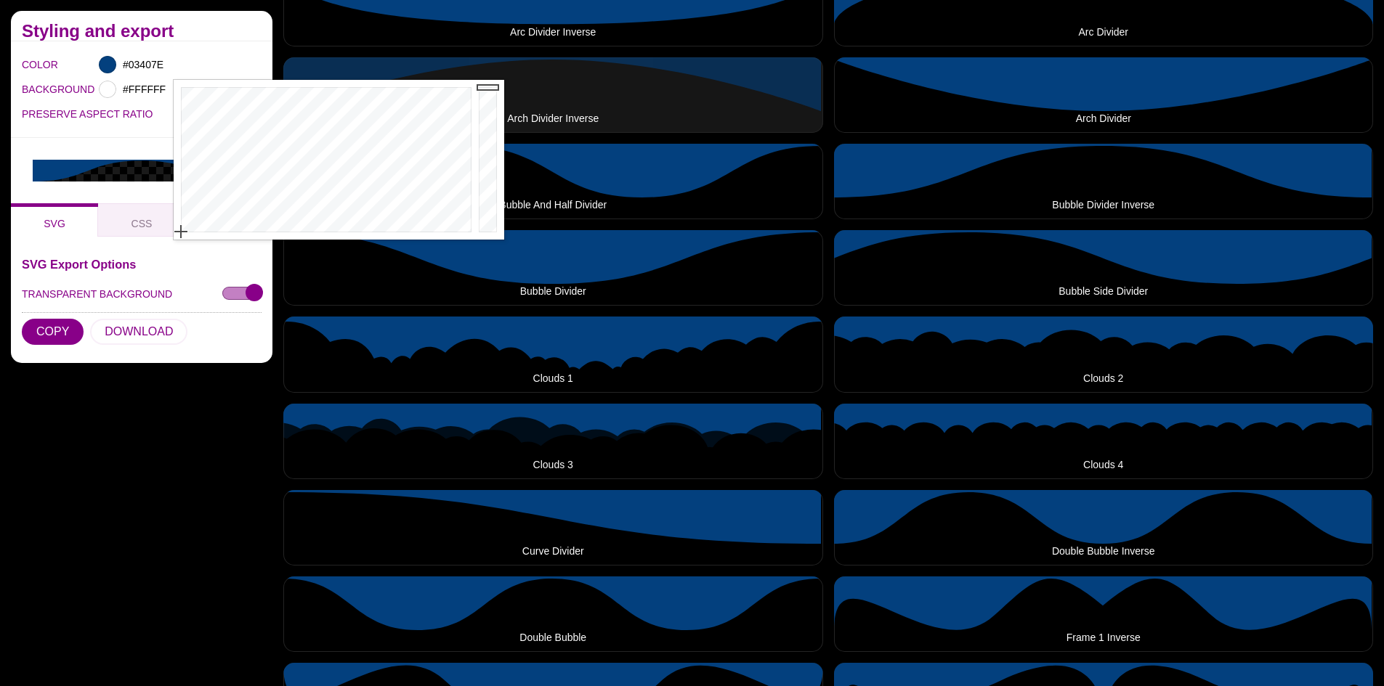
drag, startPoint x: 490, startPoint y: 227, endPoint x: 501, endPoint y: 59, distance: 168.1
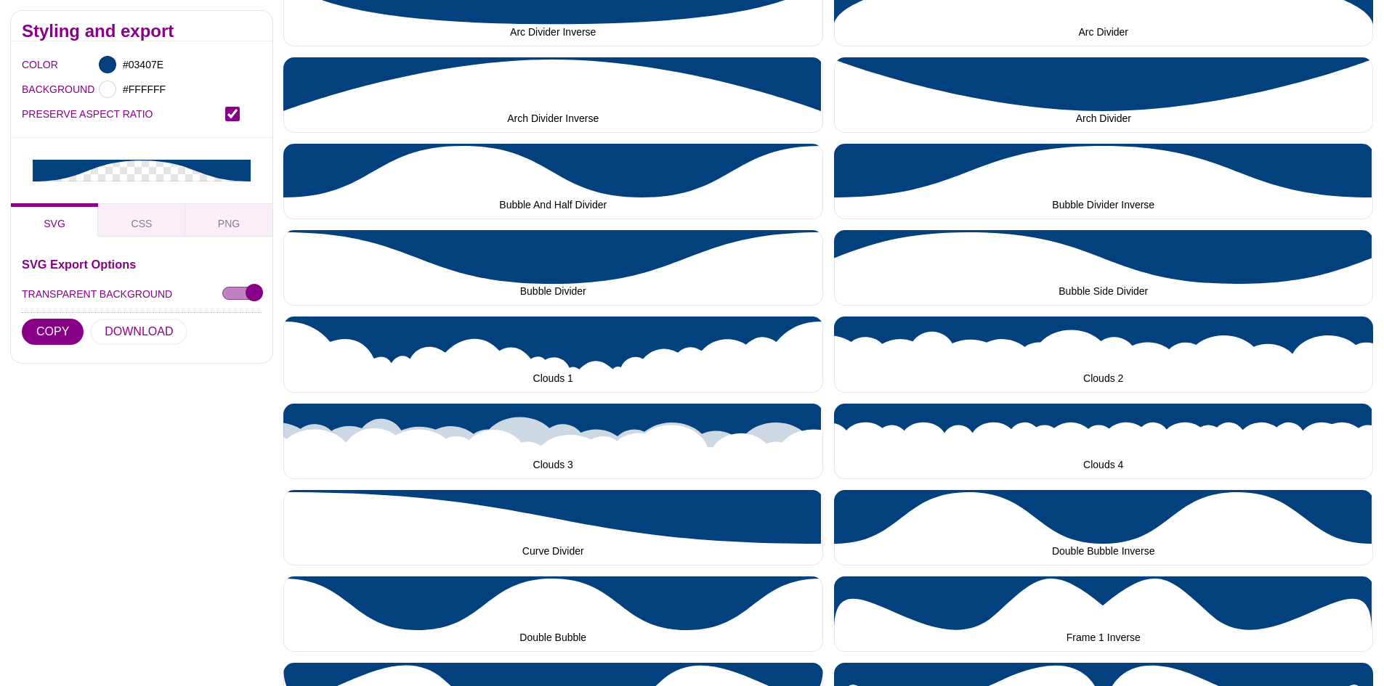
click at [251, 36] on h2 "Styling and export" at bounding box center [142, 31] width 240 height 12
click at [122, 161] on icon at bounding box center [142, 171] width 218 height 22
click at [150, 222] on span "CSS" at bounding box center [142, 224] width 33 height 16
click at [236, 231] on button "PNG" at bounding box center [228, 219] width 87 height 33
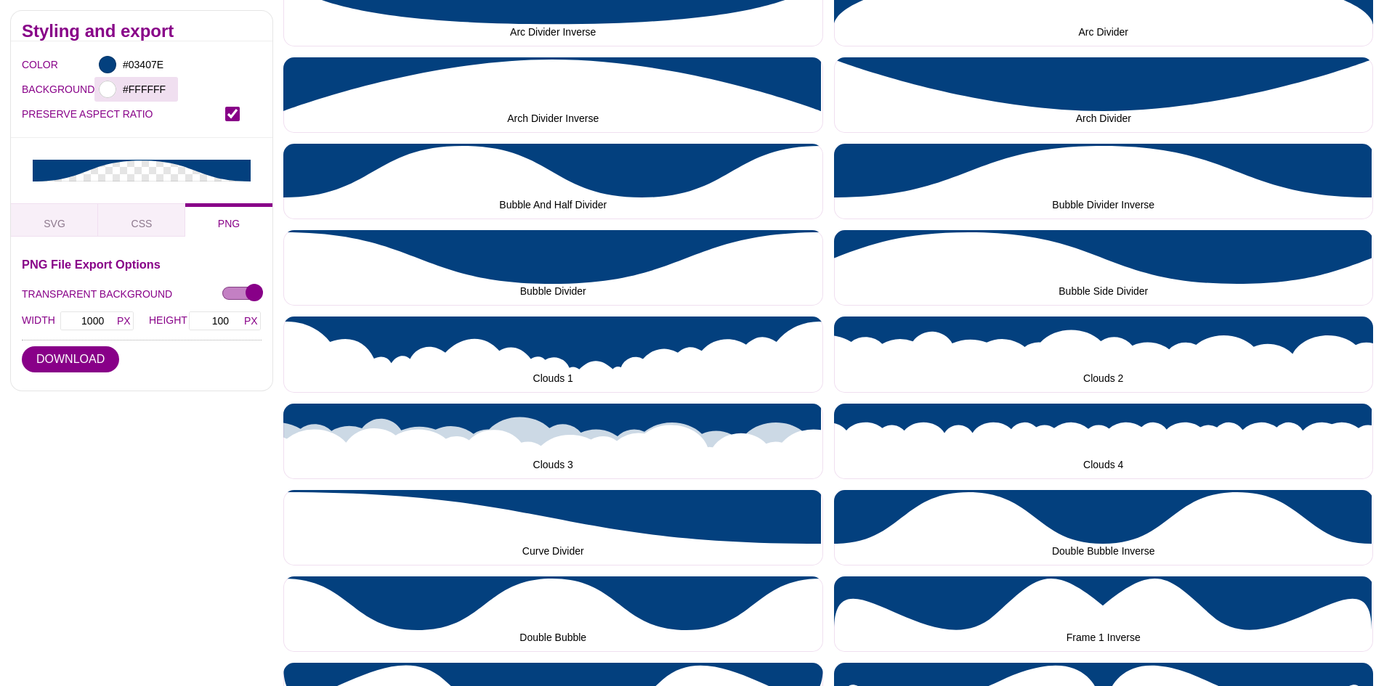
click at [111, 92] on div at bounding box center [107, 89] width 17 height 17
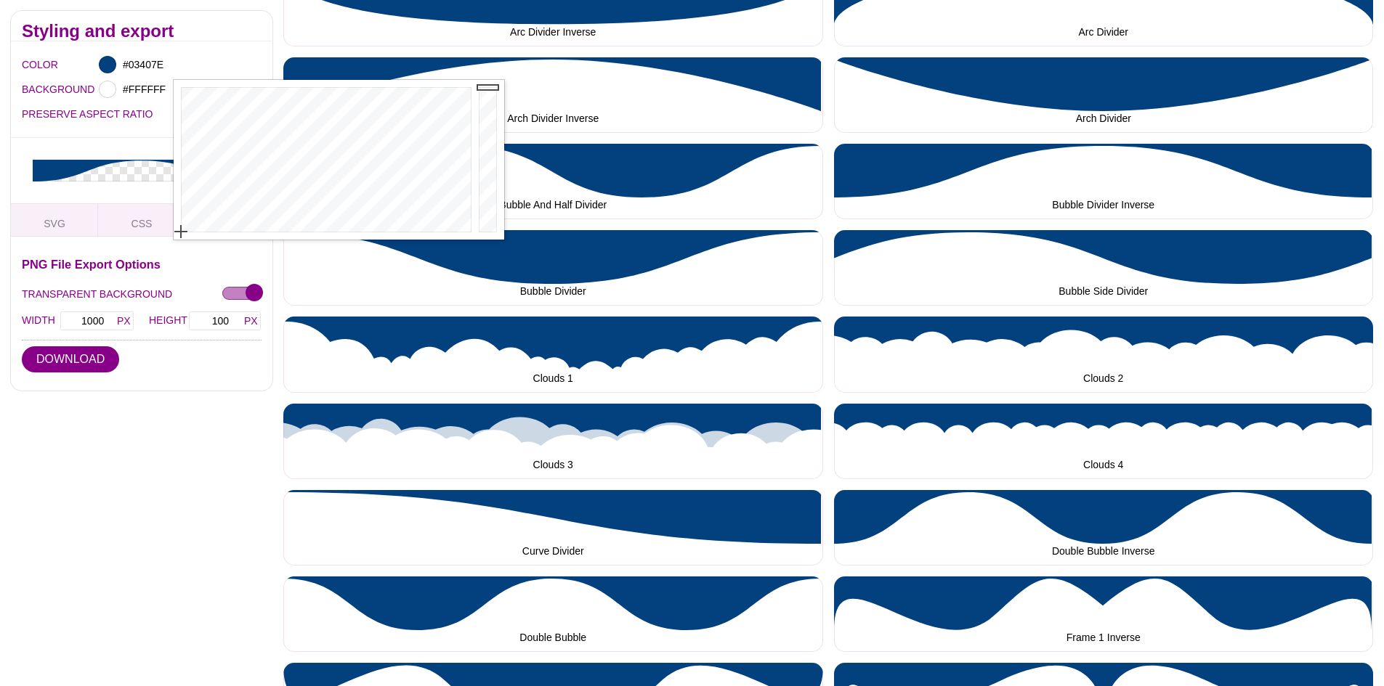
click at [251, 39] on div "Styling and export" at bounding box center [141, 26] width 261 height 31
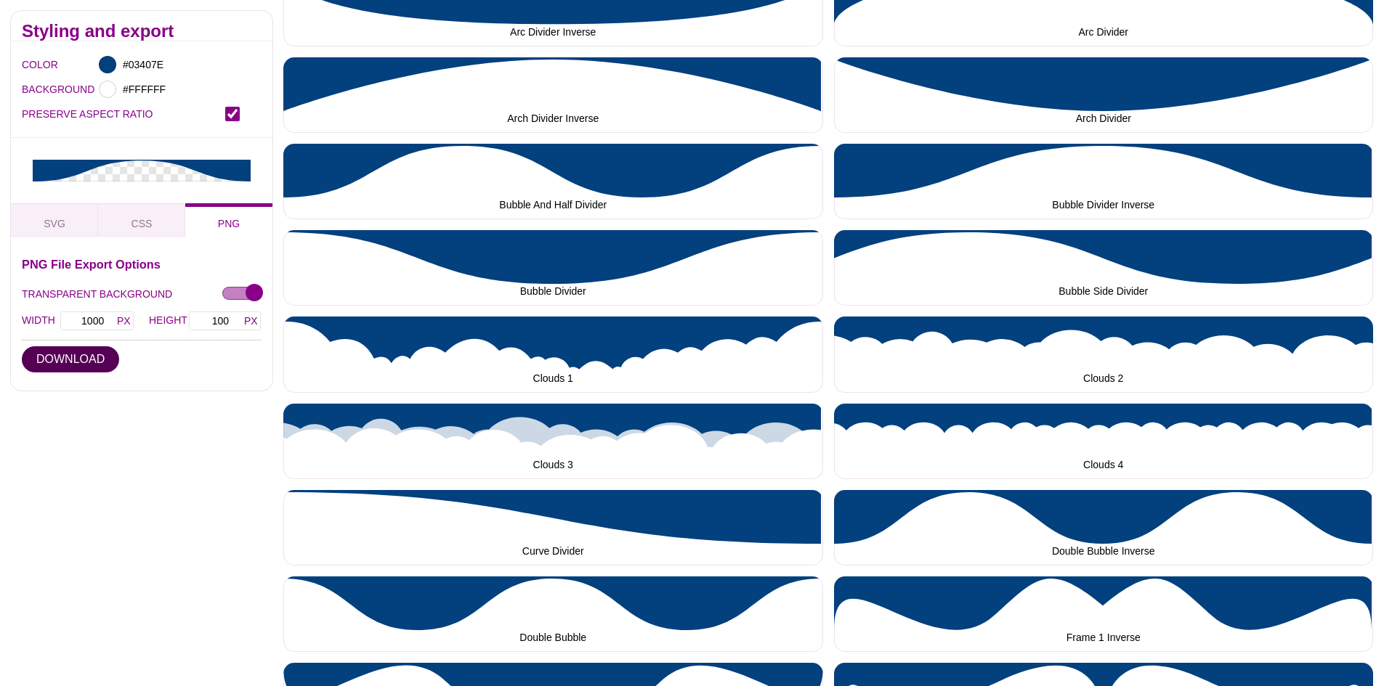
click at [68, 362] on button "DOWNLOAD" at bounding box center [70, 359] width 97 height 26
click at [81, 321] on input "1000" at bounding box center [97, 321] width 75 height 20
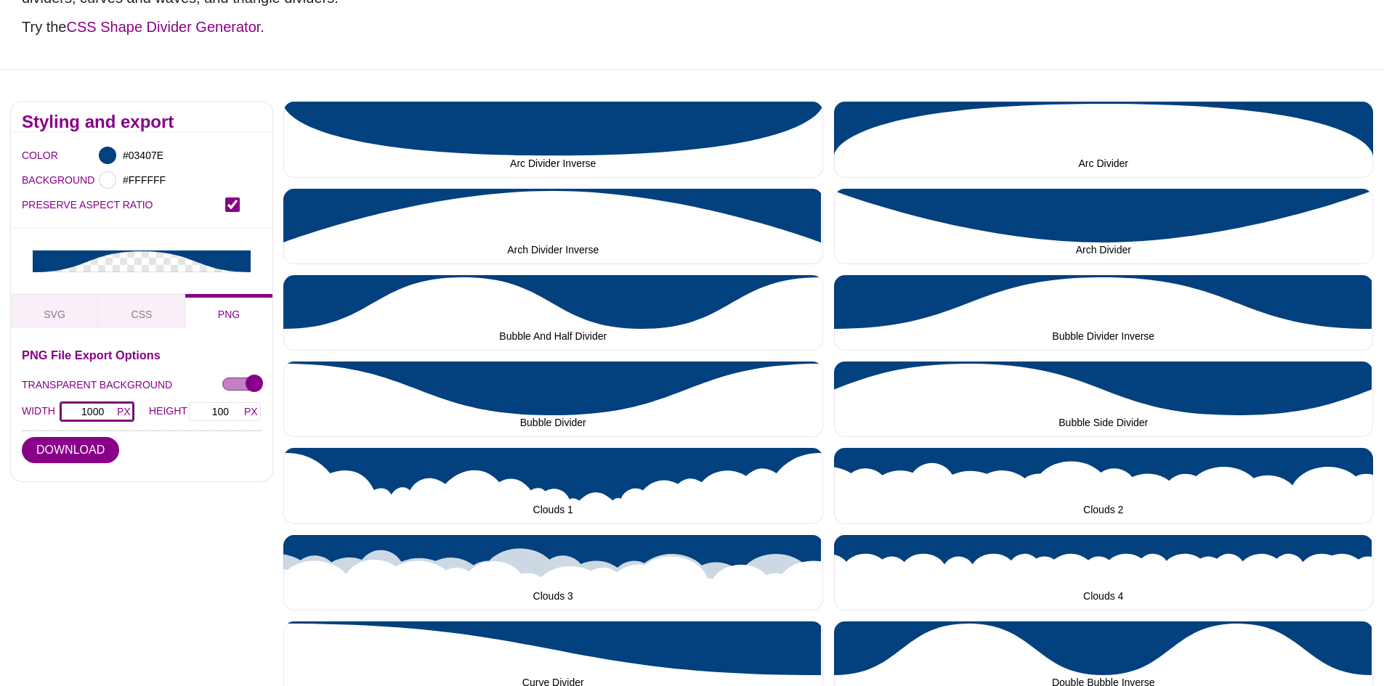
scroll to position [218, 0]
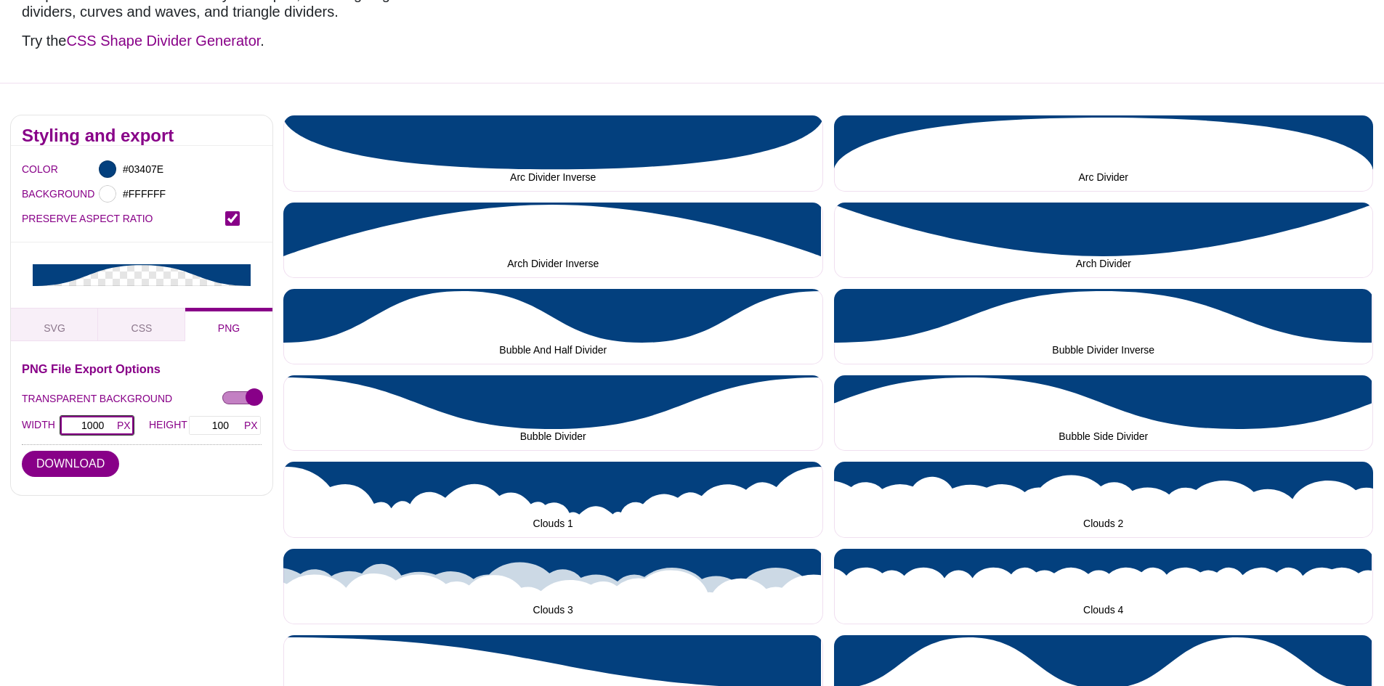
drag, startPoint x: 90, startPoint y: 429, endPoint x: 63, endPoint y: 426, distance: 27.0
click at [63, 426] on input "1000" at bounding box center [97, 425] width 75 height 20
type input "3000"
click at [219, 427] on input "300" at bounding box center [224, 425] width 73 height 20
type input "500"
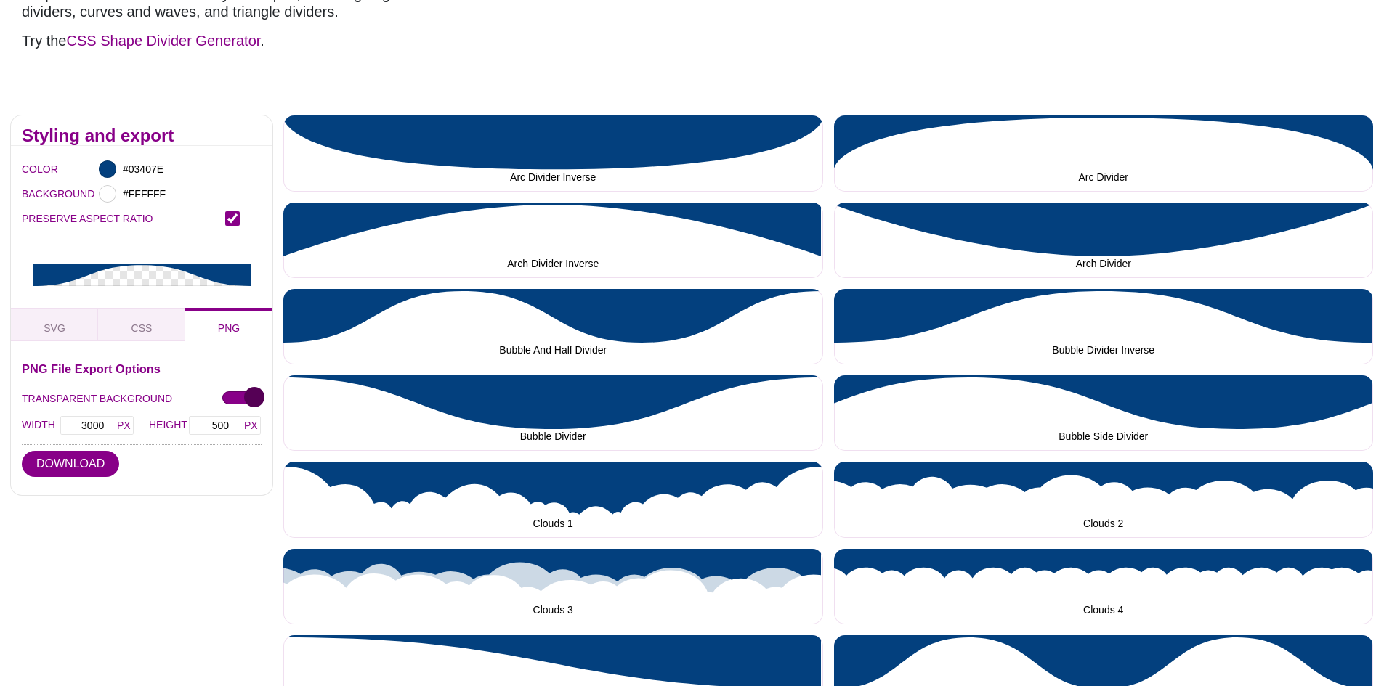
type input "5000"
click at [227, 399] on input "TRANSPARENT BACKGROUND" at bounding box center [241, 398] width 39 height 15
click at [226, 400] on input "TRANSPARENT BACKGROUND" at bounding box center [241, 398] width 39 height 15
checkbox input "true"
click at [88, 425] on input "5000" at bounding box center [97, 425] width 75 height 20
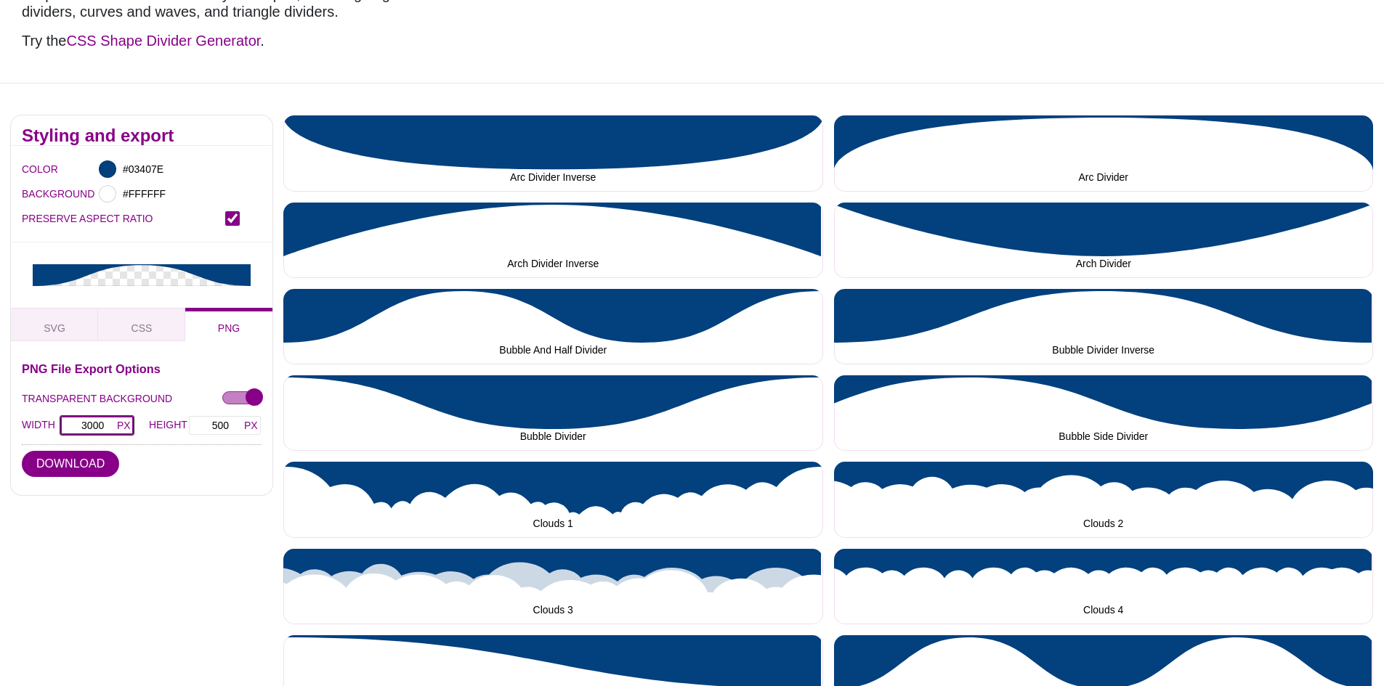
type input "3000"
click at [147, 487] on div "SVG Export Options TRANSPARENT BACKGROUND COPY DOWNLOAD CSS DataURI Export Opti…" at bounding box center [141, 418] width 261 height 154
click at [73, 468] on button "DOWNLOAD" at bounding box center [70, 464] width 97 height 26
click at [58, 328] on span "SVG" at bounding box center [54, 328] width 33 height 16
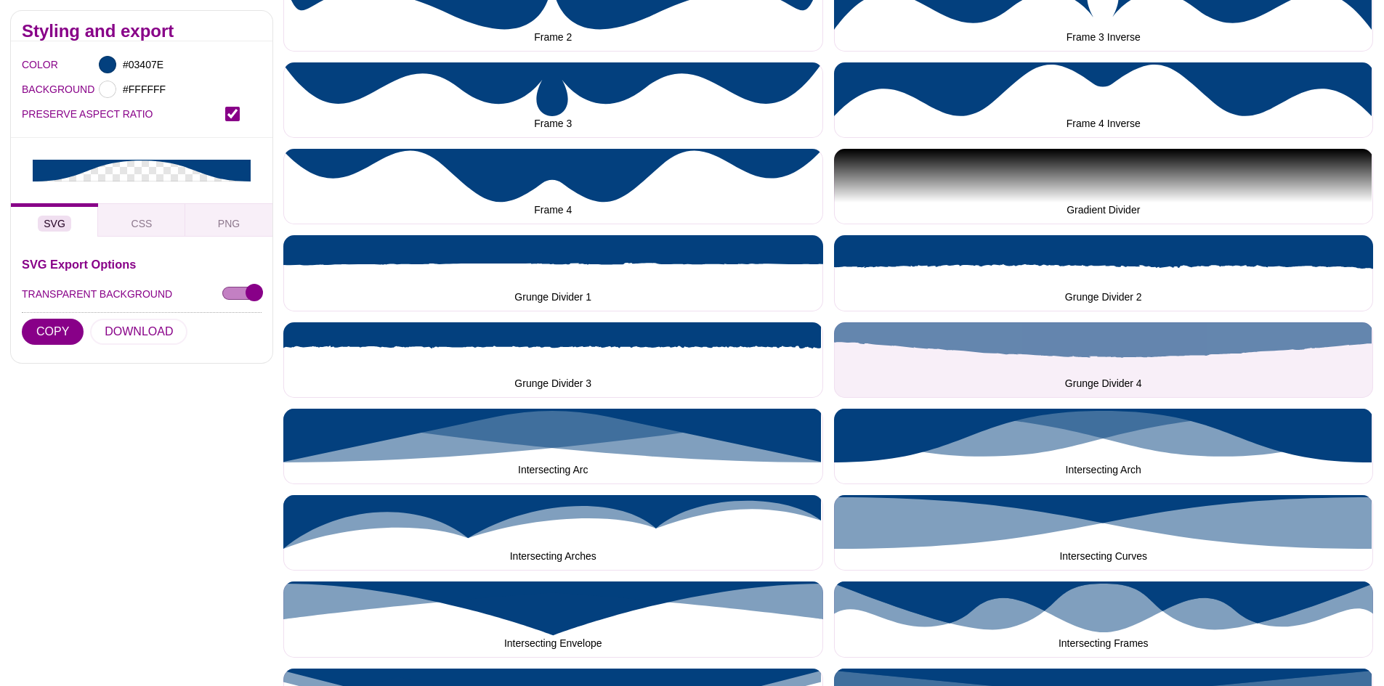
scroll to position [1162, 0]
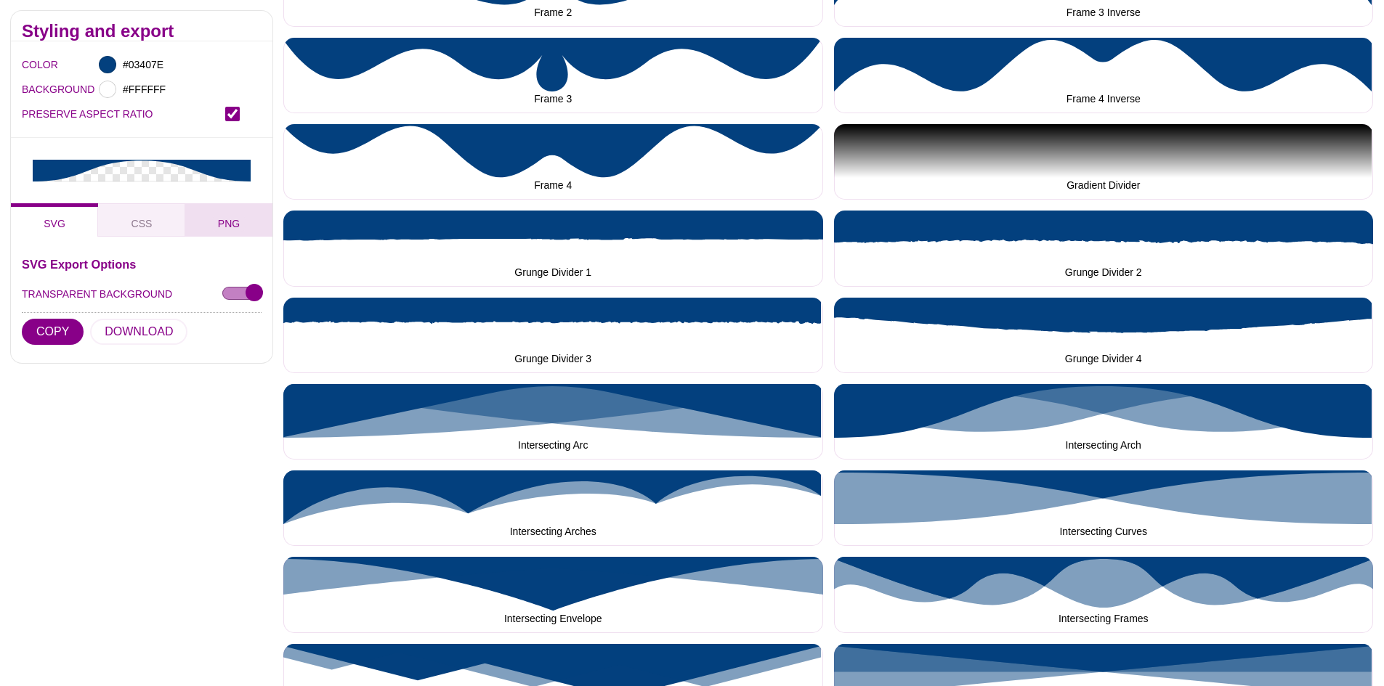
click at [225, 229] on span "PNG" at bounding box center [228, 224] width 33 height 16
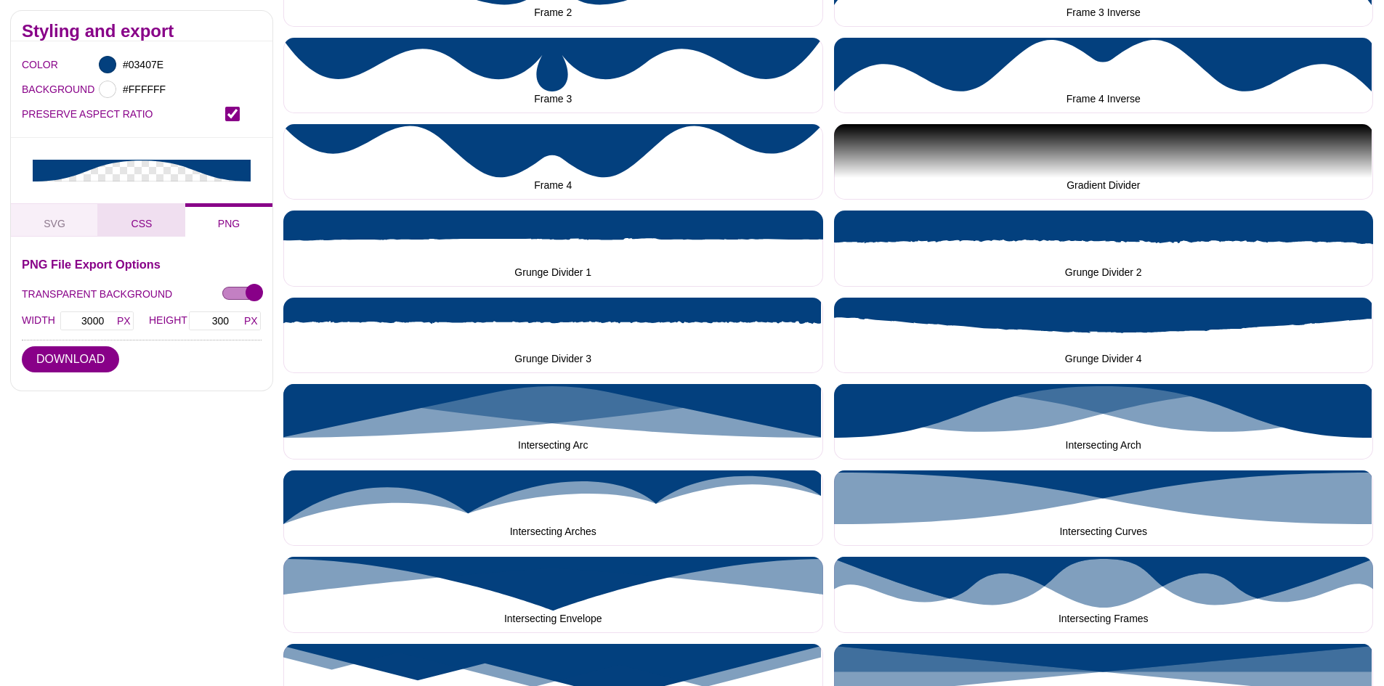
click at [144, 223] on span "CSS" at bounding box center [142, 224] width 33 height 16
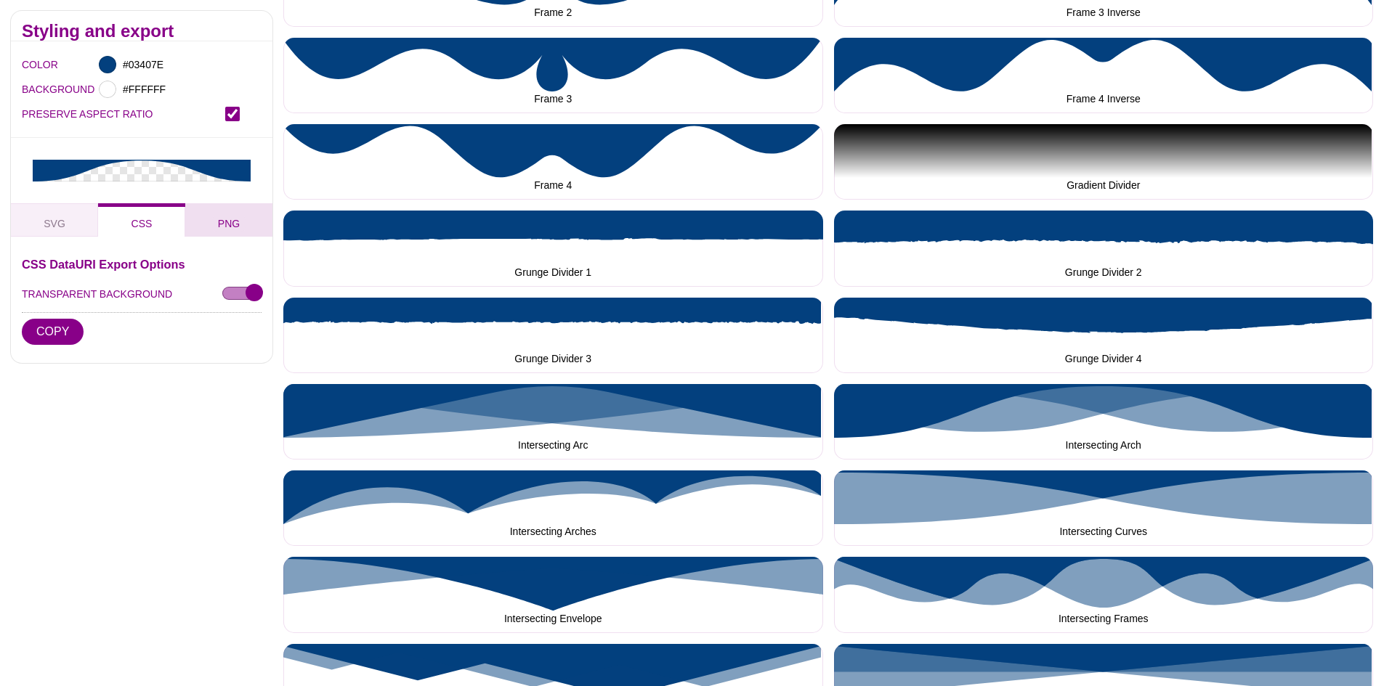
click at [216, 222] on button "PNG" at bounding box center [228, 219] width 87 height 33
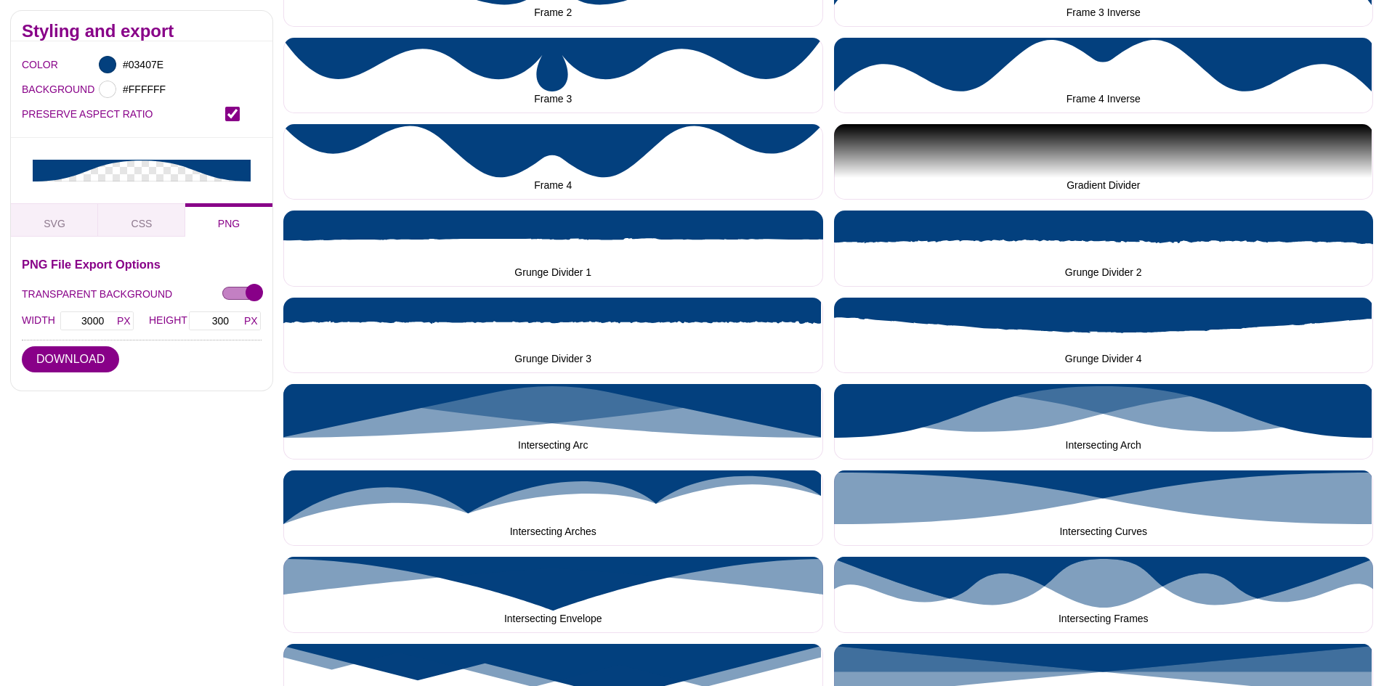
click at [42, 226] on button "SVG" at bounding box center [54, 219] width 87 height 33
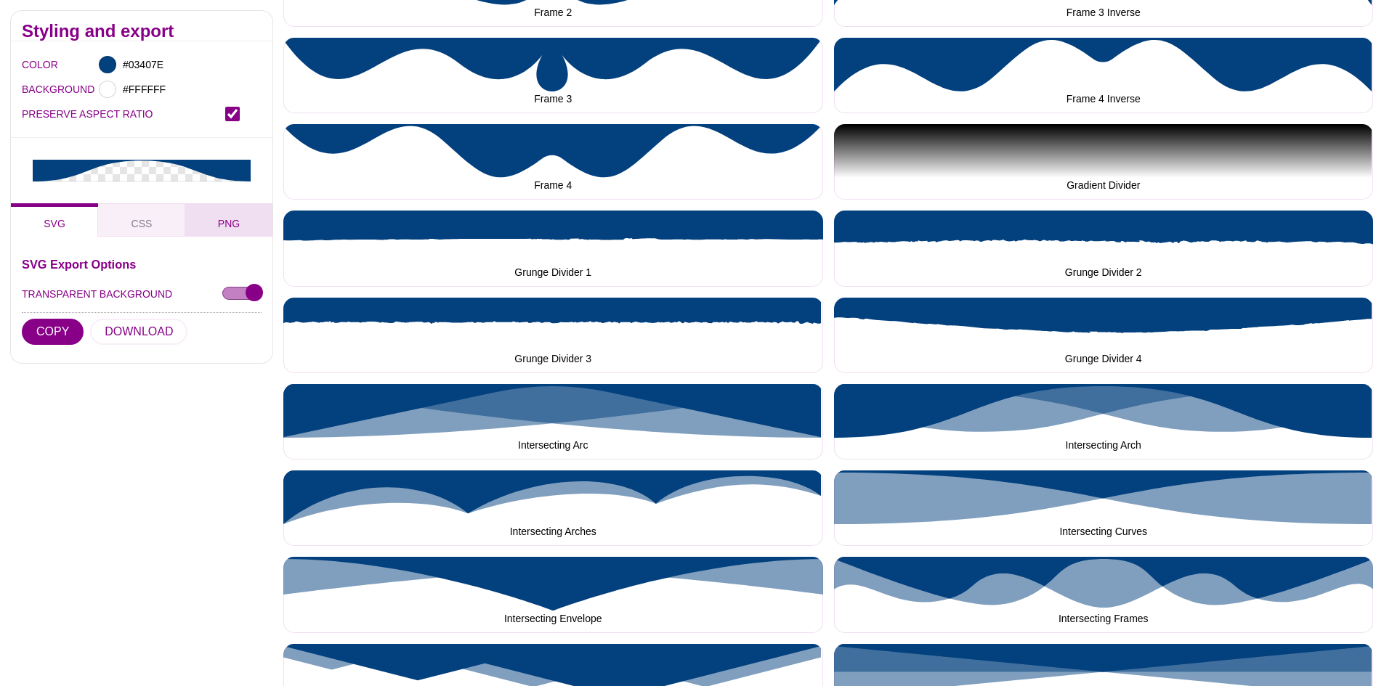
click at [226, 214] on button "PNG" at bounding box center [228, 219] width 87 height 33
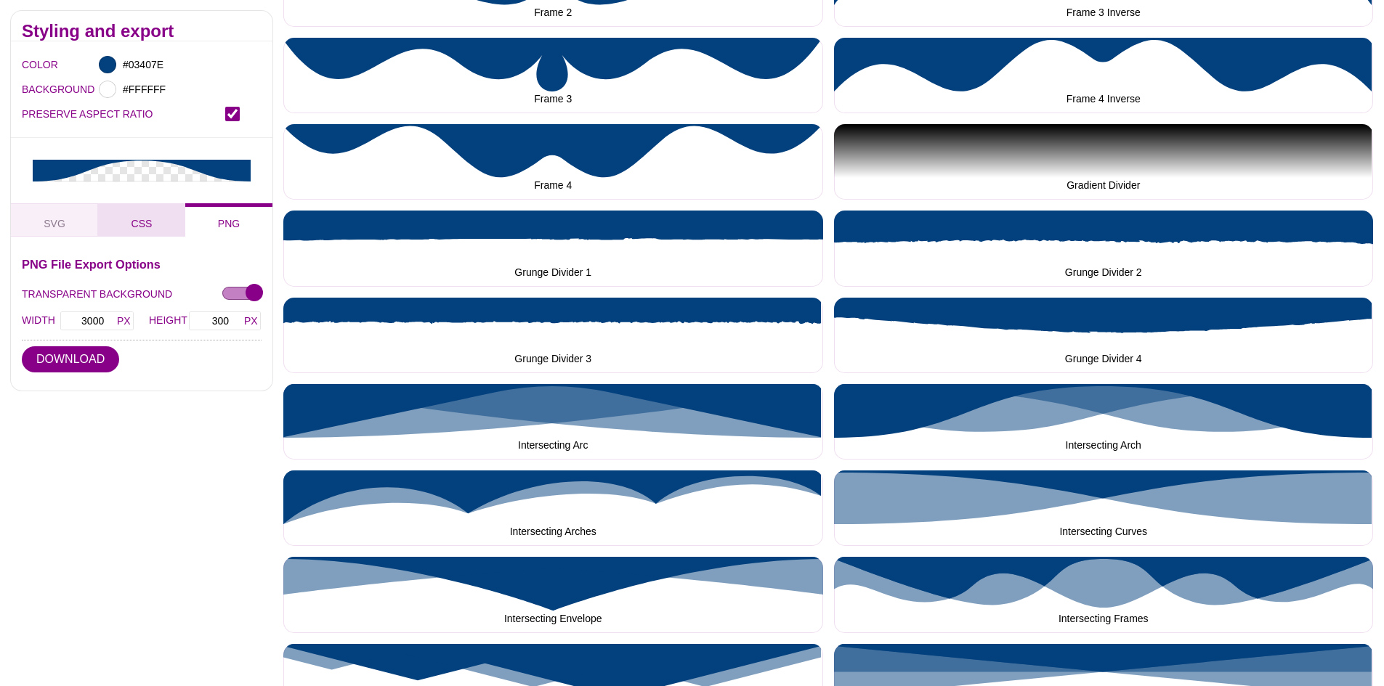
click at [139, 222] on span "CSS" at bounding box center [142, 224] width 33 height 16
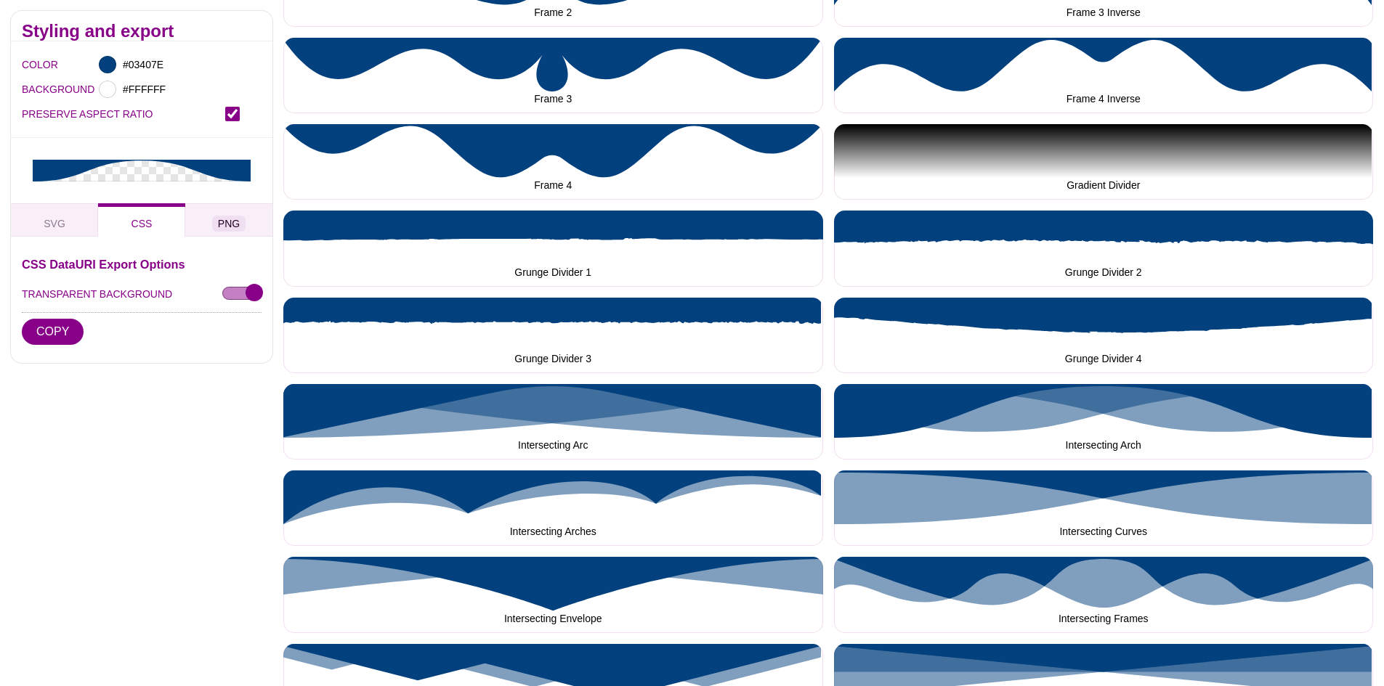
click at [223, 219] on span "PNG" at bounding box center [228, 224] width 33 height 16
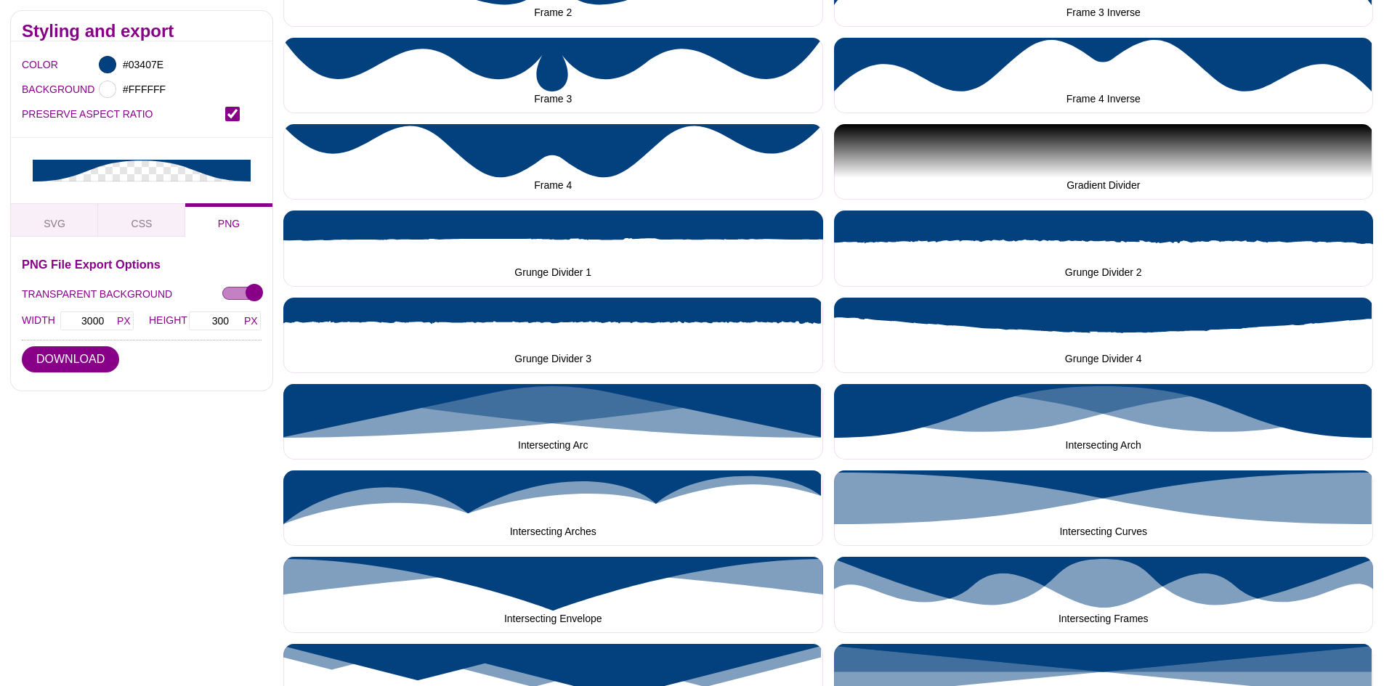
drag, startPoint x: 209, startPoint y: 320, endPoint x: 222, endPoint y: 321, distance: 12.4
click at [222, 321] on input "300" at bounding box center [224, 321] width 73 height 20
type input "500"
click at [82, 322] on input "5000" at bounding box center [97, 321] width 75 height 20
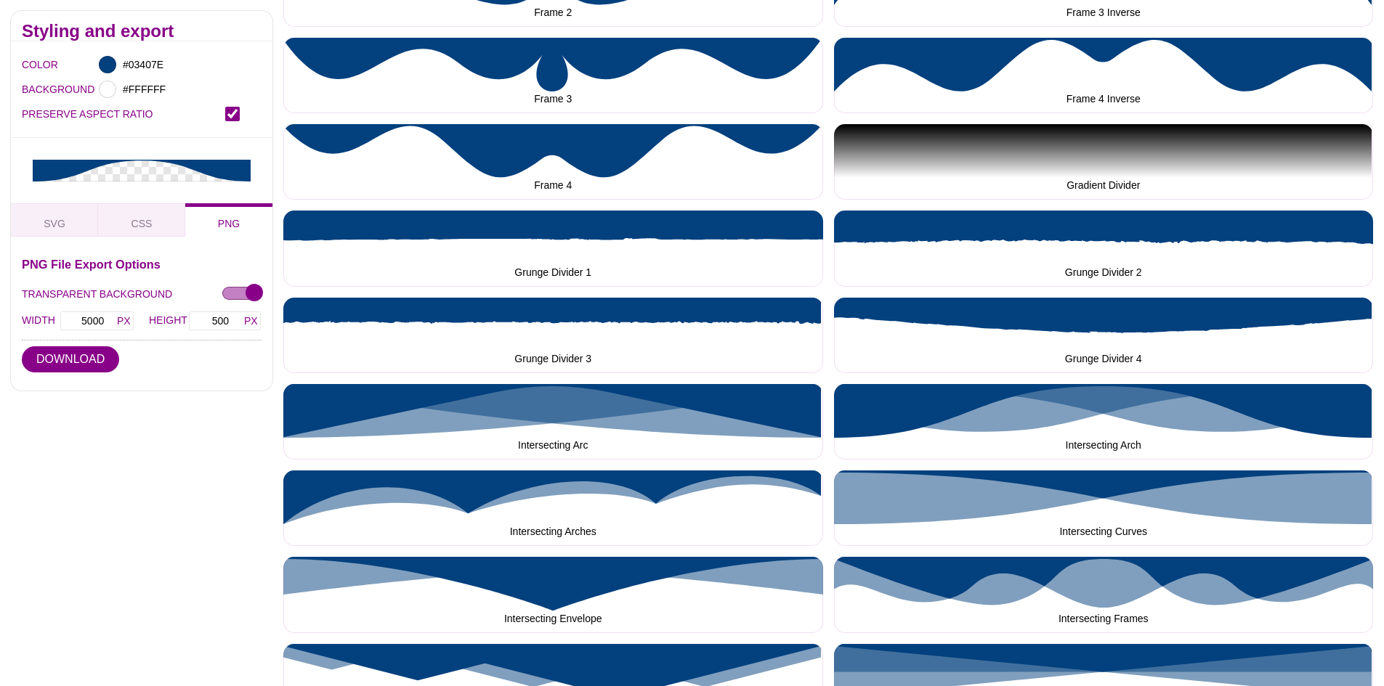
drag, startPoint x: 140, startPoint y: 423, endPoint x: 139, endPoint y: 413, distance: 10.3
click at [57, 356] on button "DOWNLOAD" at bounding box center [70, 359] width 97 height 26
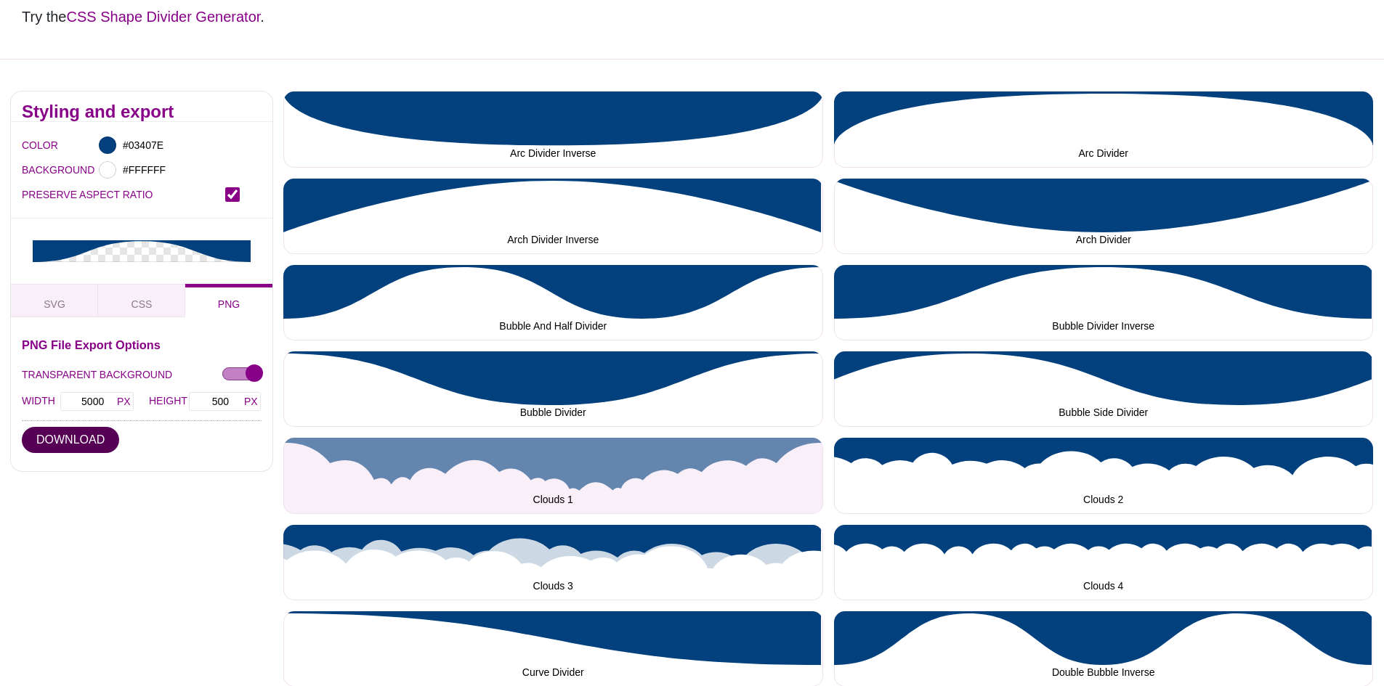
scroll to position [218, 0]
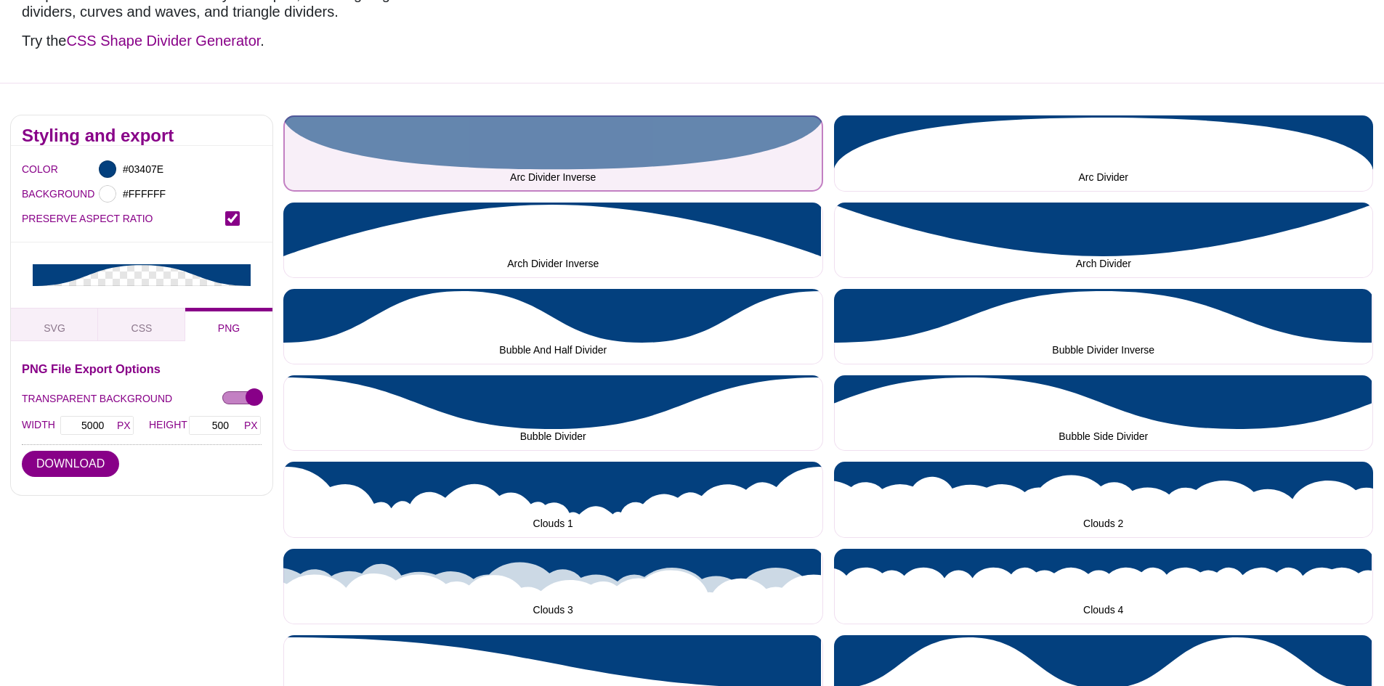
click at [606, 132] on button "Arc Divider Inverse" at bounding box center [553, 153] width 540 height 76
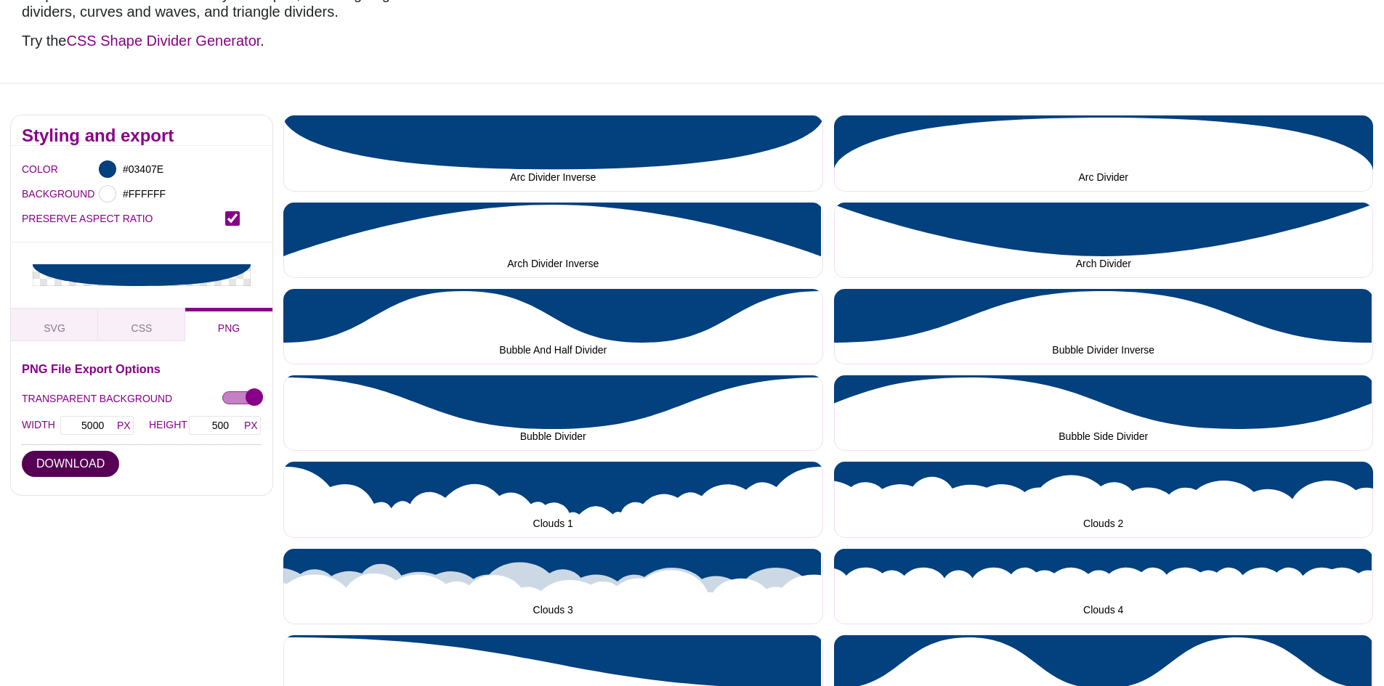
click at [60, 463] on button "DOWNLOAD" at bounding box center [70, 464] width 97 height 26
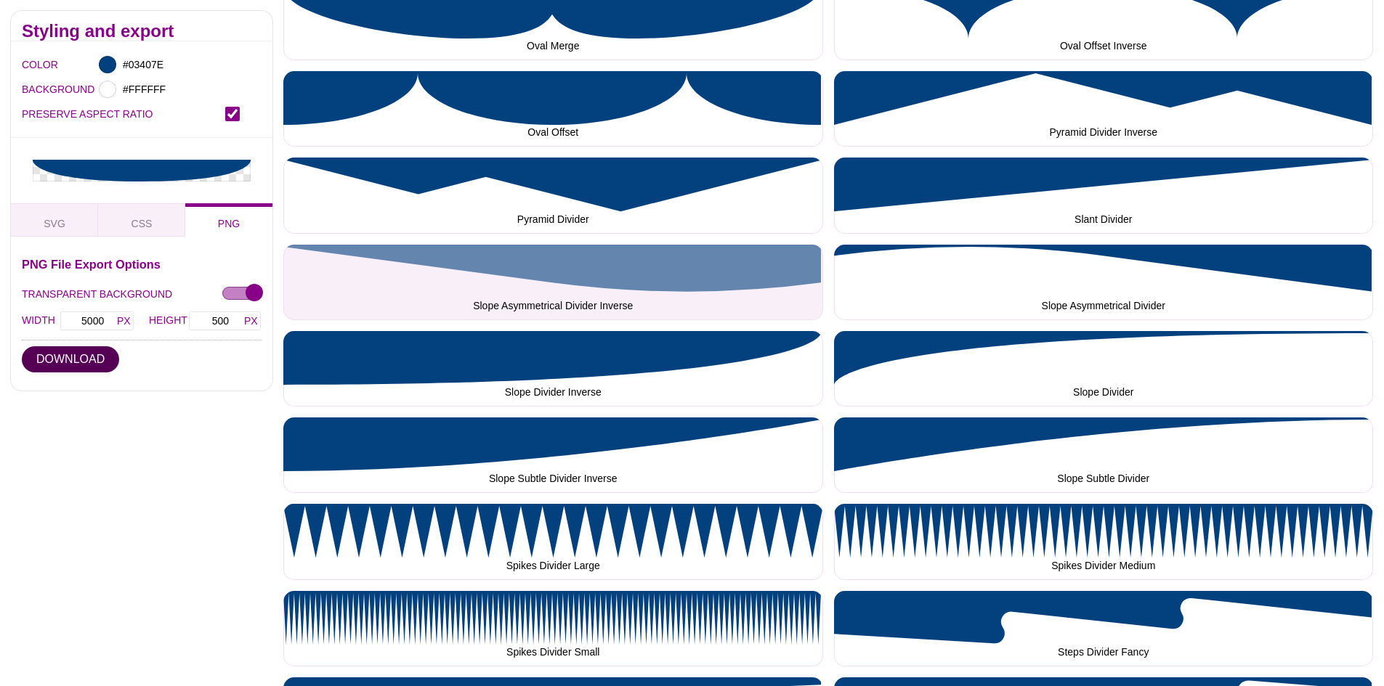
scroll to position [3268, 0]
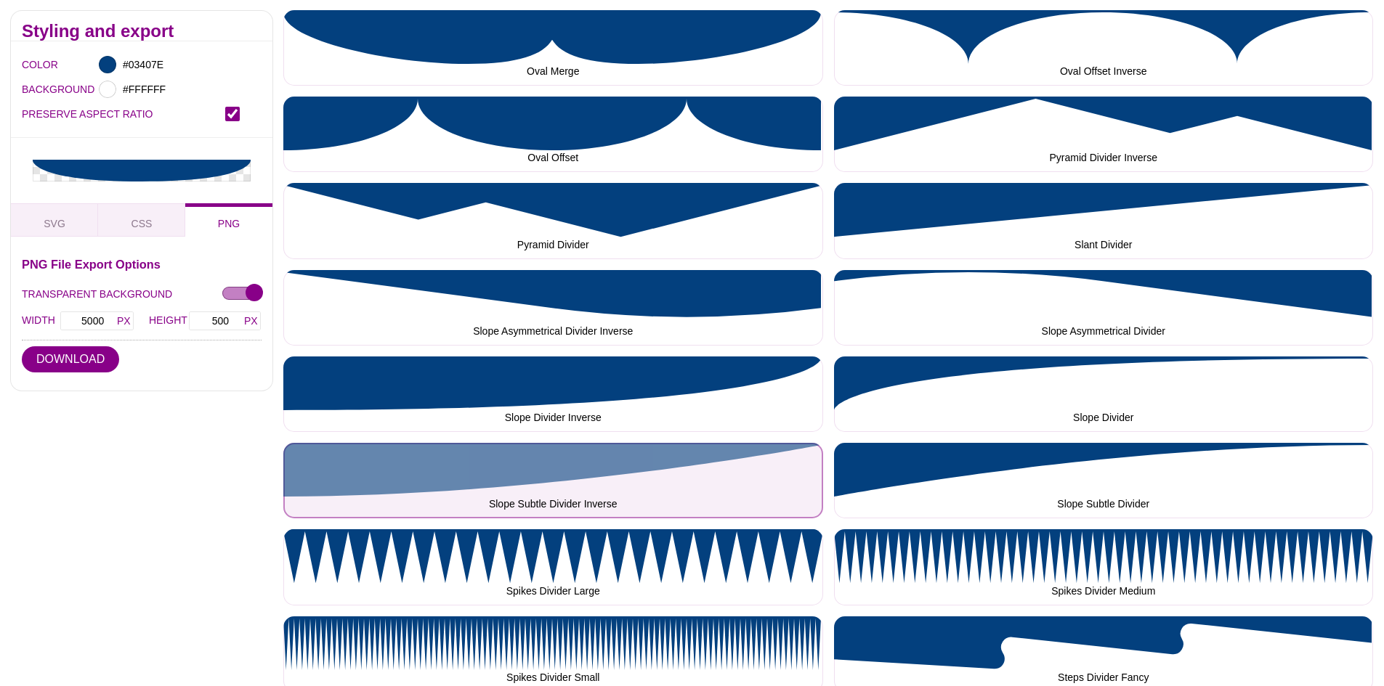
click at [432, 464] on button "Slope Subtle Divider Inverse" at bounding box center [553, 481] width 540 height 76
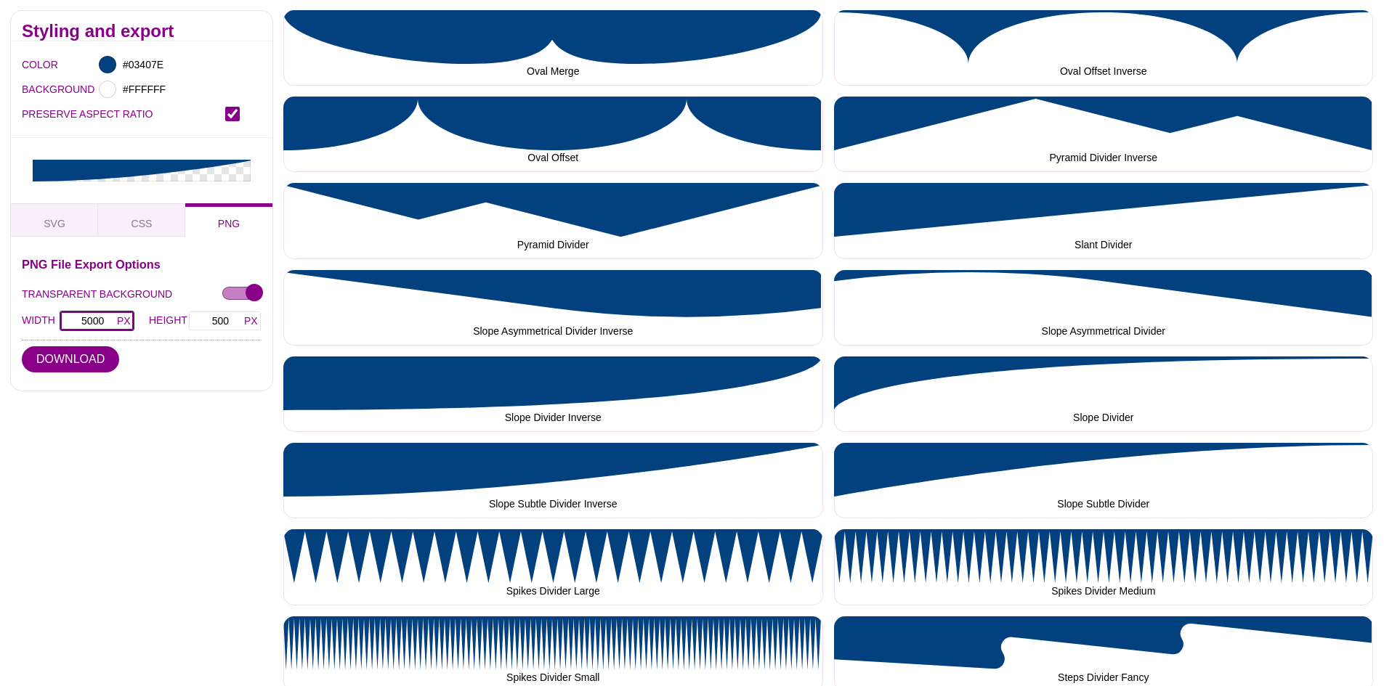
click at [89, 322] on input "5000" at bounding box center [97, 321] width 75 height 20
type input "2000"
click at [62, 358] on button "DOWNLOAD" at bounding box center [70, 359] width 97 height 26
click at [216, 323] on input "200" at bounding box center [224, 321] width 73 height 20
type input "300"
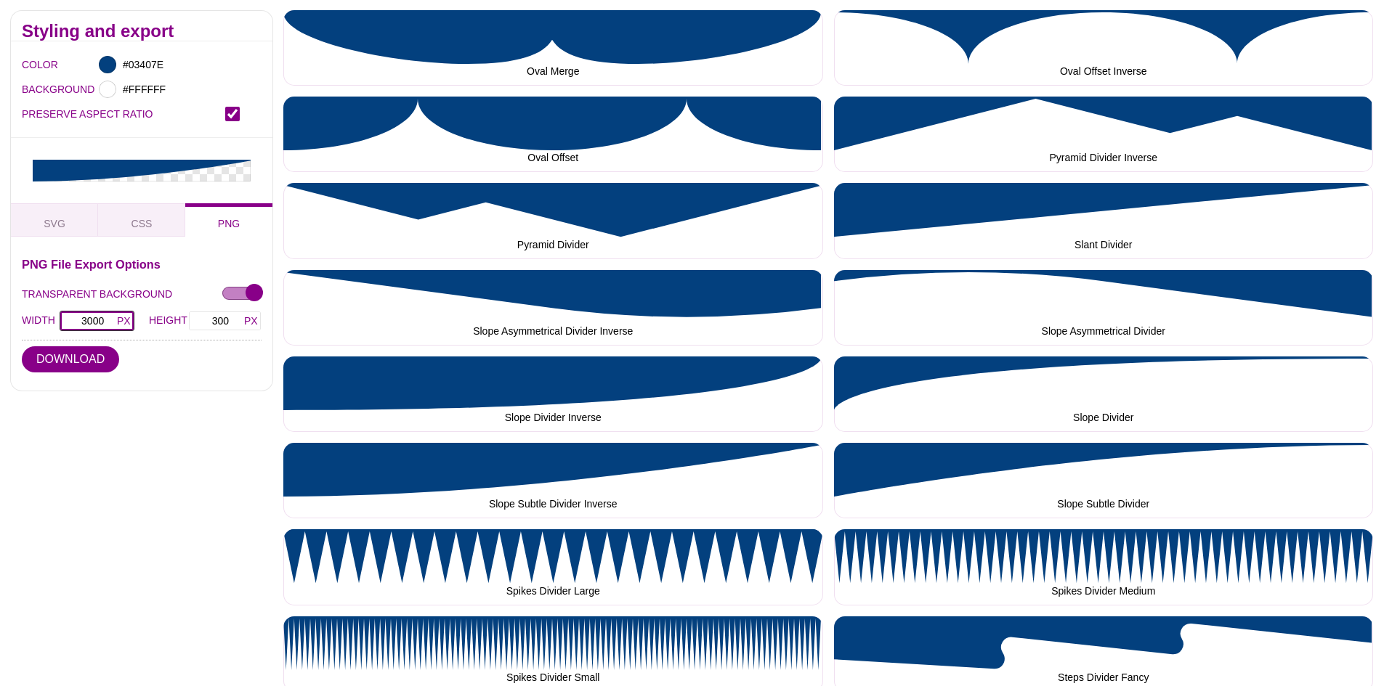
click at [86, 326] on input "3000" at bounding box center [97, 321] width 75 height 20
type input "3000"
click at [217, 322] on input "300" at bounding box center [224, 321] width 73 height 20
type input "500"
type input "5000"
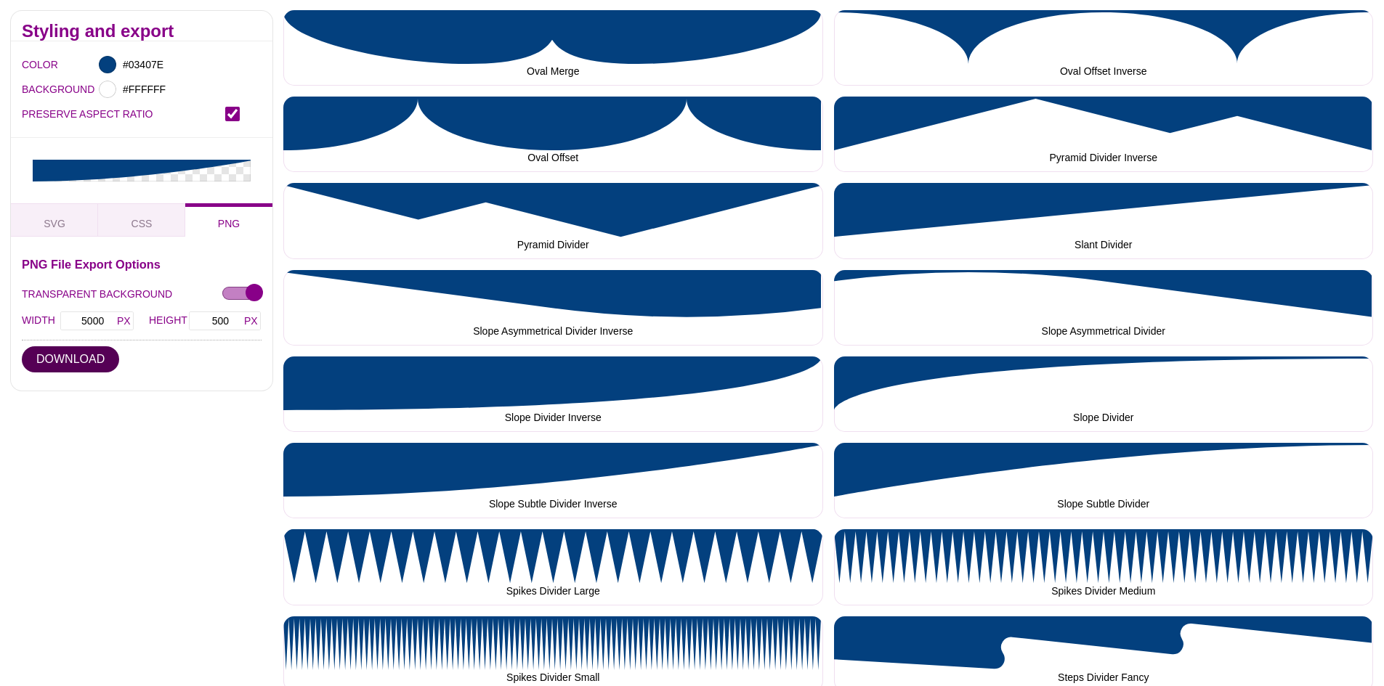
click at [49, 360] on button "DOWNLOAD" at bounding box center [70, 359] width 97 height 26
